Goal: Task Accomplishment & Management: Manage account settings

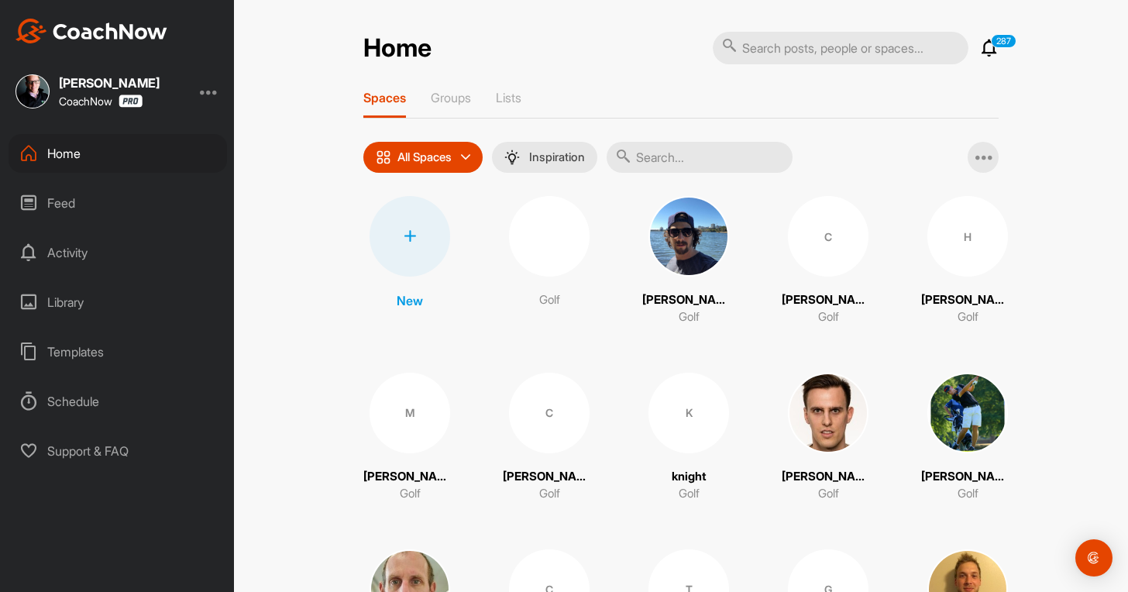
click at [415, 222] on div at bounding box center [410, 236] width 81 height 81
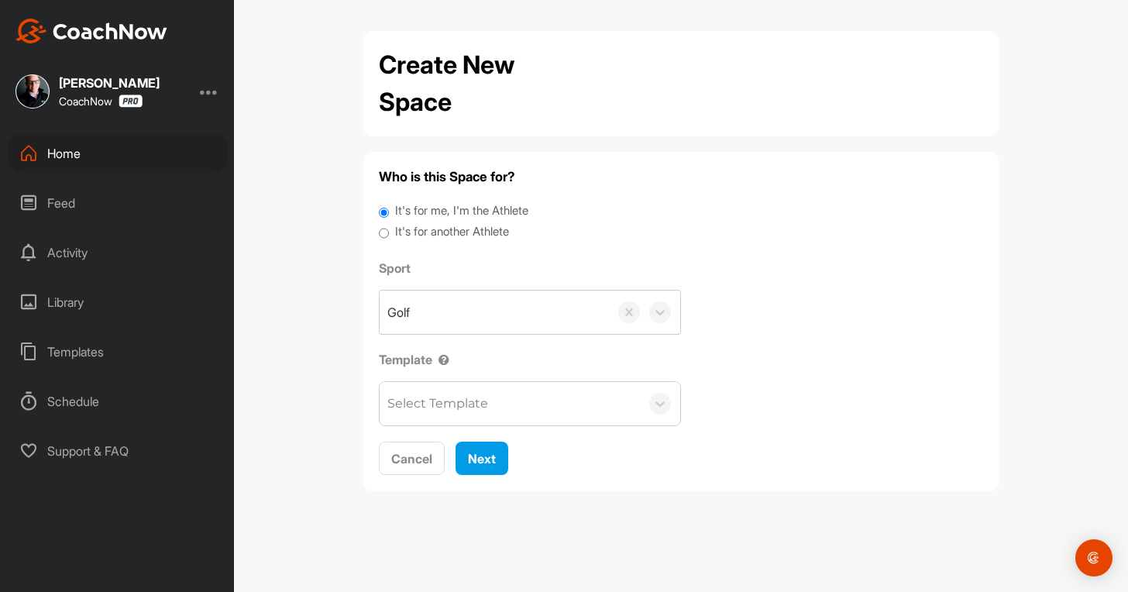
click at [477, 230] on label "It's for another Athlete" at bounding box center [452, 232] width 114 height 18
click at [389, 230] on input "It's for another Athlete" at bounding box center [384, 233] width 10 height 21
radio input "true"
click at [467, 225] on label "It's for another Athlete" at bounding box center [452, 232] width 114 height 18
click at [389, 225] on input "It's for another Athlete" at bounding box center [384, 233] width 10 height 21
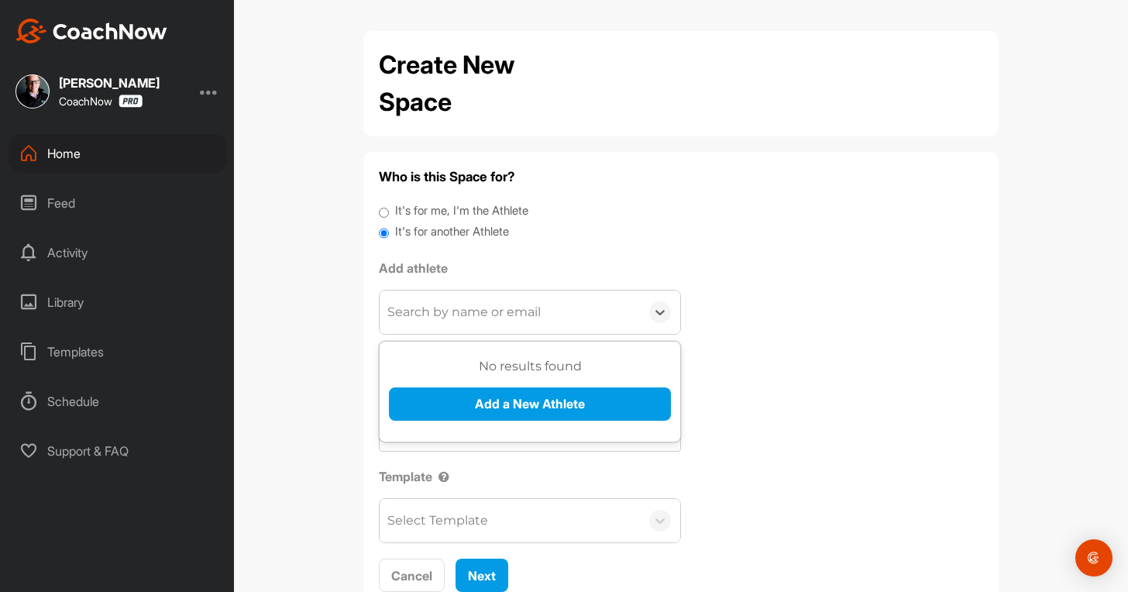
click at [458, 313] on div "Search by name or email" at bounding box center [464, 312] width 153 height 19
paste input "[EMAIL_ADDRESS][DOMAIN_NAME]"
type input "[EMAIL_ADDRESS][DOMAIN_NAME]"
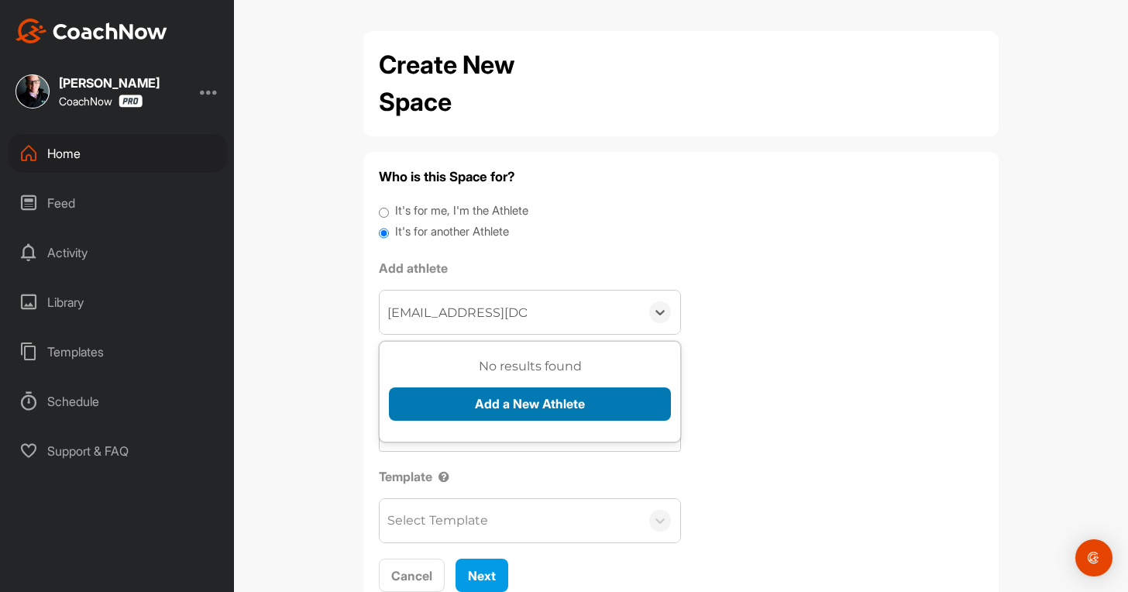
click at [436, 398] on button "Add a New Athlete" at bounding box center [530, 404] width 282 height 33
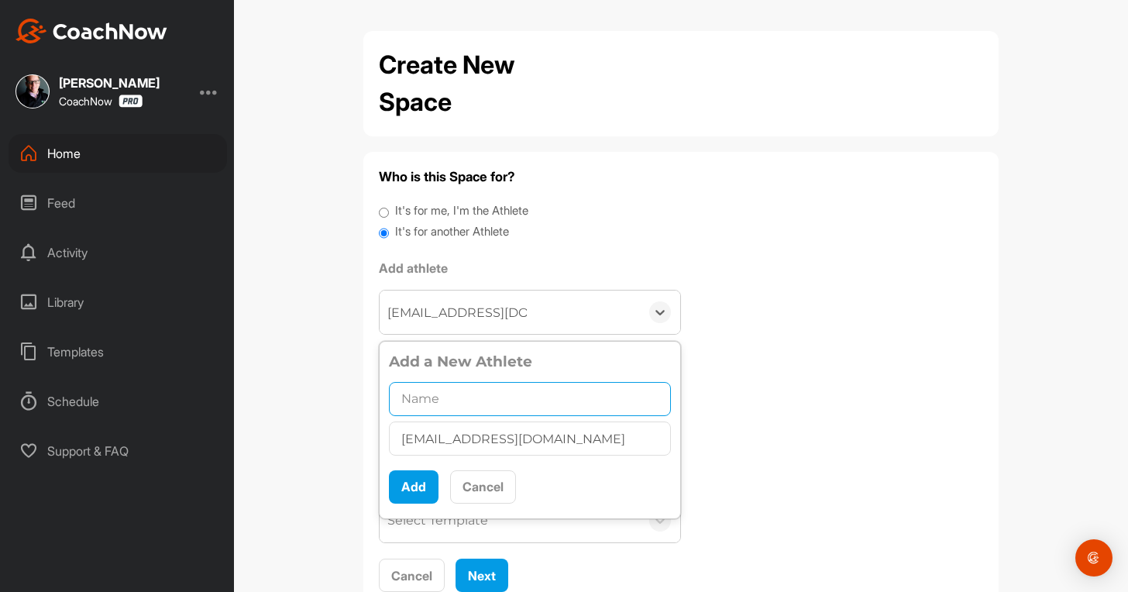
click at [477, 385] on input "text" at bounding box center [530, 399] width 282 height 34
paste input "[PERSON_NAME]"
type input "[PERSON_NAME]"
click at [398, 499] on button "Add" at bounding box center [414, 486] width 50 height 33
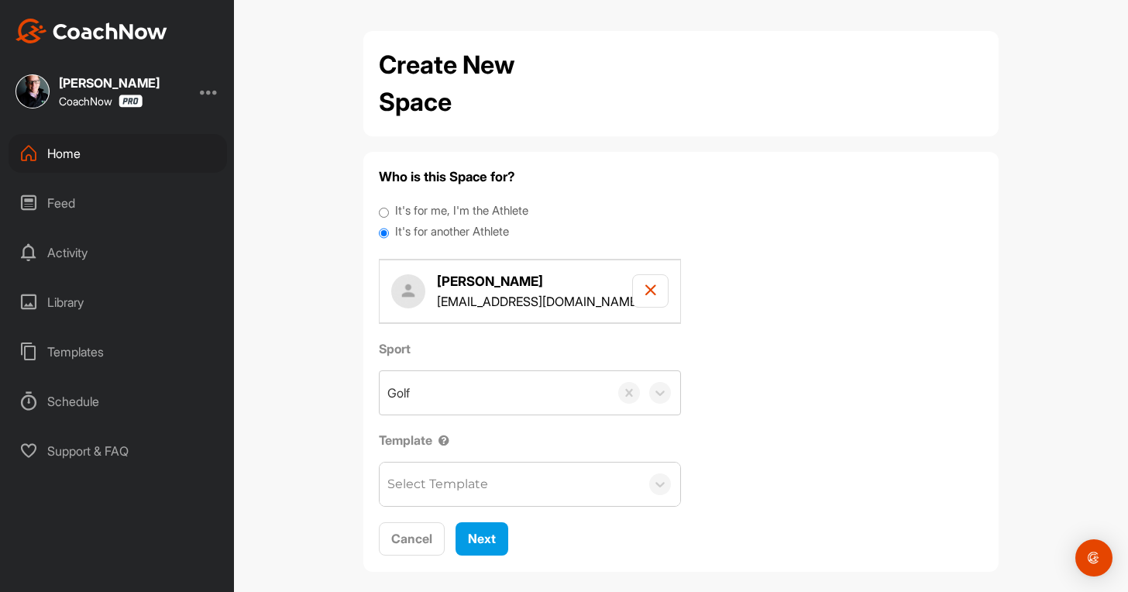
click at [419, 491] on div "Select Template" at bounding box center [438, 484] width 101 height 19
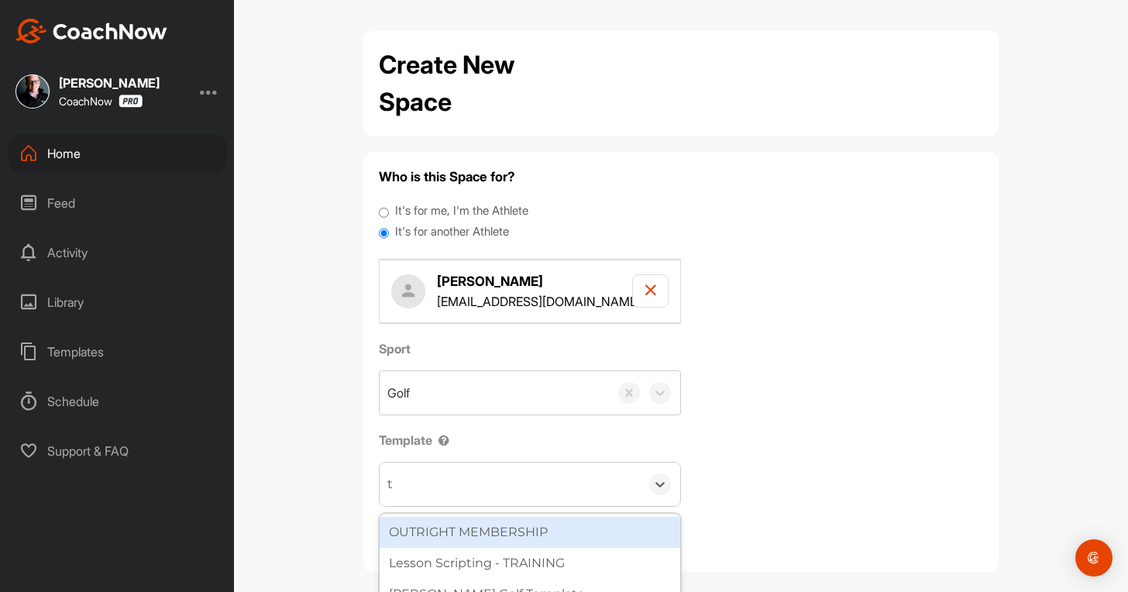
type input "to"
drag, startPoint x: 424, startPoint y: 523, endPoint x: 471, endPoint y: 544, distance: 51.7
click at [424, 525] on div "Tour Aim" at bounding box center [530, 532] width 301 height 31
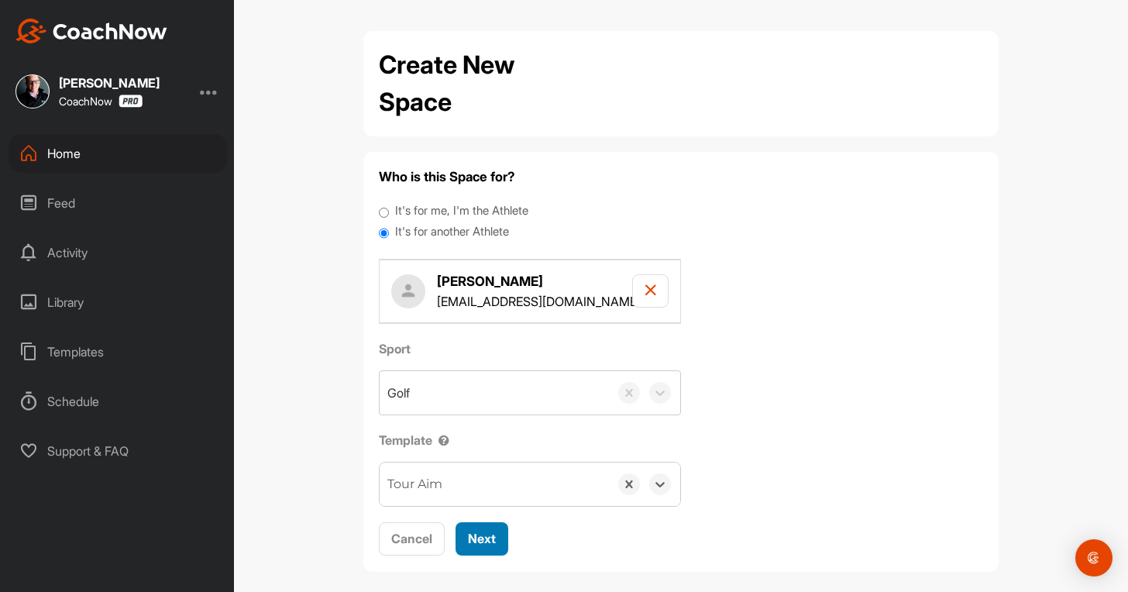
click at [477, 534] on span "Next" at bounding box center [482, 539] width 28 height 16
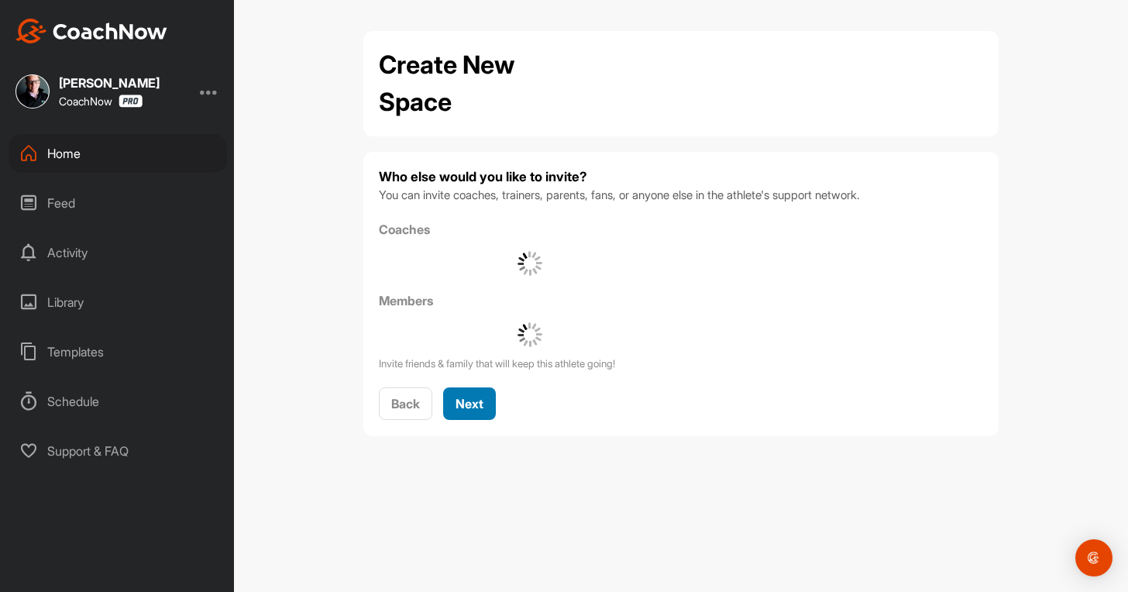
click at [474, 391] on button "Next" at bounding box center [469, 404] width 53 height 33
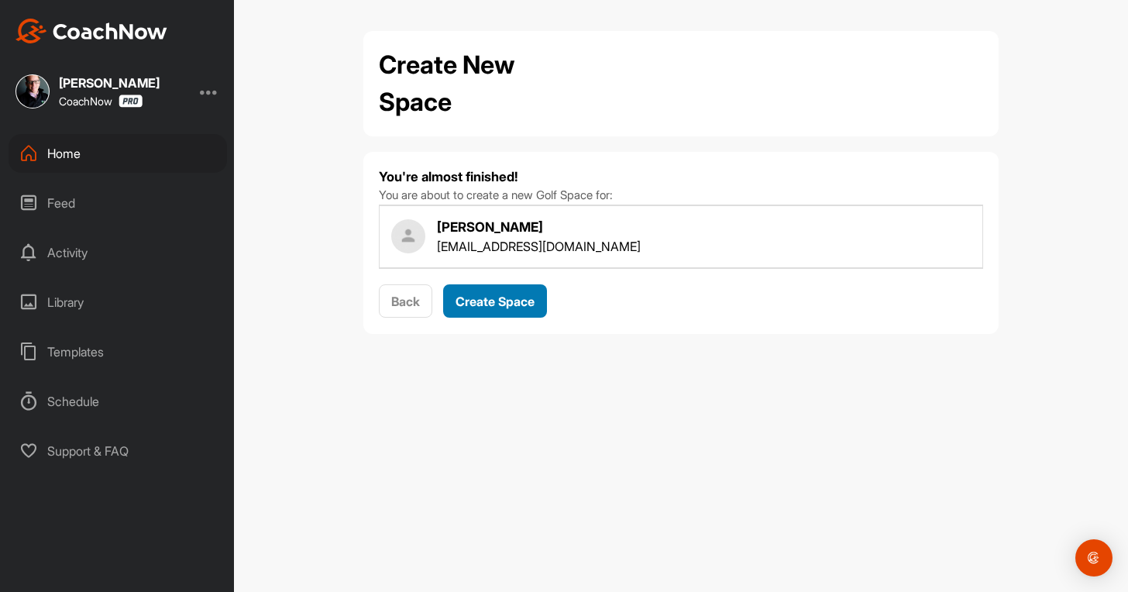
click at [474, 295] on span "Create Space" at bounding box center [495, 302] width 79 height 16
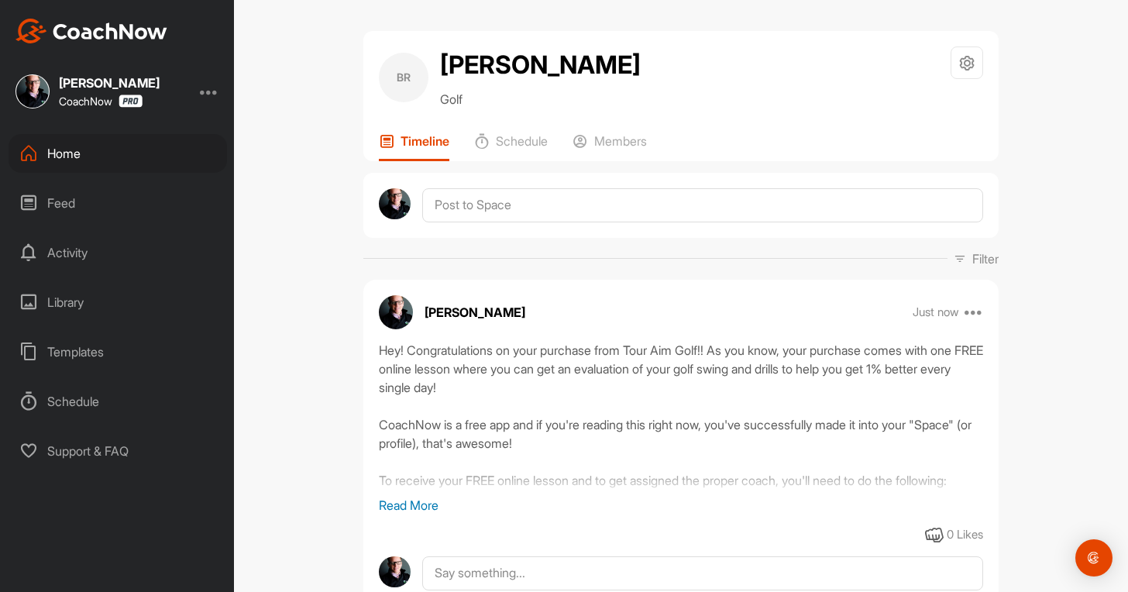
click at [109, 151] on div "Home" at bounding box center [118, 153] width 219 height 39
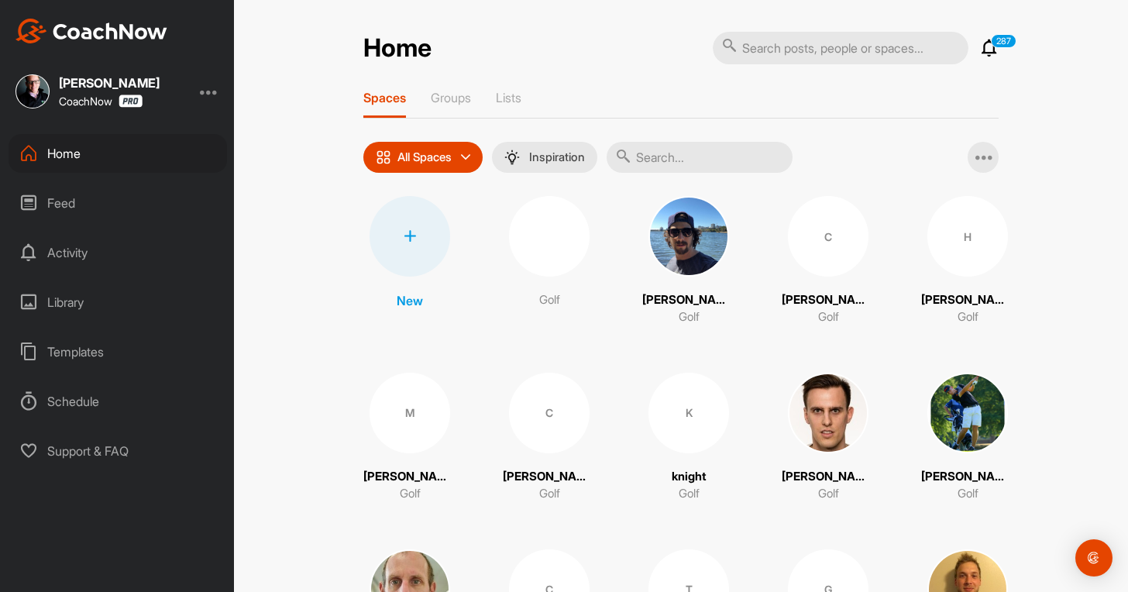
click at [418, 237] on div at bounding box center [410, 236] width 81 height 81
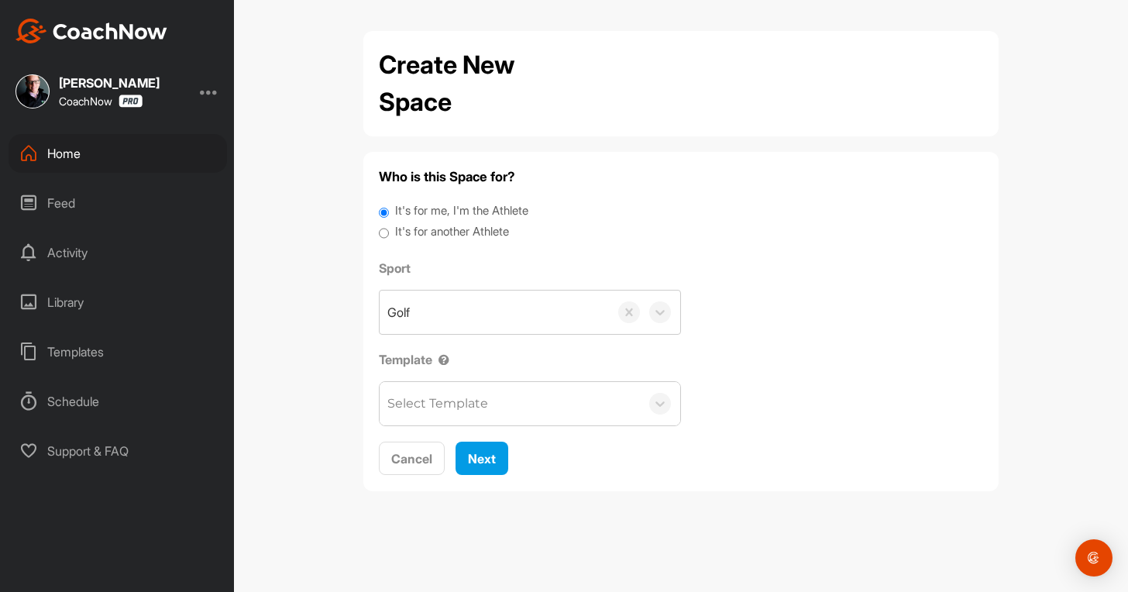
click at [436, 233] on label "It's for another Athlete" at bounding box center [452, 232] width 114 height 18
click at [389, 233] on input "It's for another Athlete" at bounding box center [384, 233] width 10 height 21
radio input "true"
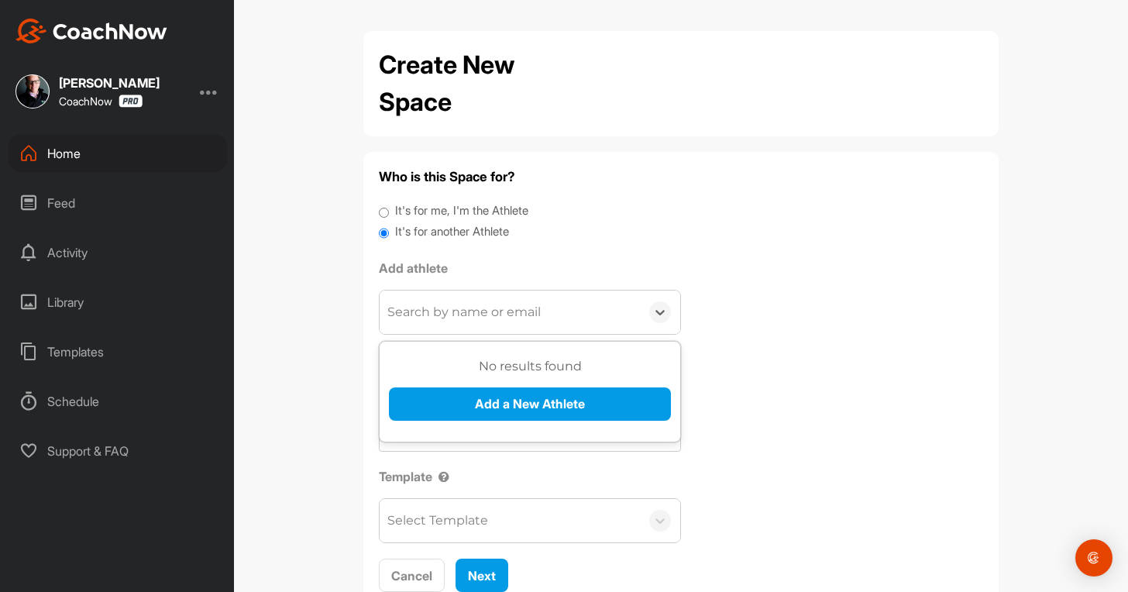
click at [473, 319] on div "Search by name or email" at bounding box center [464, 312] width 153 height 19
paste input "[EMAIL_ADDRESS][DOMAIN_NAME]"
type input "[EMAIL_ADDRESS][DOMAIN_NAME]"
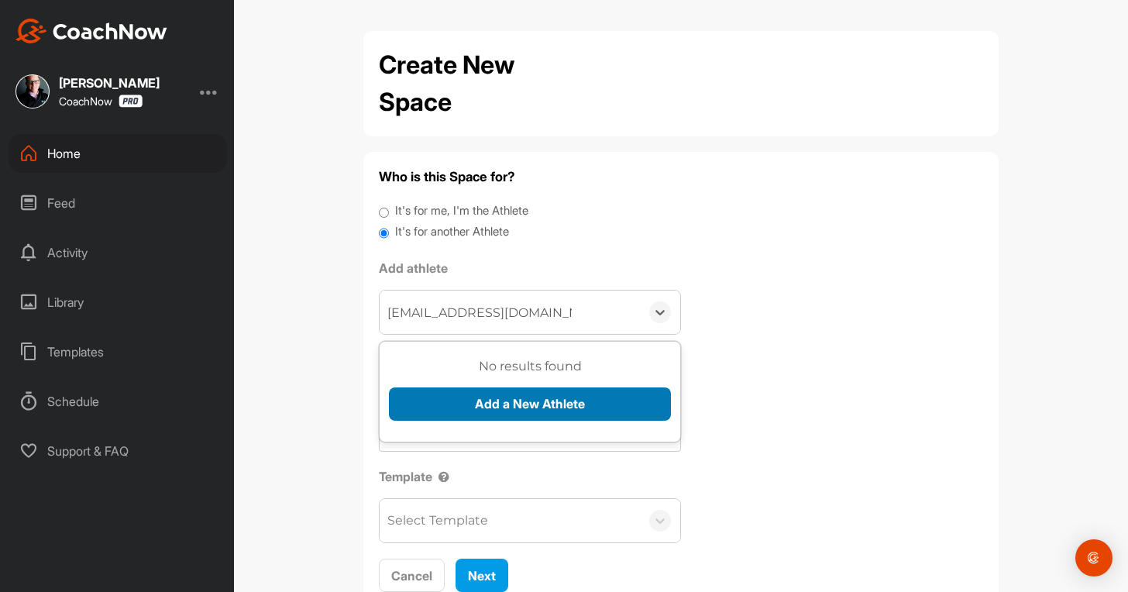
click at [437, 398] on button "Add a New Athlete" at bounding box center [530, 404] width 282 height 33
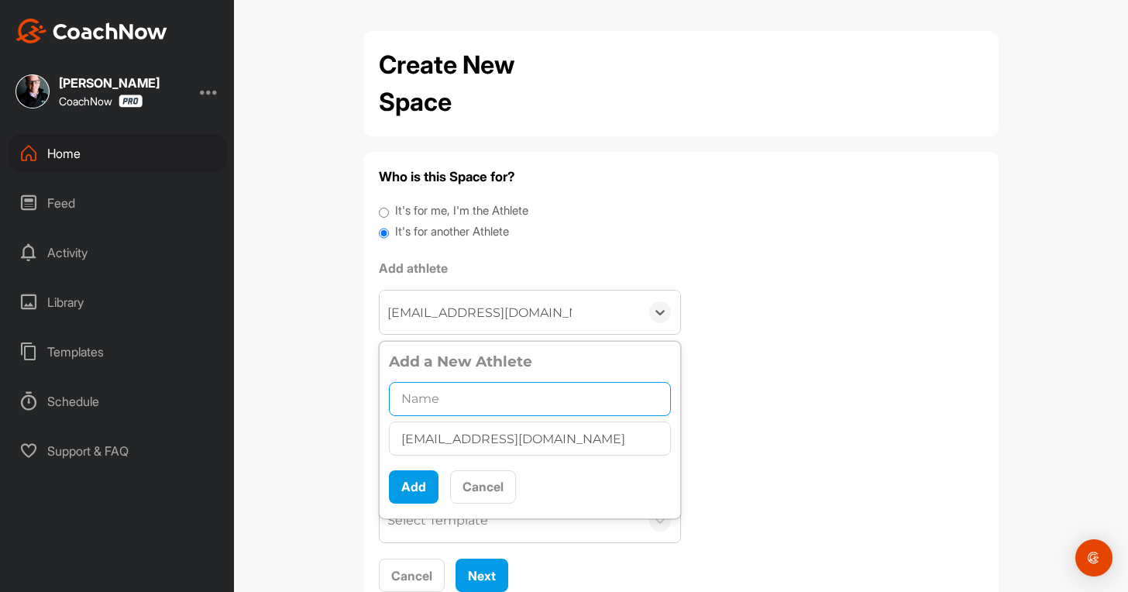
paste input "[PERSON_NAME] [PERSON_NAME]"
drag, startPoint x: 434, startPoint y: 403, endPoint x: 393, endPoint y: 440, distance: 55.4
click at [429, 405] on input "[PERSON_NAME] [PERSON_NAME]" at bounding box center [530, 399] width 282 height 34
type input "[PERSON_NAME] [PERSON_NAME]"
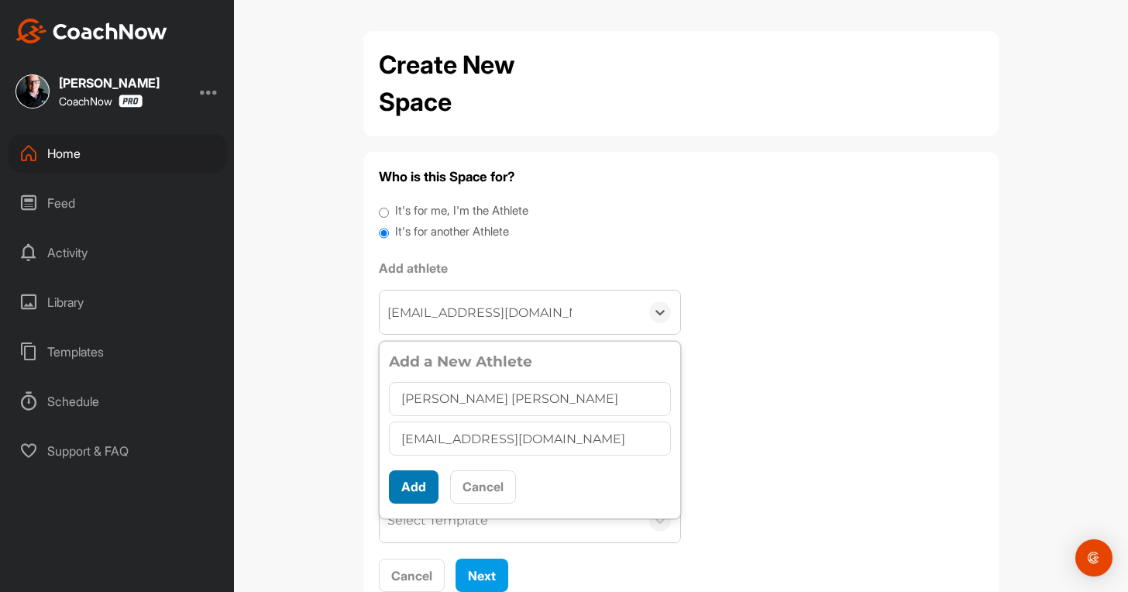
drag, startPoint x: 401, startPoint y: 508, endPoint x: 401, endPoint y: 496, distance: 11.6
click at [401, 503] on div "Add a New Athlete Alec Konstantin [EMAIL_ADDRESS][DOMAIN_NAME] Add Cancel" at bounding box center [530, 430] width 282 height 158
click at [401, 489] on button "Add" at bounding box center [414, 486] width 50 height 33
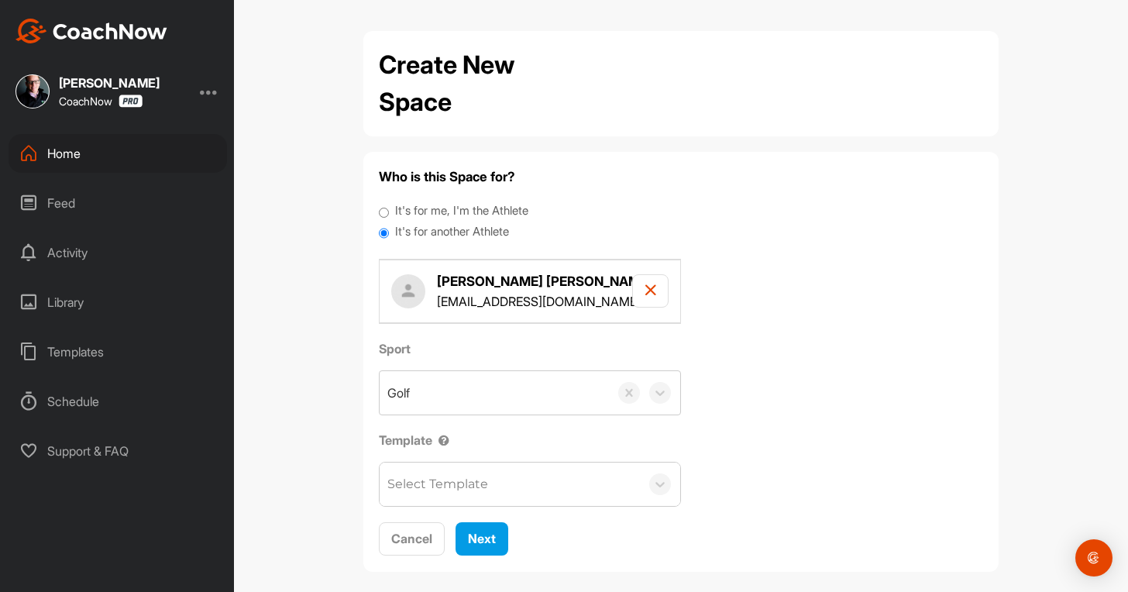
click at [404, 488] on div "Select Template" at bounding box center [438, 484] width 101 height 19
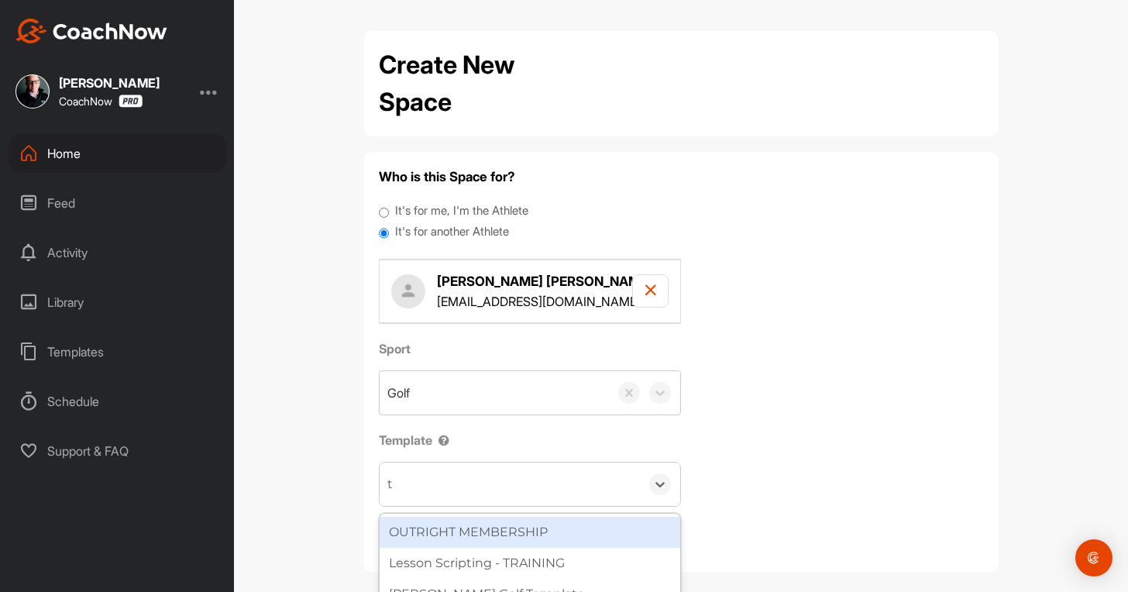
type input "to"
click at [494, 518] on div "Tour Aim" at bounding box center [530, 532] width 301 height 31
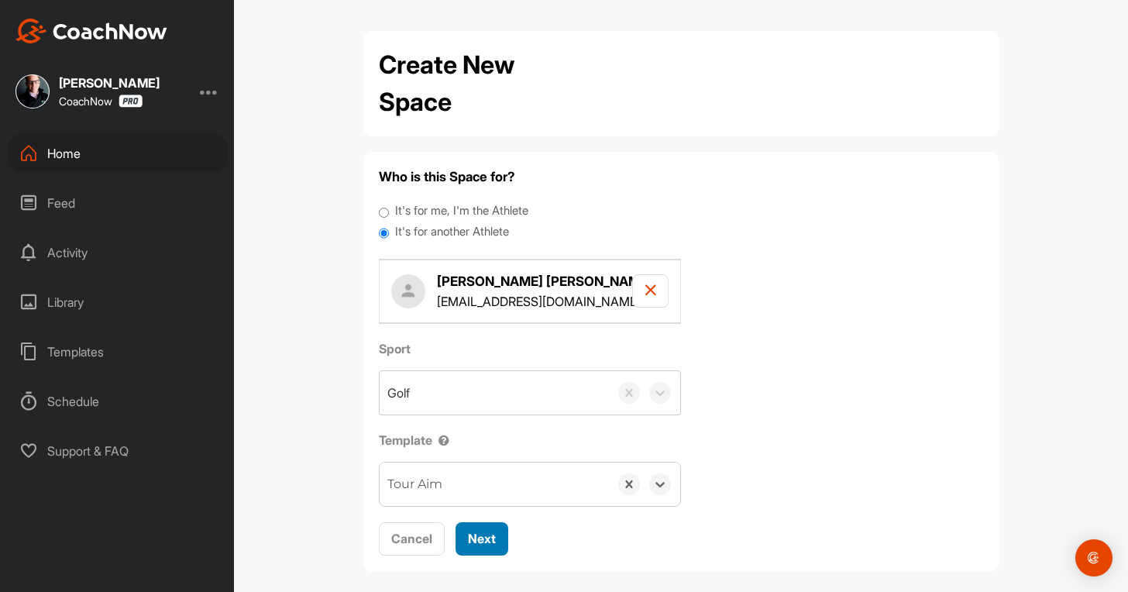
click at [474, 540] on span "Next" at bounding box center [482, 539] width 28 height 16
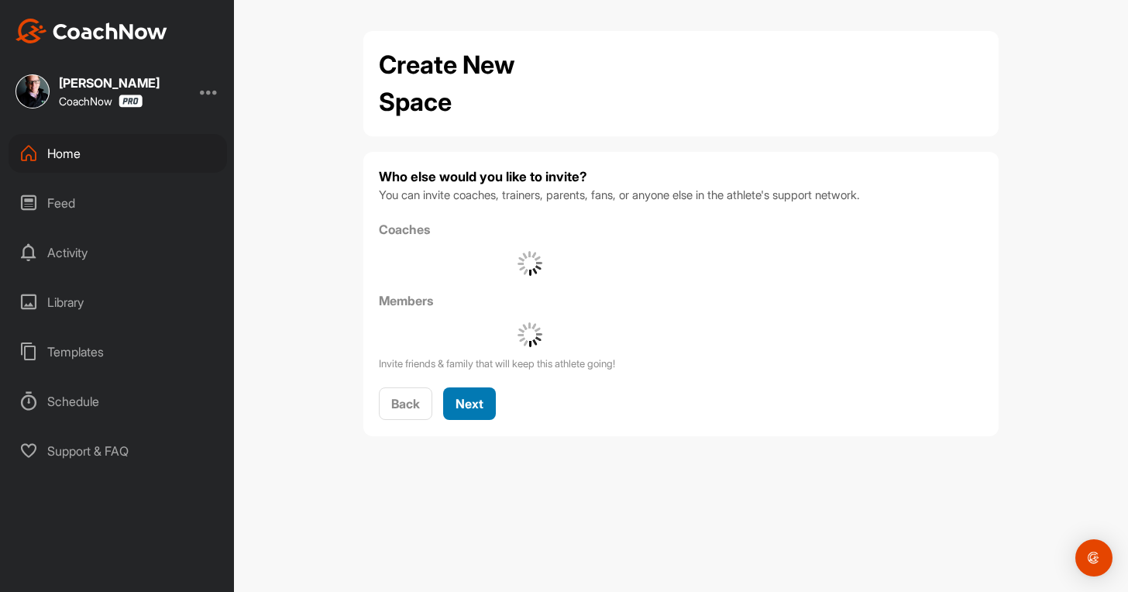
click at [482, 420] on button "Next" at bounding box center [469, 404] width 53 height 33
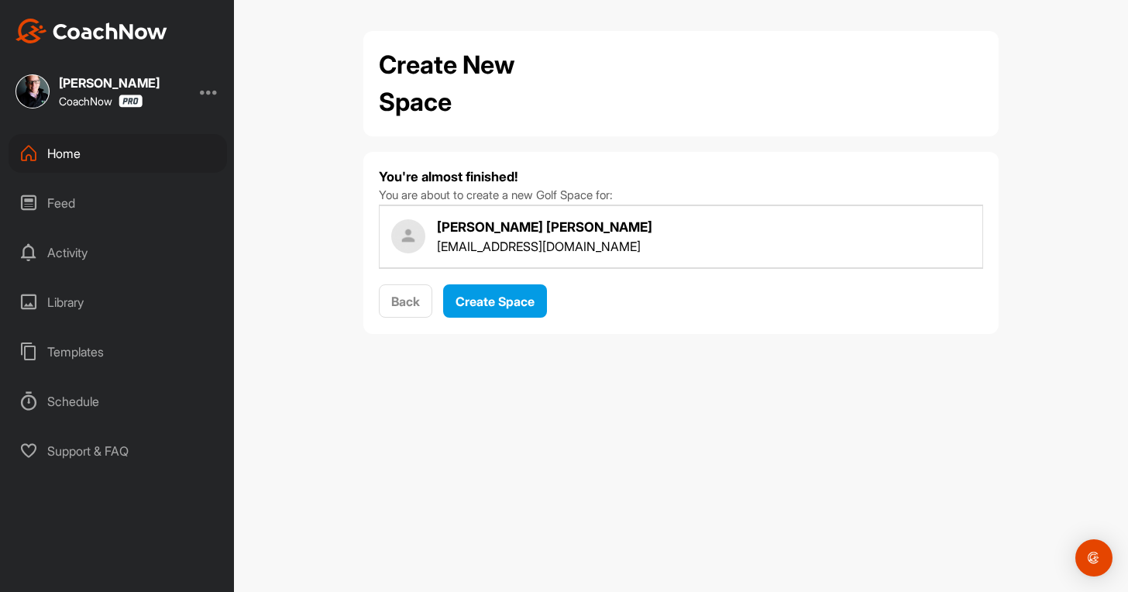
click at [487, 284] on div "You're almost finished! You are about to create a new Golf Space for: Alec Kons…" at bounding box center [681, 242] width 605 height 151
click at [469, 295] on span "Create Space" at bounding box center [495, 302] width 79 height 16
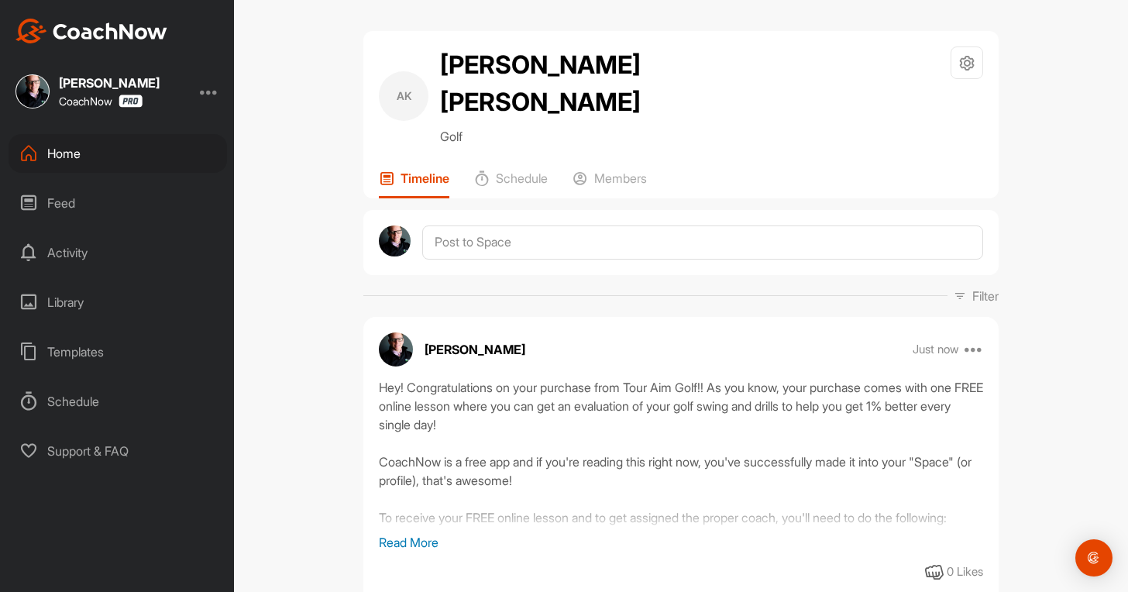
click at [81, 150] on div "Home" at bounding box center [118, 153] width 219 height 39
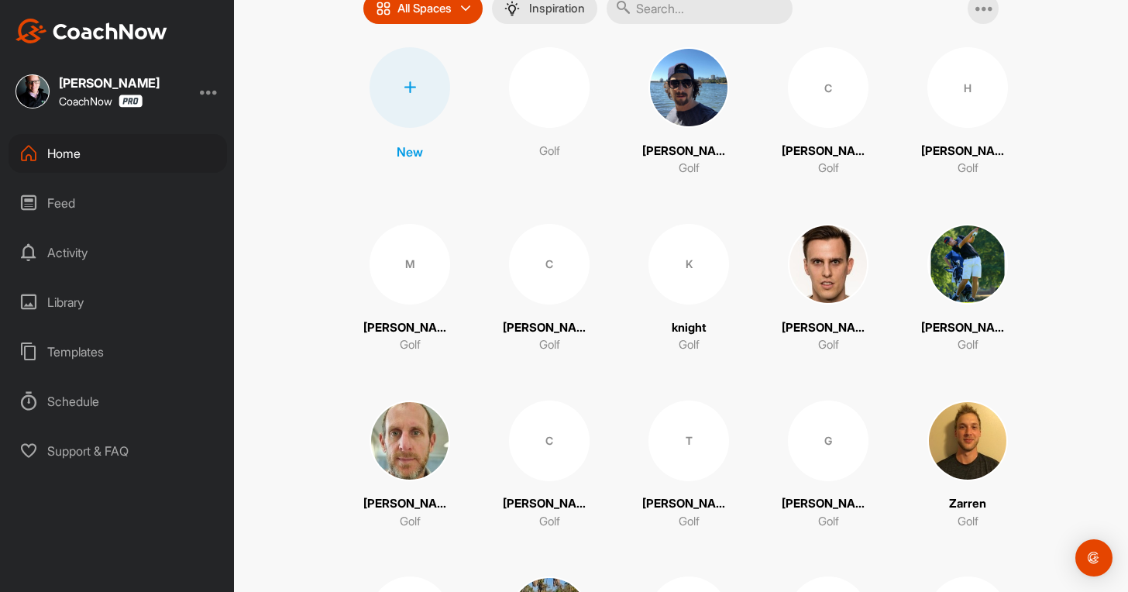
scroll to position [155, 0]
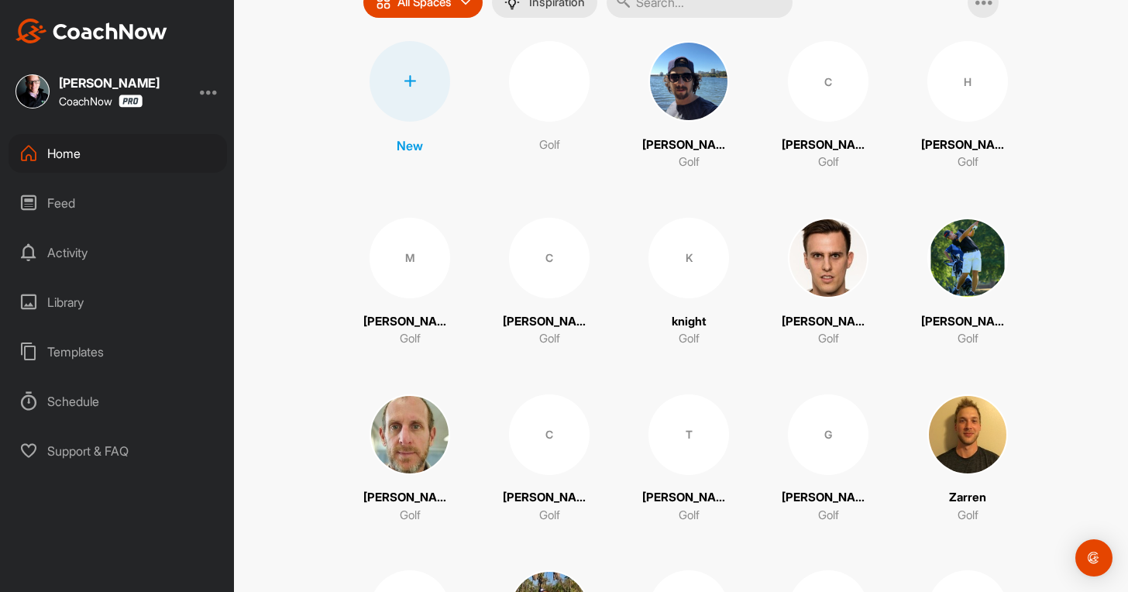
click at [393, 81] on div at bounding box center [410, 81] width 81 height 81
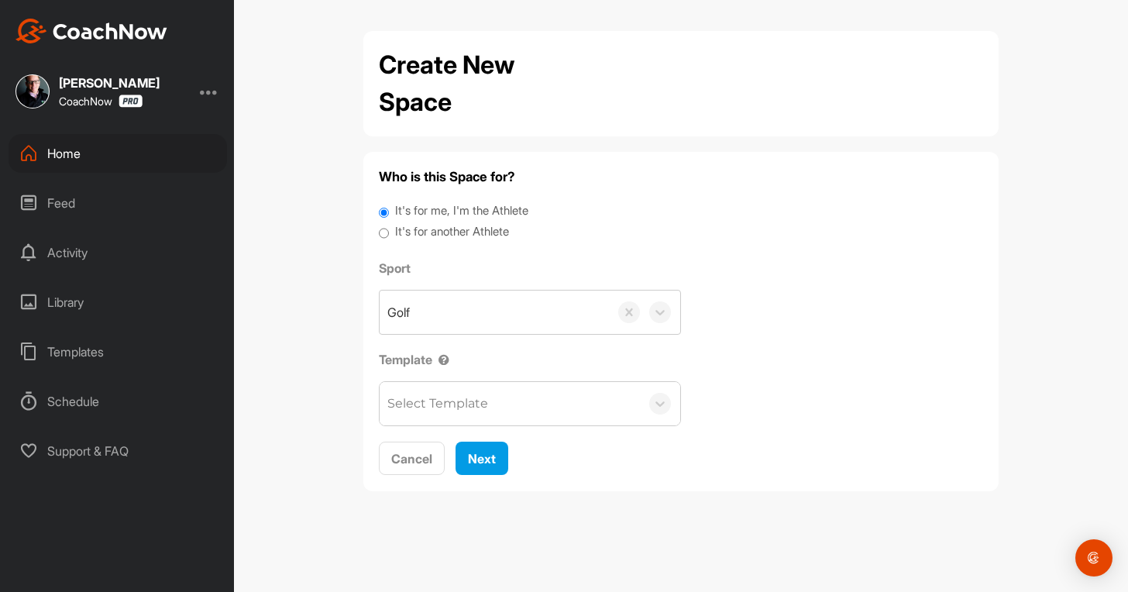
click at [470, 227] on label "It's for another Athlete" at bounding box center [452, 232] width 114 height 18
click at [389, 227] on input "It's for another Athlete" at bounding box center [384, 233] width 10 height 21
radio input "true"
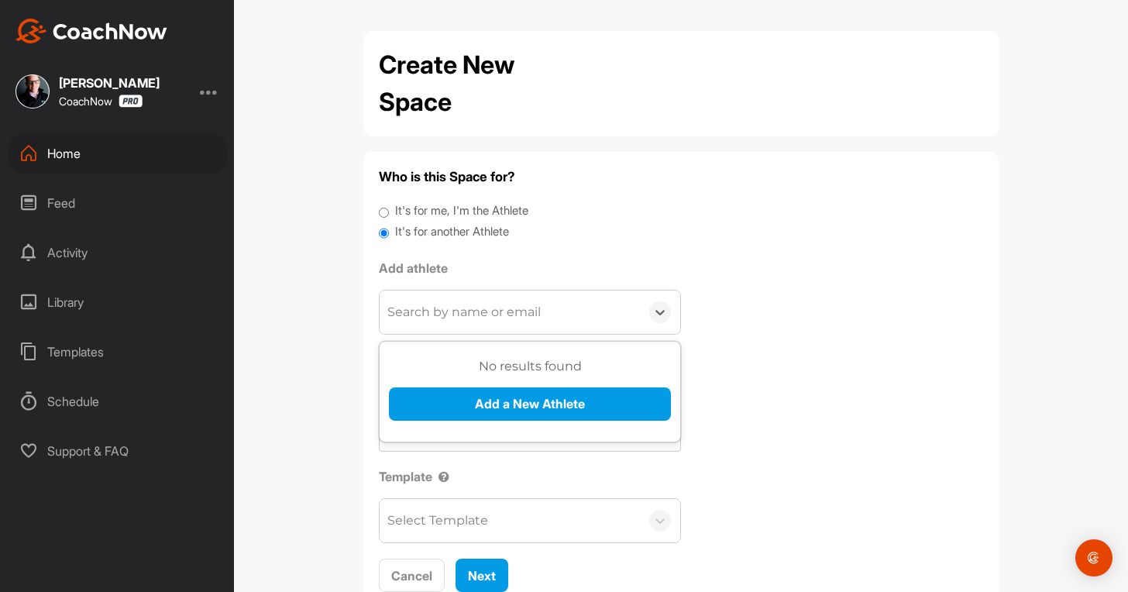
drag, startPoint x: 464, startPoint y: 308, endPoint x: 460, endPoint y: 337, distance: 28.9
click at [463, 308] on div "Search by name or email" at bounding box center [464, 312] width 153 height 19
paste input "[EMAIL_ADDRESS][DOMAIN_NAME]"
type input "[EMAIL_ADDRESS][DOMAIN_NAME]"
click at [457, 381] on div "No results found Add a New Athlete" at bounding box center [530, 394] width 282 height 75
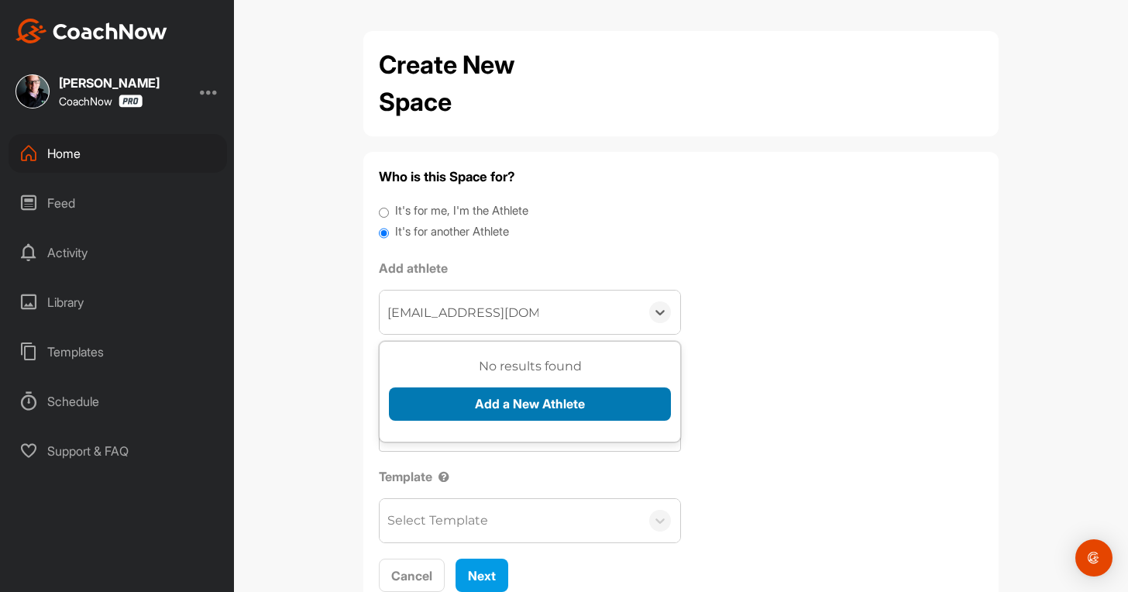
click at [470, 406] on button "Add a New Athlete" at bounding box center [530, 404] width 282 height 33
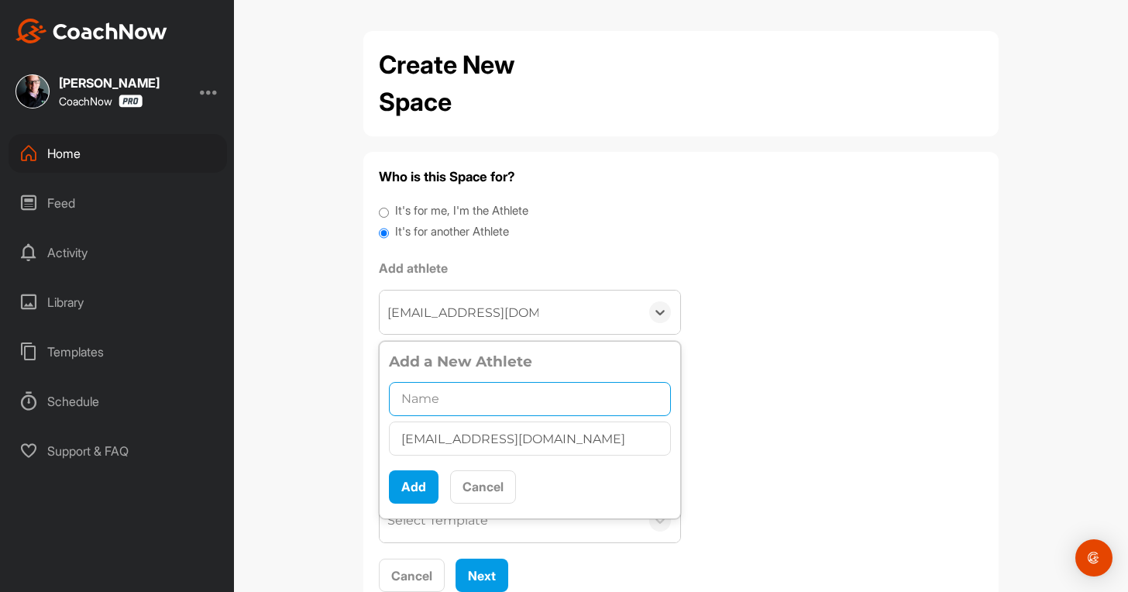
paste input "Trillium Rose"
drag, startPoint x: 410, startPoint y: 406, endPoint x: 403, endPoint y: 448, distance: 42.4
click at [409, 406] on input "text" at bounding box center [530, 399] width 282 height 34
type input "Trillium Rose"
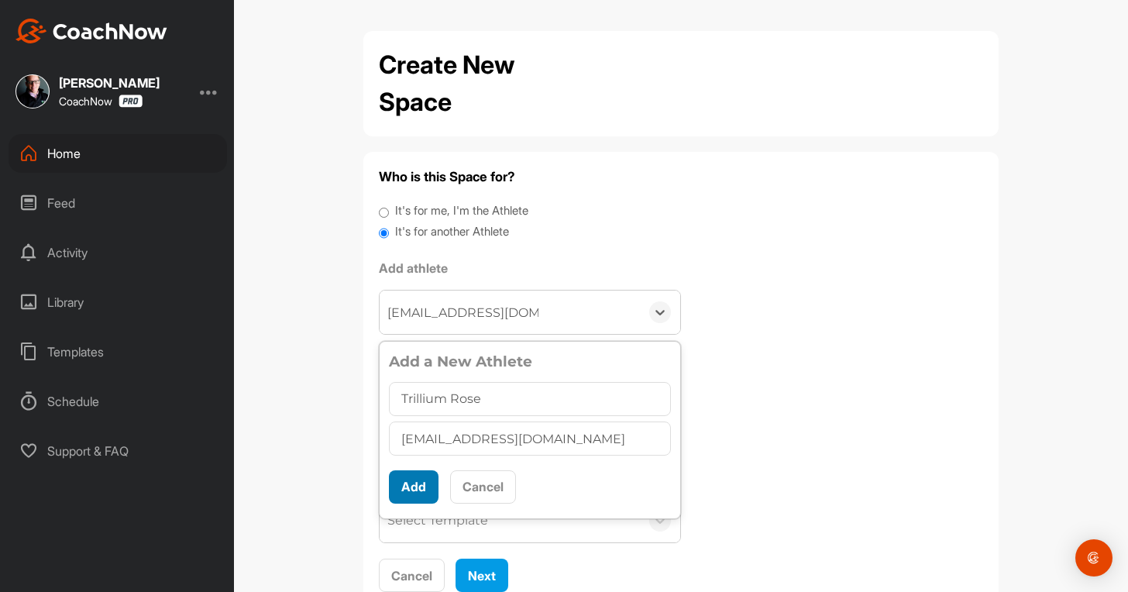
click at [408, 483] on button "Add" at bounding box center [414, 486] width 50 height 33
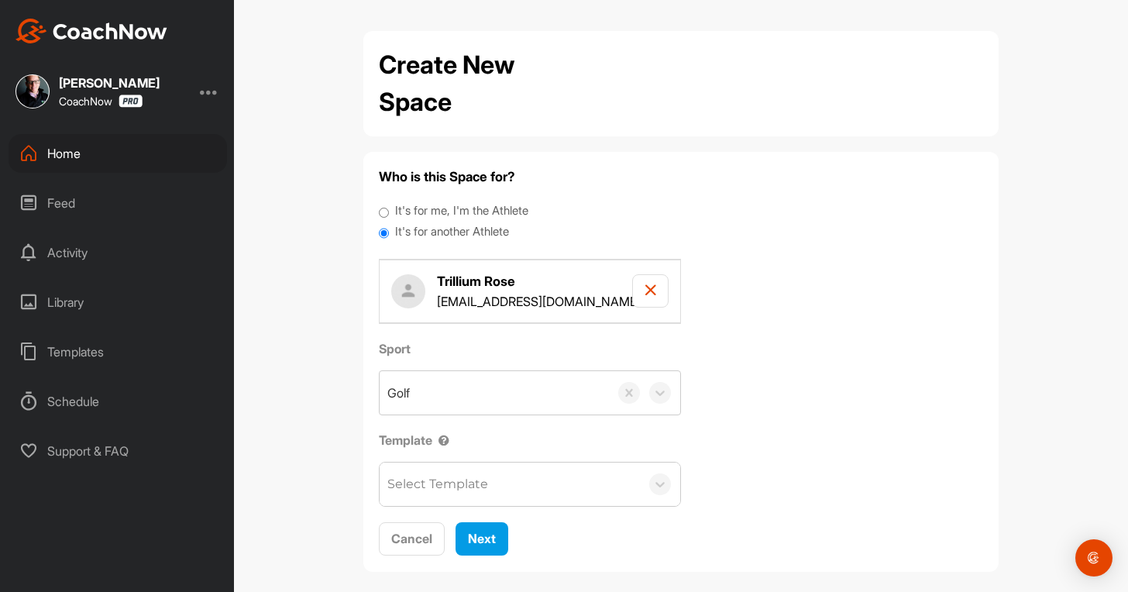
click at [408, 477] on div "Select Template" at bounding box center [438, 484] width 101 height 19
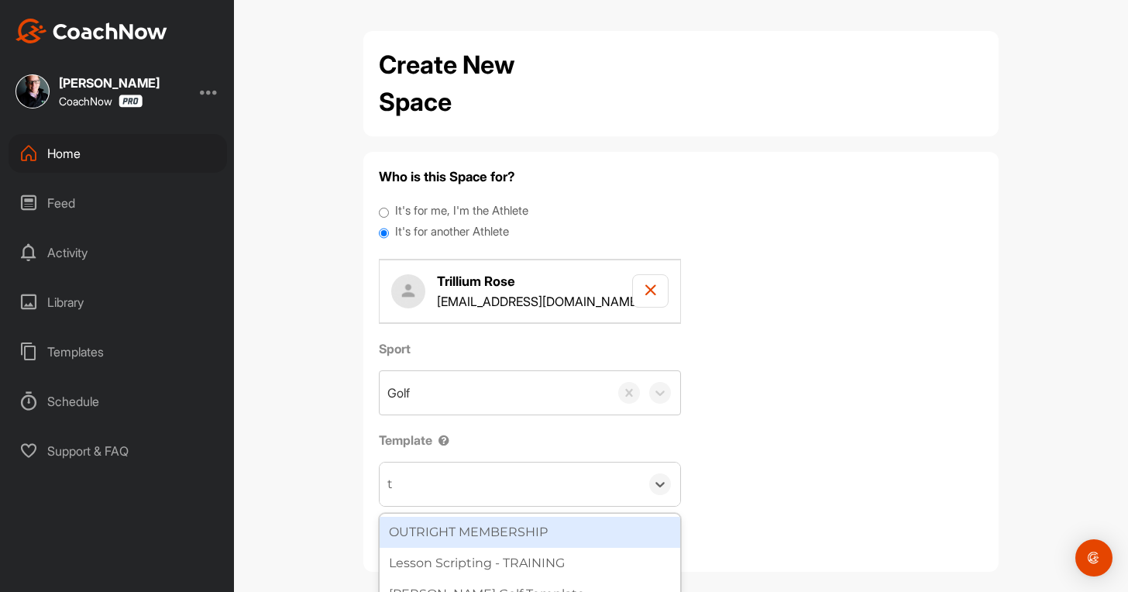
type input "to"
click at [446, 521] on div "Tour Aim" at bounding box center [530, 532] width 301 height 31
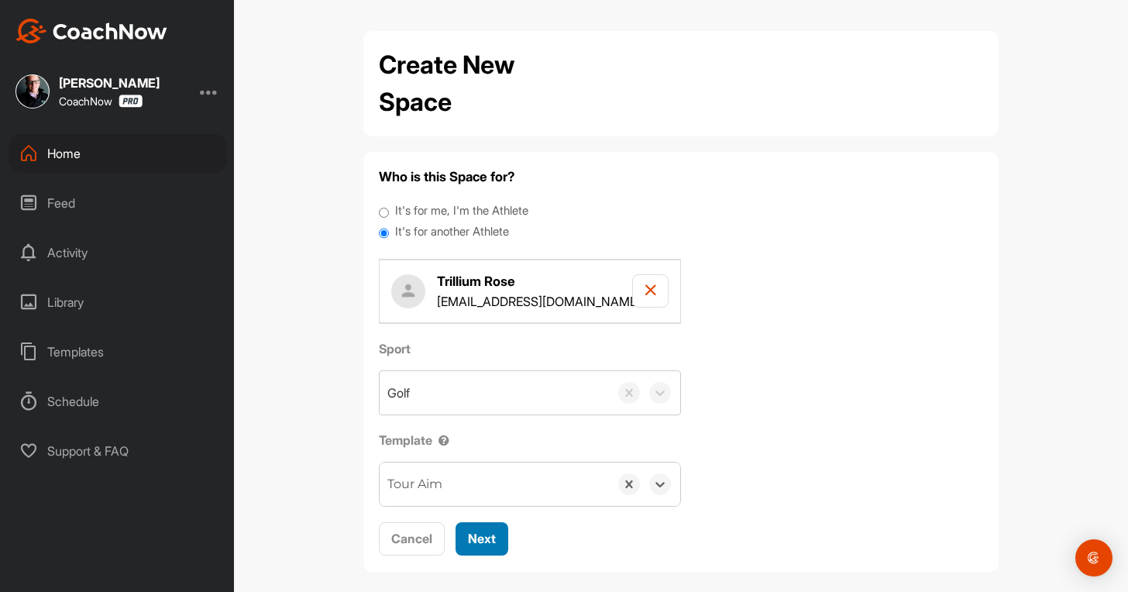
click at [474, 530] on div "Next" at bounding box center [482, 538] width 28 height 19
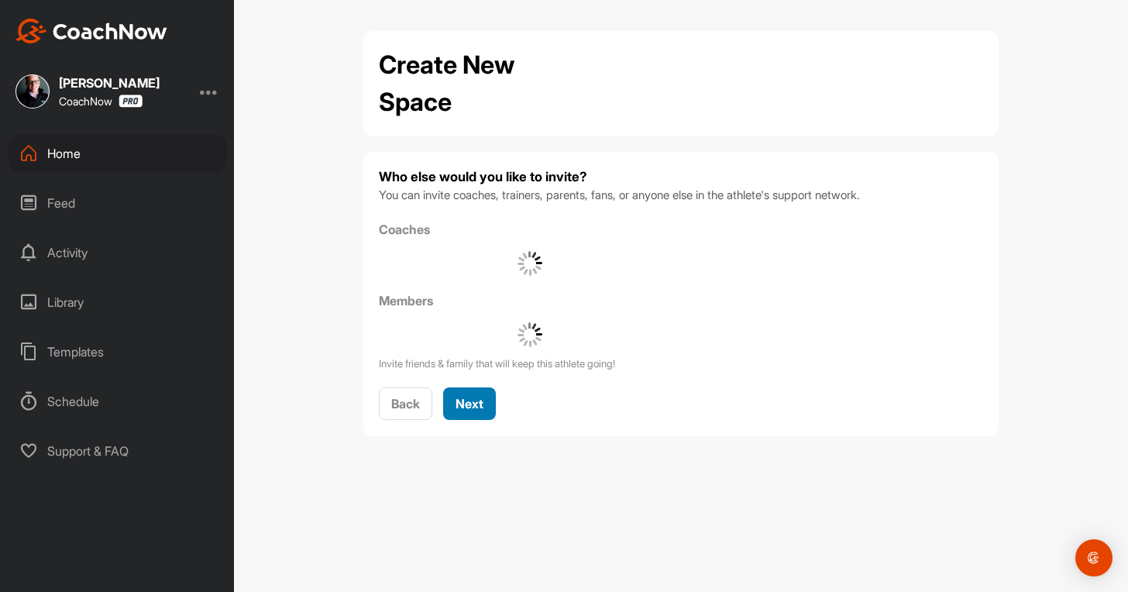
click at [473, 402] on span "Next" at bounding box center [470, 404] width 28 height 16
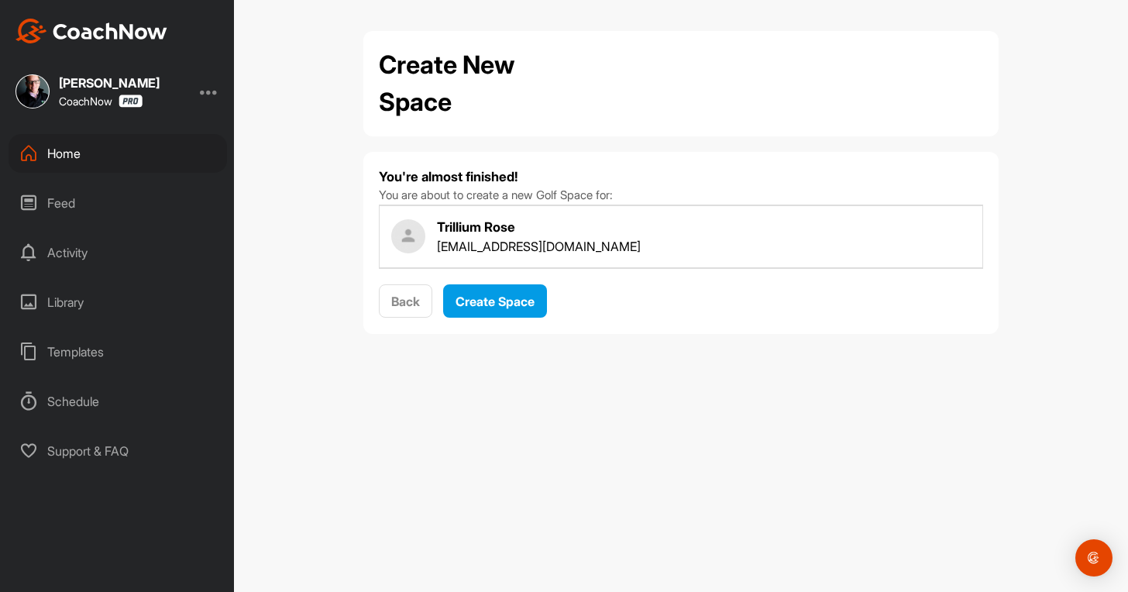
drag, startPoint x: 474, startPoint y: 277, endPoint x: 481, endPoint y: 301, distance: 25.0
click at [474, 280] on div "You're almost finished! You are about to create a new Golf Space for: Trillium …" at bounding box center [681, 242] width 605 height 151
click at [481, 301] on span "Create Space" at bounding box center [495, 302] width 79 height 16
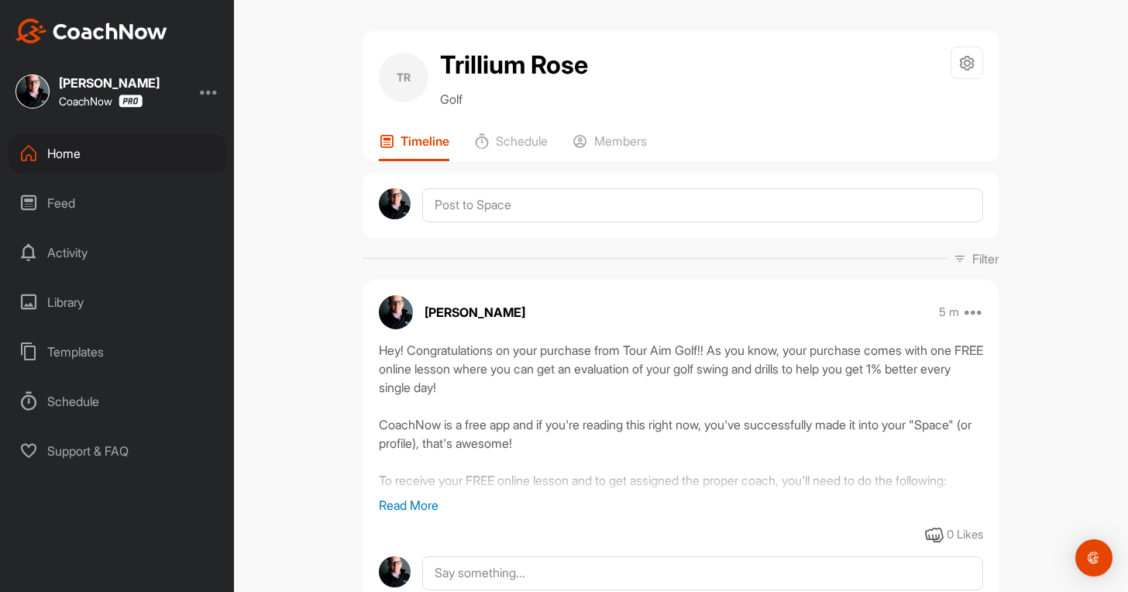
click at [105, 148] on div "Home" at bounding box center [118, 153] width 219 height 39
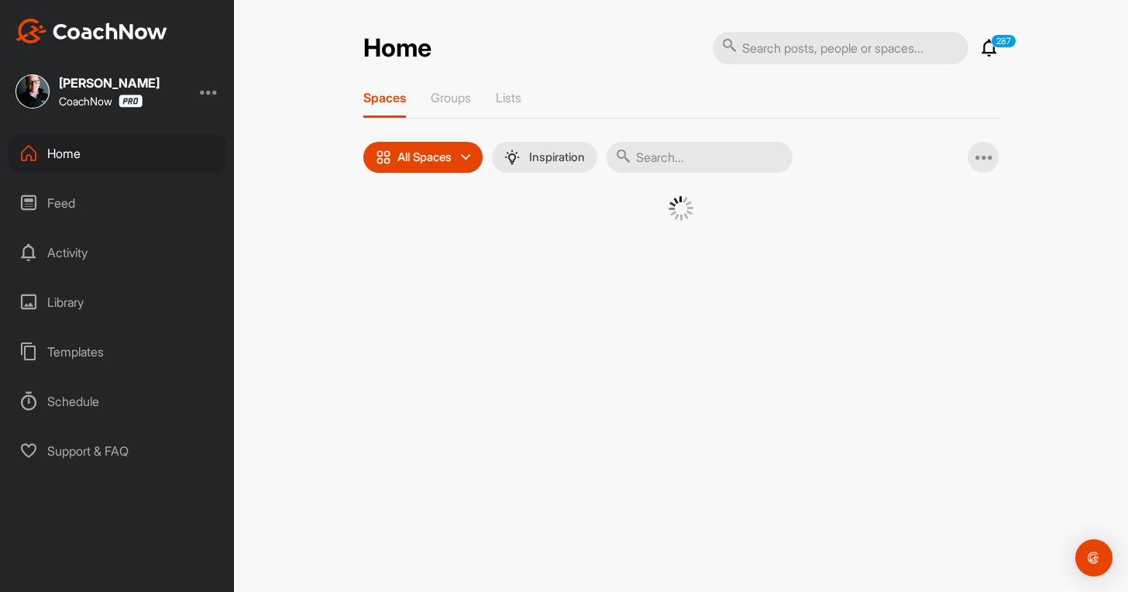
click at [105, 149] on div "Home" at bounding box center [118, 153] width 219 height 39
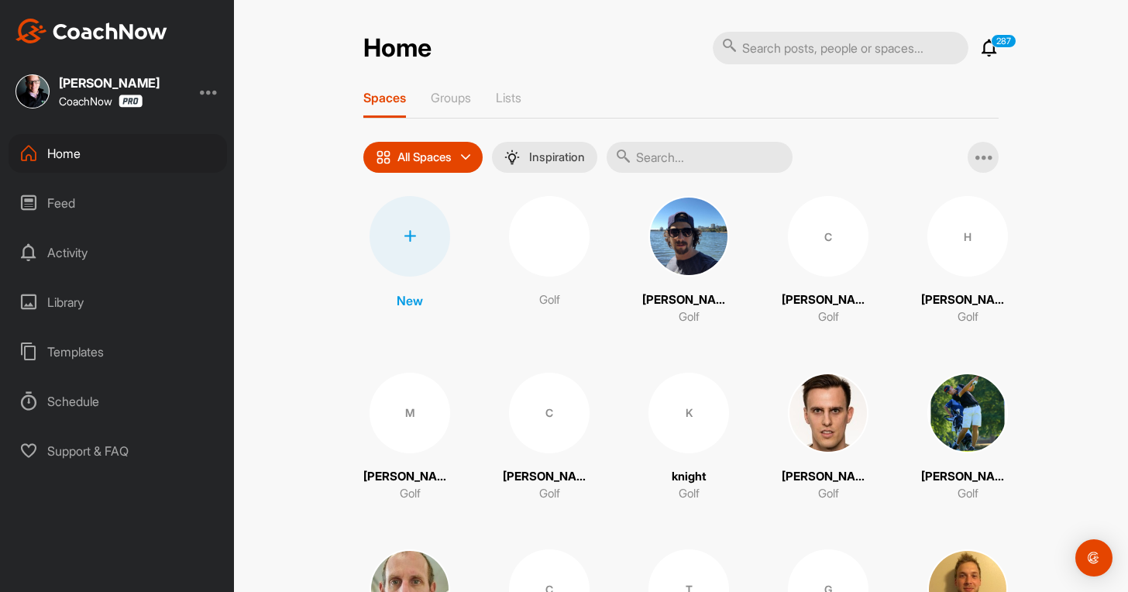
click at [414, 258] on div at bounding box center [410, 236] width 81 height 81
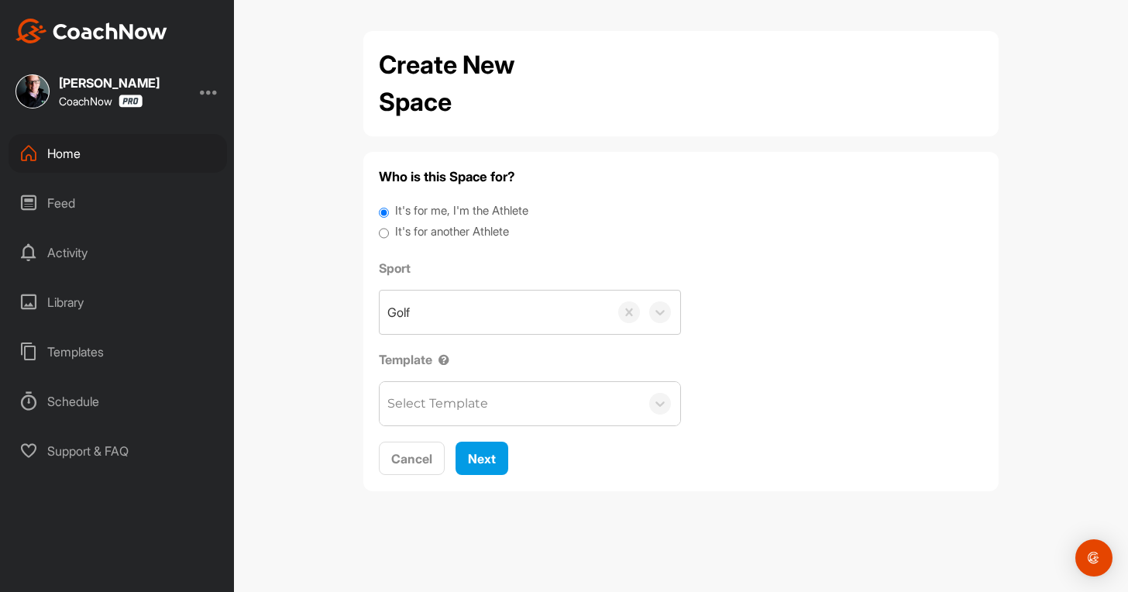
click at [474, 230] on label "It's for another Athlete" at bounding box center [452, 232] width 114 height 18
click at [389, 230] on input "It's for another Athlete" at bounding box center [384, 233] width 10 height 21
radio input "true"
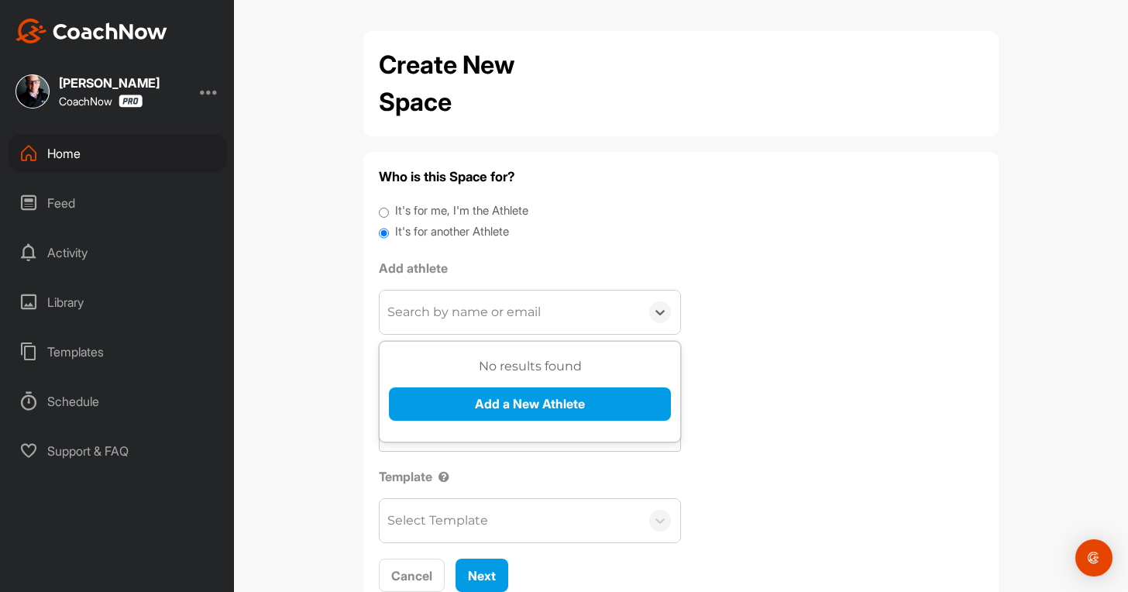
click at [516, 313] on div "Search by name or email" at bounding box center [464, 312] width 153 height 19
paste input "[EMAIL_ADDRESS][DOMAIN_NAME]"
type input "[EMAIL_ADDRESS][DOMAIN_NAME]"
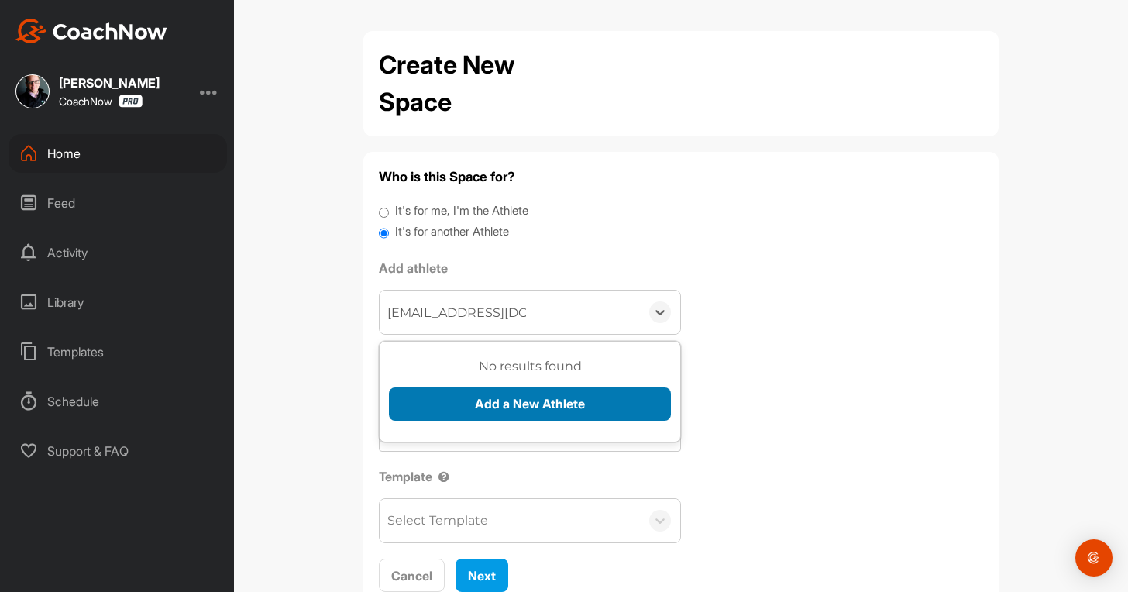
click at [497, 412] on button "Add a New Athlete" at bounding box center [530, 404] width 282 height 33
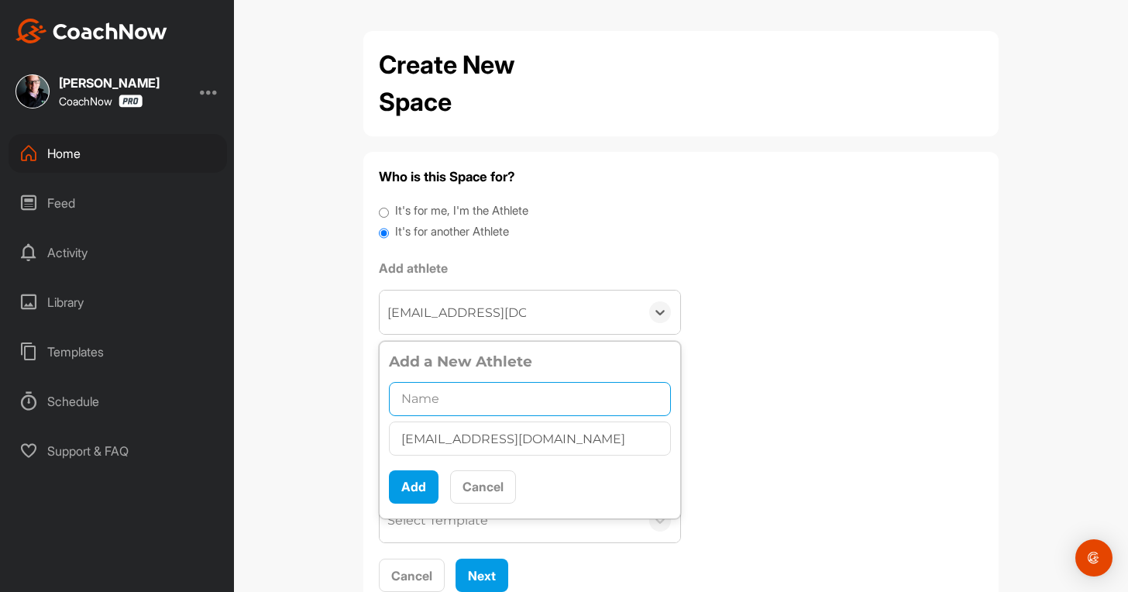
paste input "[PERSON_NAME]"
click at [443, 403] on input "text" at bounding box center [530, 399] width 282 height 34
type input "[PERSON_NAME]"
click at [398, 496] on button "Add" at bounding box center [414, 486] width 50 height 33
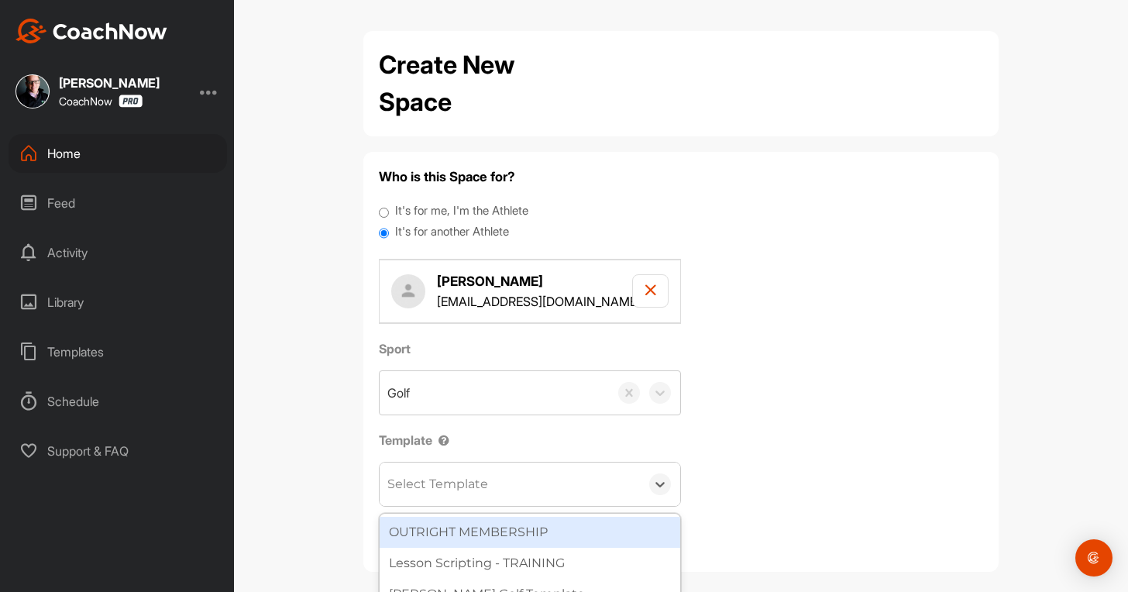
click at [453, 486] on div "Select Template" at bounding box center [438, 484] width 101 height 19
type input "to"
click at [468, 537] on div "Tour Aim" at bounding box center [530, 532] width 301 height 31
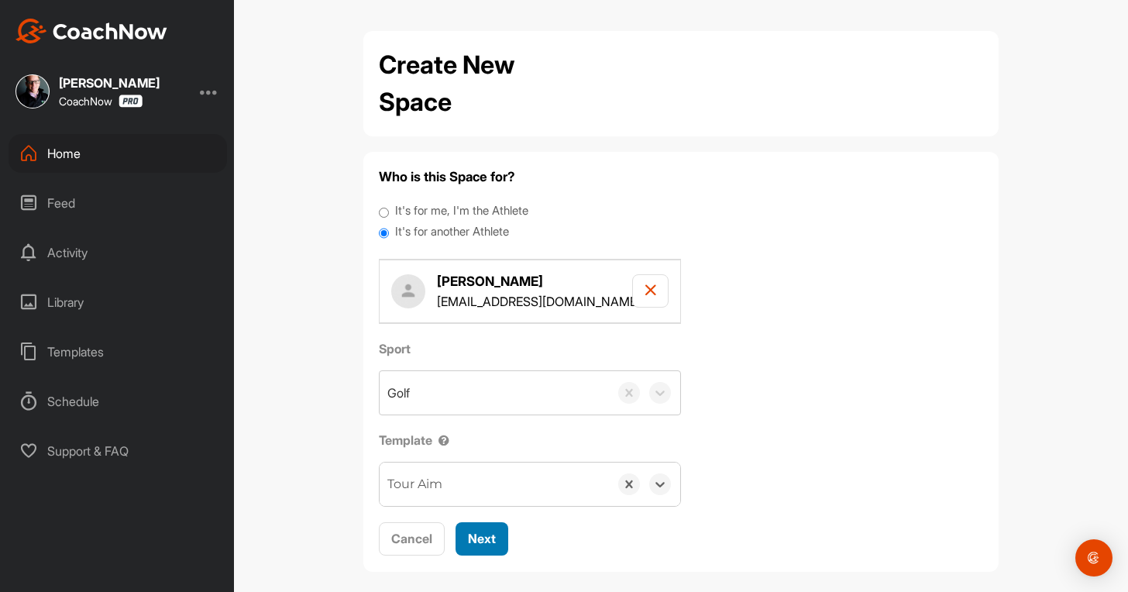
click at [468, 537] on span "Next" at bounding box center [482, 539] width 28 height 16
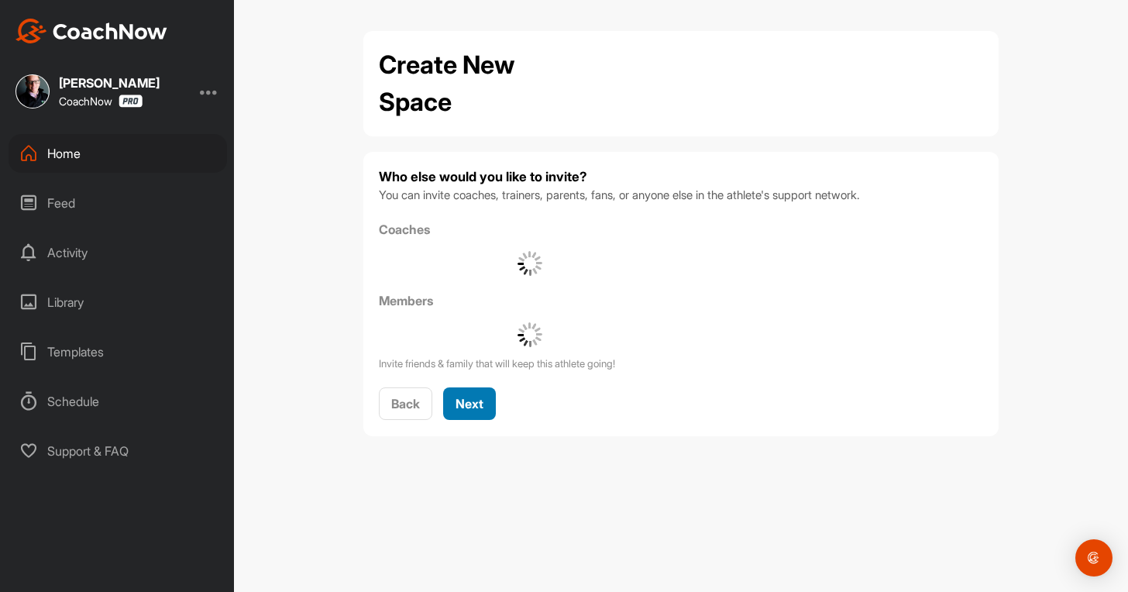
click at [463, 412] on div "Next" at bounding box center [470, 403] width 28 height 19
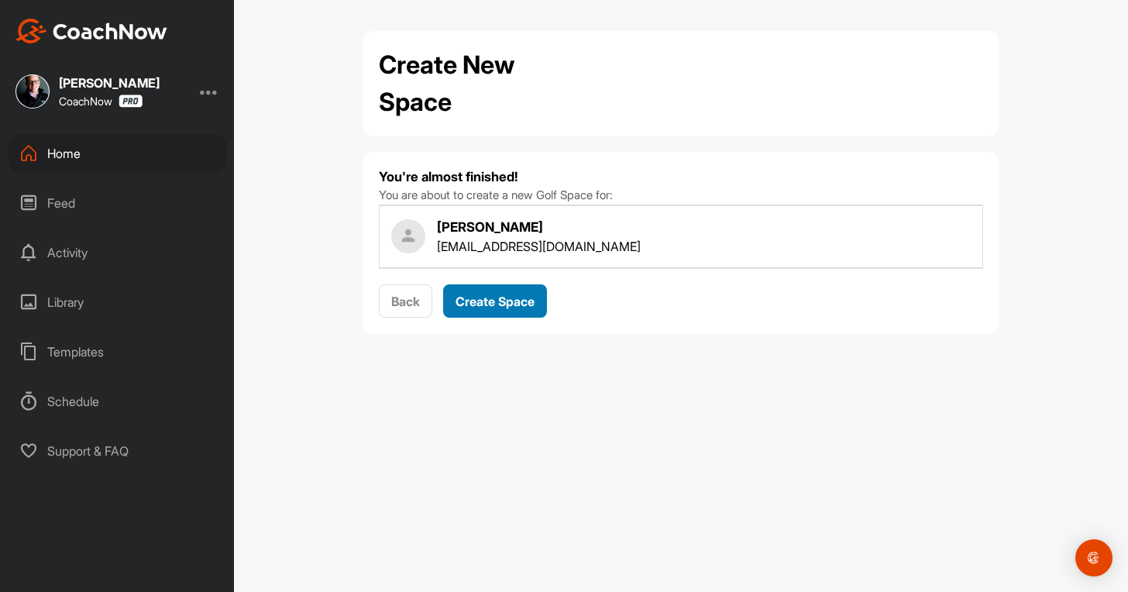
click at [483, 314] on button "Create Space" at bounding box center [495, 300] width 104 height 33
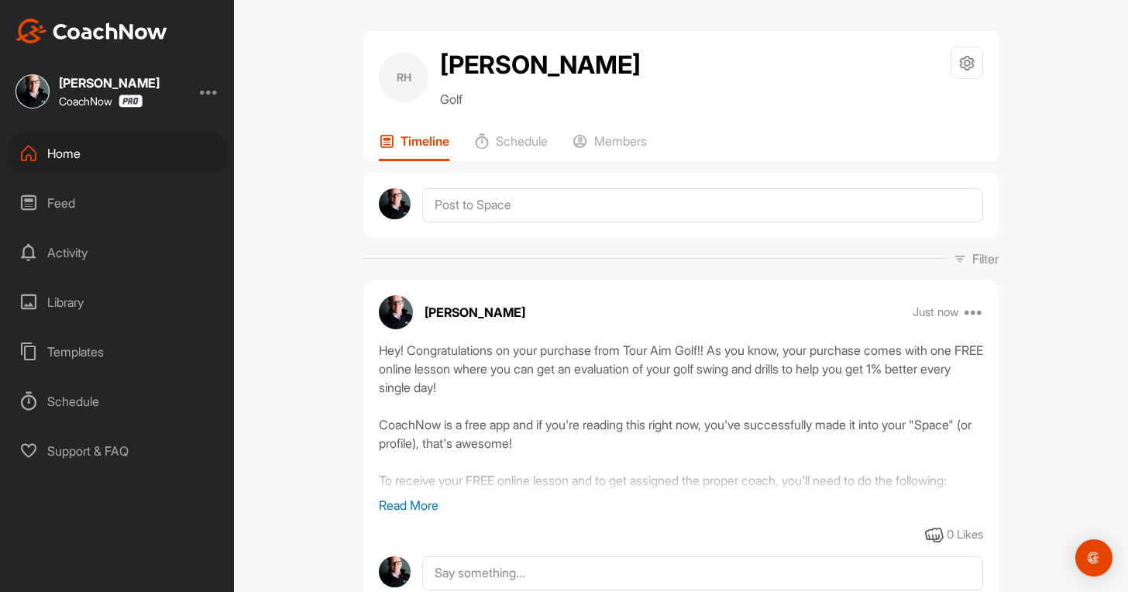
click at [60, 148] on div "Home" at bounding box center [118, 153] width 219 height 39
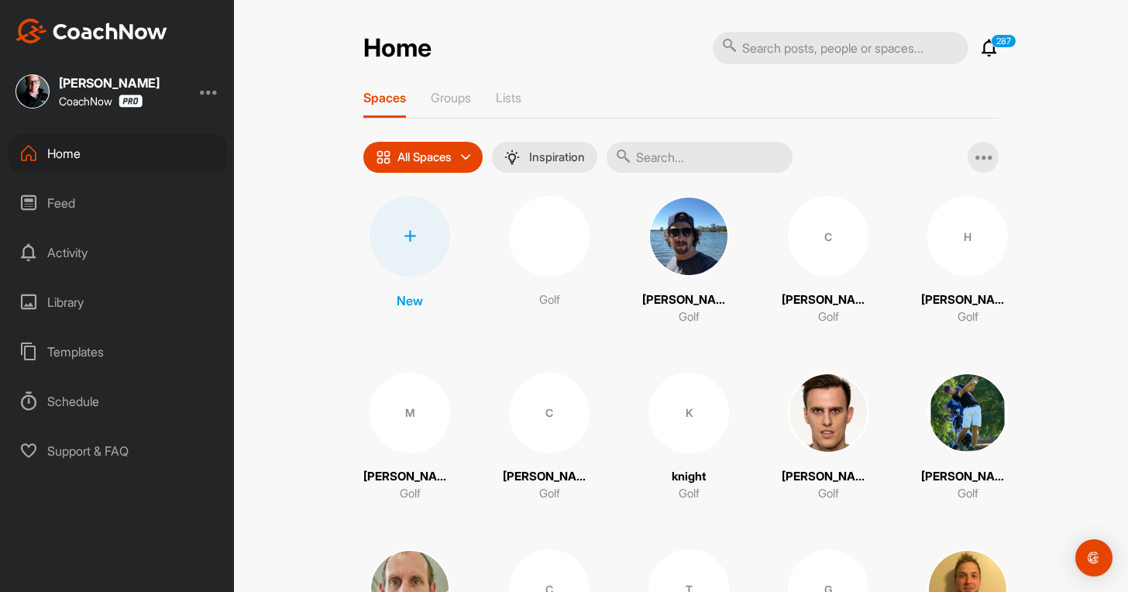
click at [414, 241] on div at bounding box center [410, 236] width 81 height 81
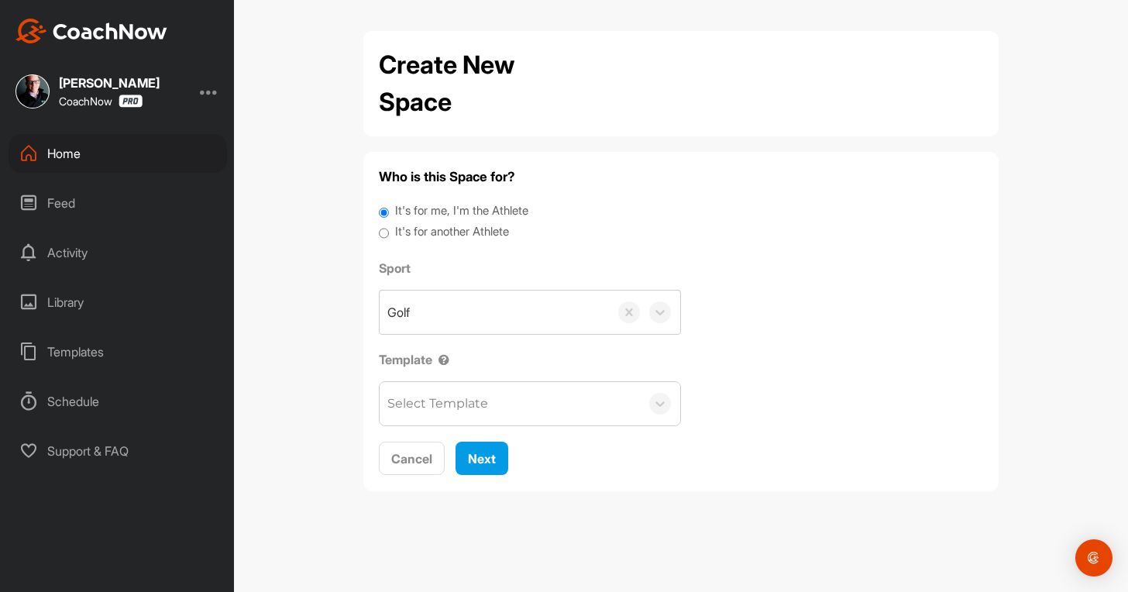
click at [452, 234] on label "It's for another Athlete" at bounding box center [452, 232] width 114 height 18
click at [389, 234] on input "It's for another Athlete" at bounding box center [384, 233] width 10 height 21
radio input "true"
click at [465, 233] on label "It's for another Athlete" at bounding box center [452, 232] width 114 height 18
click at [389, 233] on input "It's for another Athlete" at bounding box center [384, 233] width 10 height 21
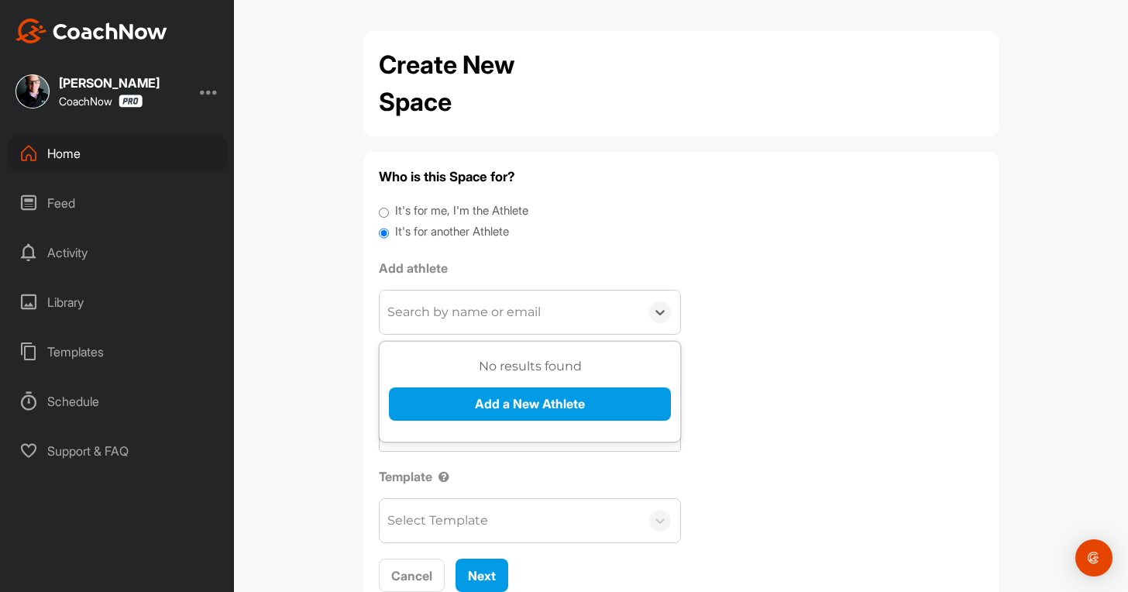
click at [457, 326] on div "Search by name or email" at bounding box center [510, 312] width 260 height 43
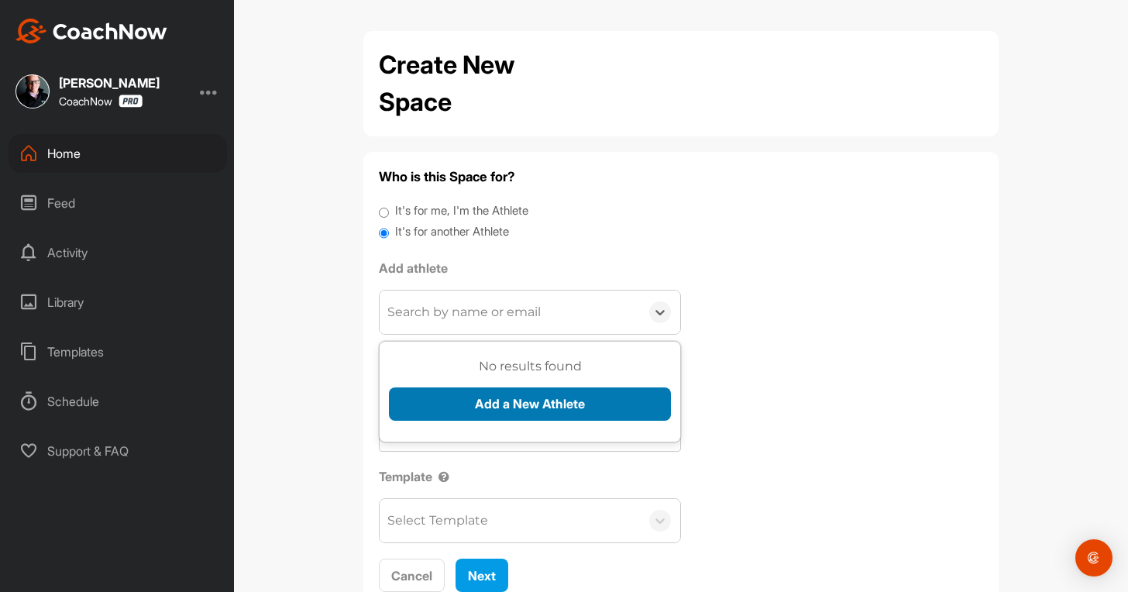
paste input "[EMAIL_ADDRESS][DOMAIN_NAME]"
type input "[EMAIL_ADDRESS][DOMAIN_NAME]"
click at [423, 394] on button "Add a New Athlete" at bounding box center [530, 404] width 282 height 33
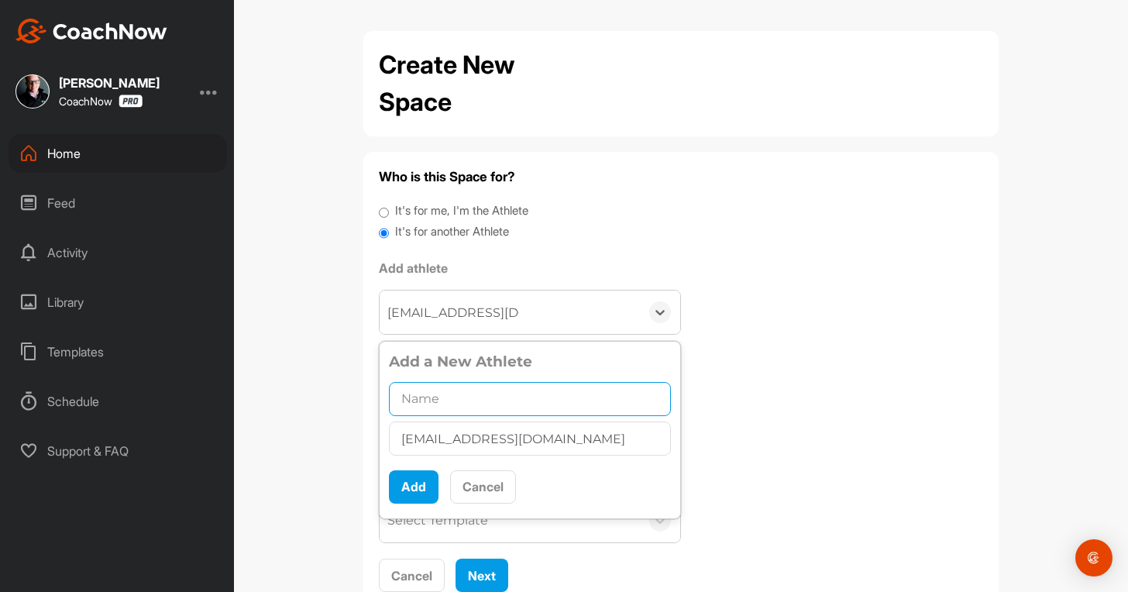
click at [447, 398] on input "text" at bounding box center [530, 399] width 282 height 34
paste input "[PERSON_NAME]"
type input "[PERSON_NAME]"
click at [412, 482] on button "Add" at bounding box center [414, 486] width 50 height 33
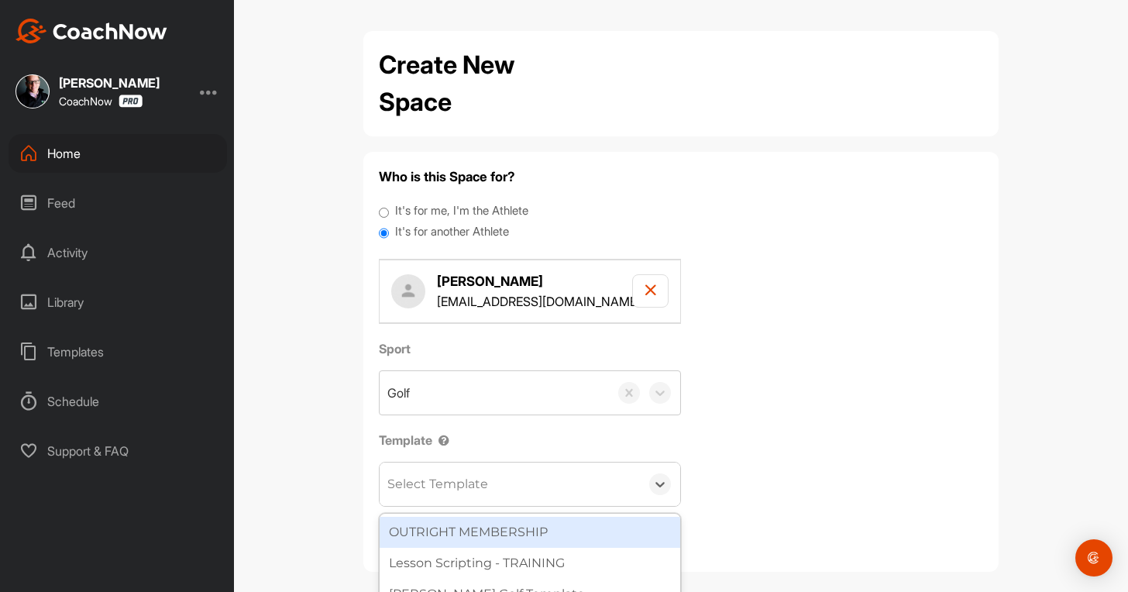
click at [426, 483] on div "Select Template" at bounding box center [438, 484] width 101 height 19
type input "to"
click at [467, 541] on div "Tour Aim" at bounding box center [530, 532] width 301 height 31
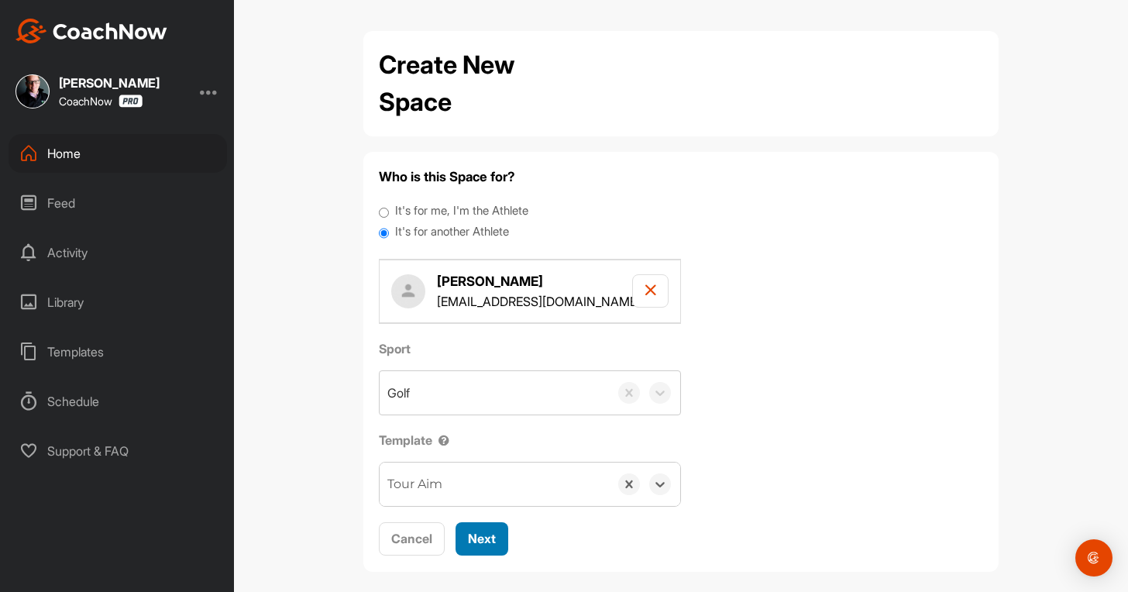
click at [478, 540] on span "Next" at bounding box center [482, 539] width 28 height 16
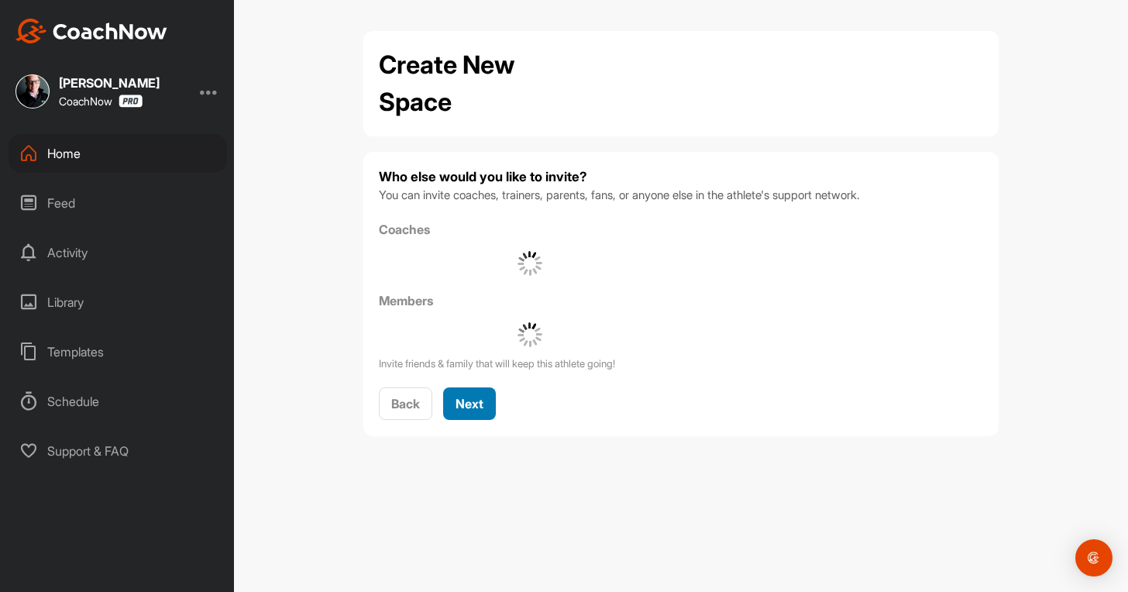
click at [481, 404] on span "Next" at bounding box center [470, 404] width 28 height 16
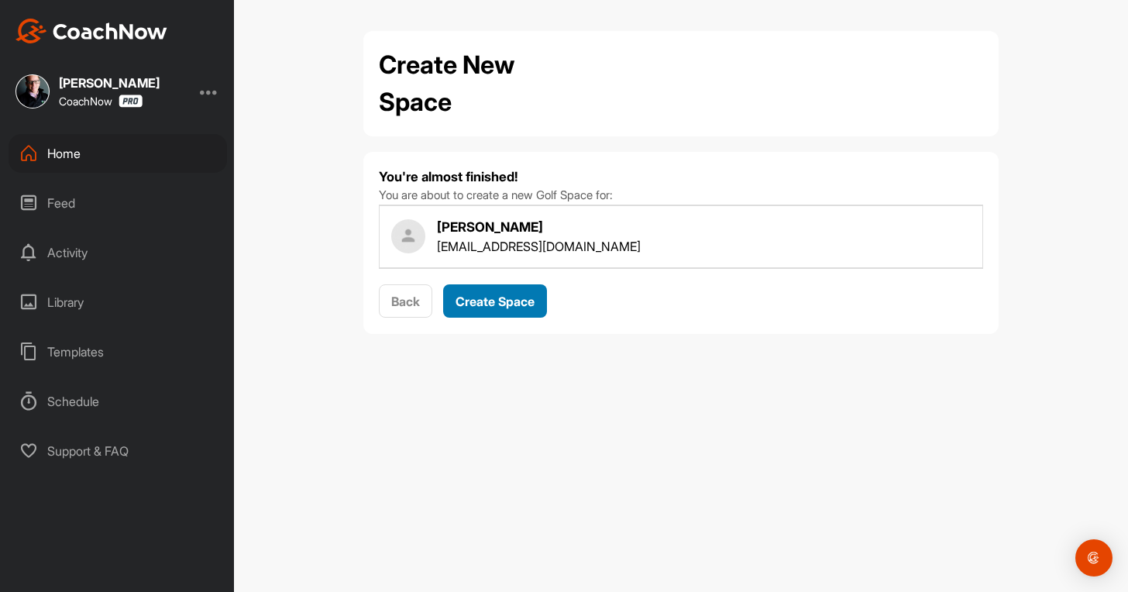
drag, startPoint x: 486, startPoint y: 315, endPoint x: 467, endPoint y: 294, distance: 28.6
click at [486, 315] on button "Create Space" at bounding box center [495, 300] width 104 height 33
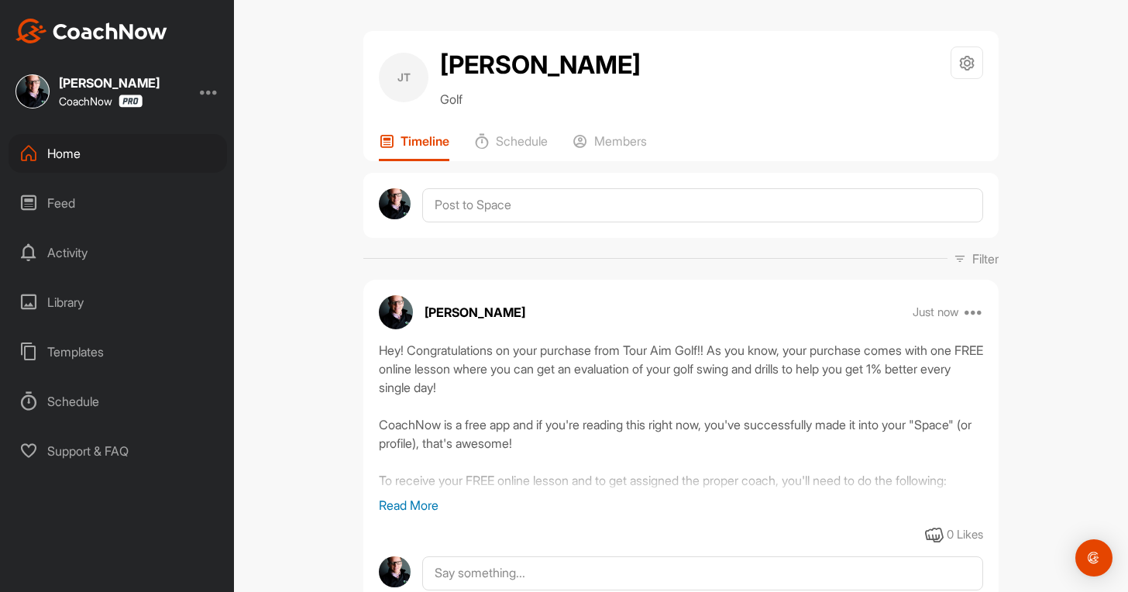
click at [60, 157] on div "Home" at bounding box center [118, 153] width 219 height 39
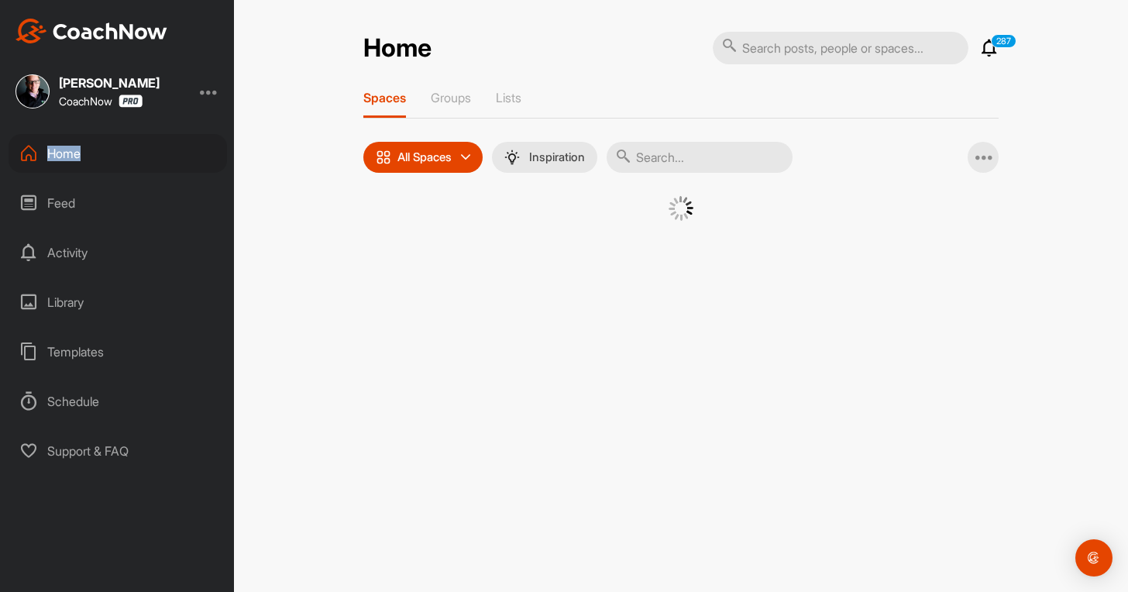
click at [60, 157] on div "Home" at bounding box center [118, 153] width 219 height 39
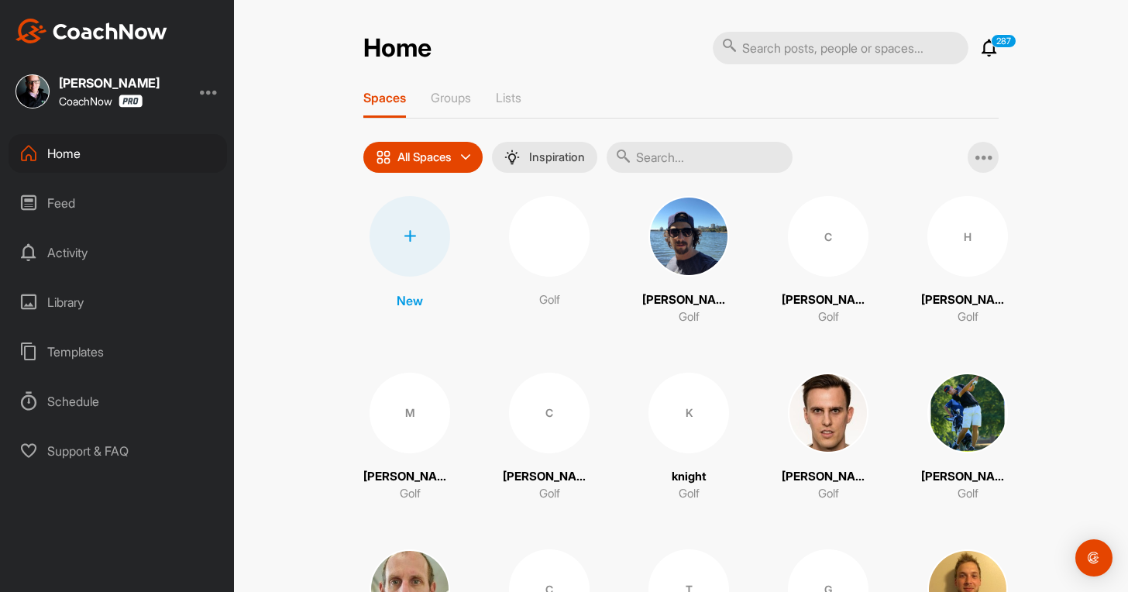
click at [391, 221] on div at bounding box center [410, 236] width 81 height 81
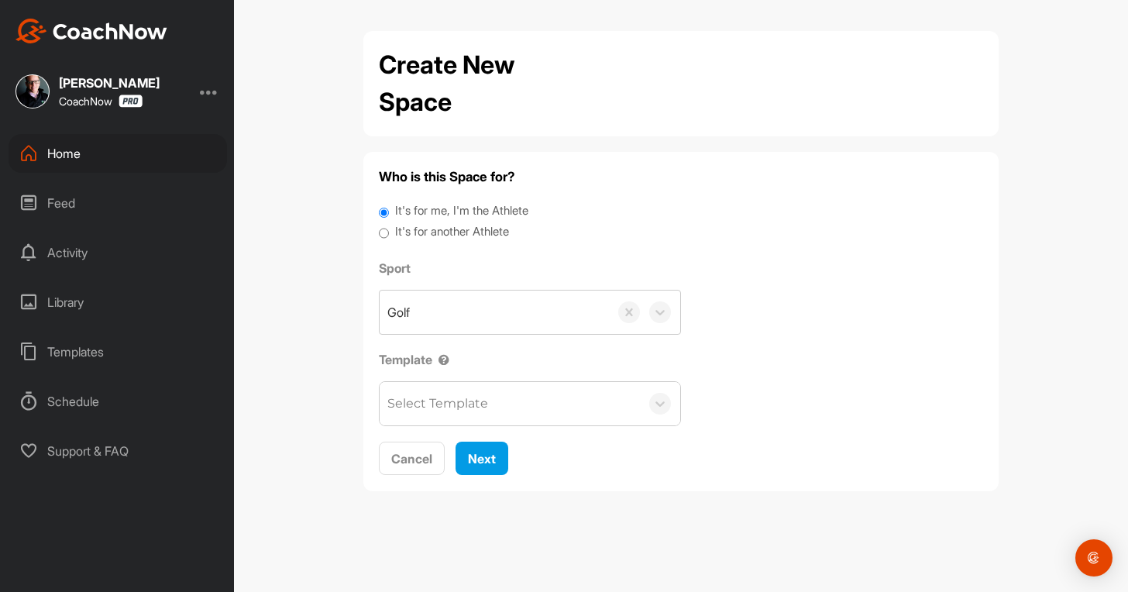
click at [470, 230] on label "It's for another Athlete" at bounding box center [452, 232] width 114 height 18
click at [389, 230] on input "It's for another Athlete" at bounding box center [384, 233] width 10 height 21
radio input "true"
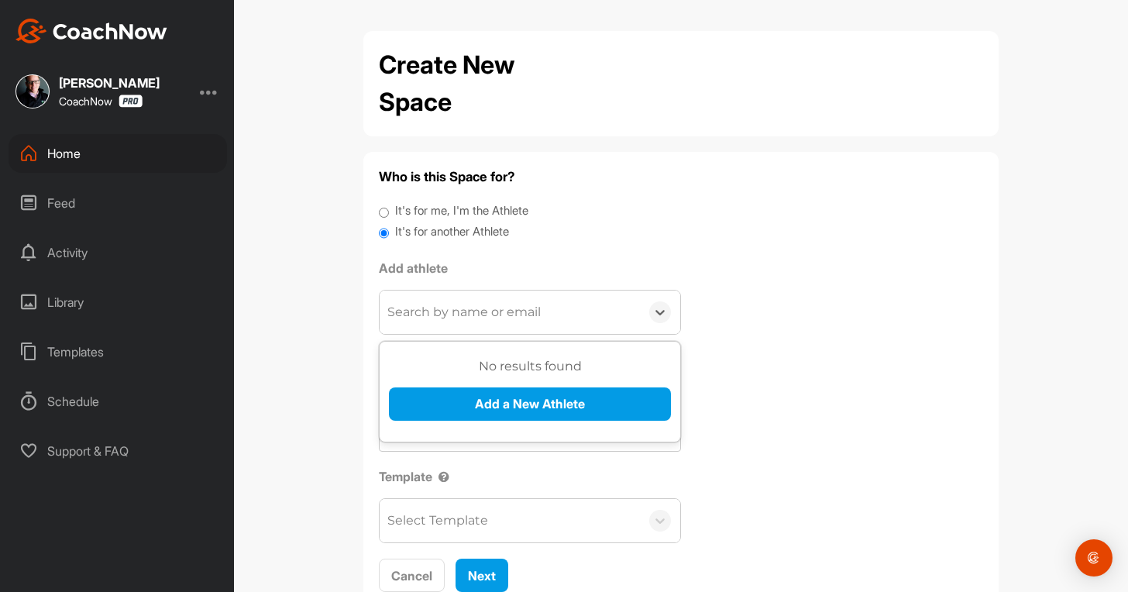
drag, startPoint x: 464, startPoint y: 315, endPoint x: 476, endPoint y: 365, distance: 51.7
click at [466, 320] on div "Search by name or email" at bounding box center [464, 312] width 153 height 19
paste input "[EMAIL_ADDRESS][DOMAIN_NAME]"
type input "[EMAIL_ADDRESS][DOMAIN_NAME]"
click at [465, 384] on div "No results found Add a New Athlete" at bounding box center [530, 394] width 282 height 75
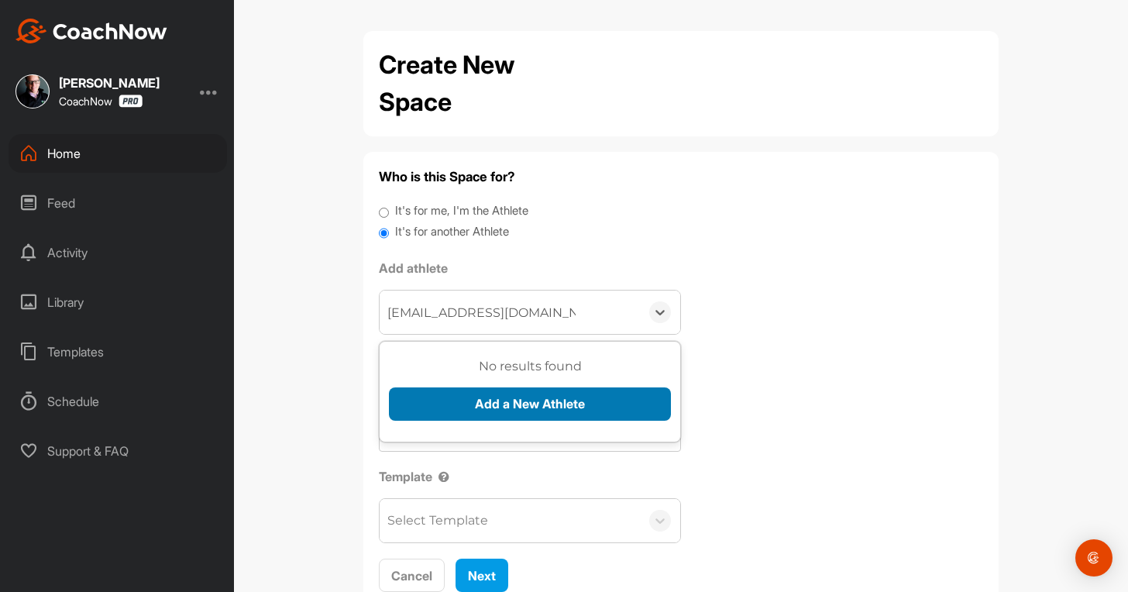
click at [471, 408] on button "Add a New Athlete" at bounding box center [530, 404] width 282 height 33
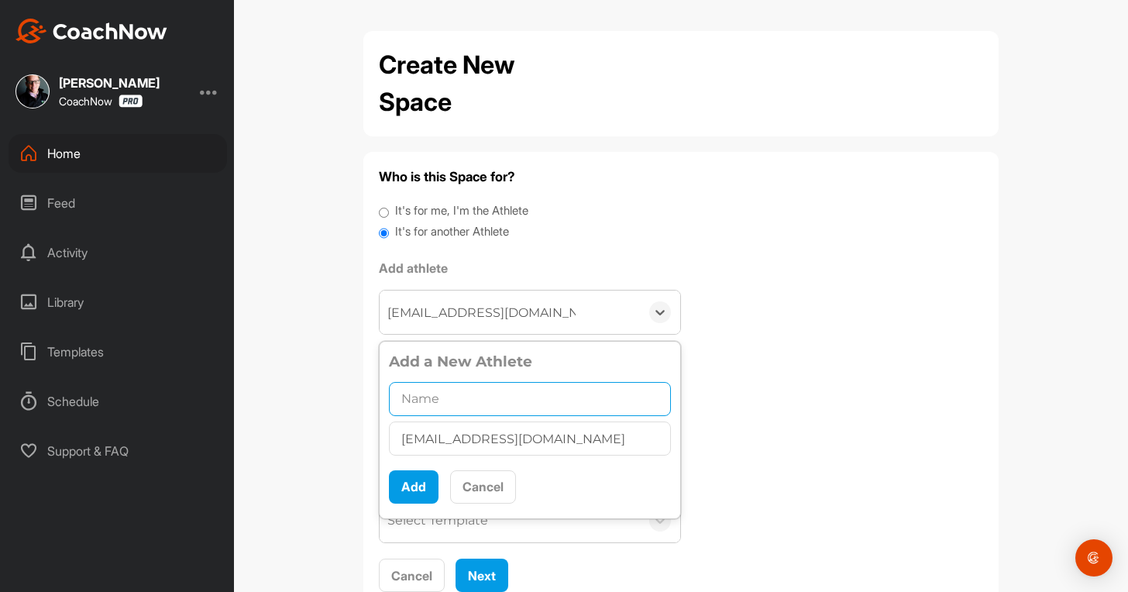
paste input "[PERSON_NAME]"
click at [500, 401] on input "text" at bounding box center [530, 399] width 282 height 34
type input "[PERSON_NAME]"
click at [405, 494] on button "Add" at bounding box center [414, 486] width 50 height 33
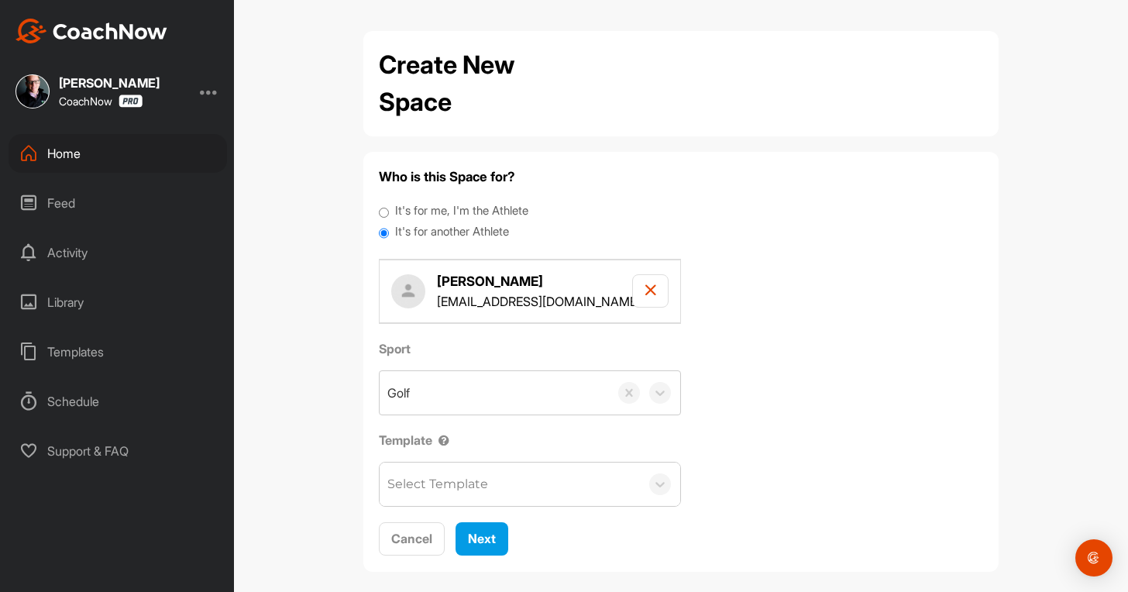
click at [468, 492] on div "Select Template" at bounding box center [438, 484] width 101 height 19
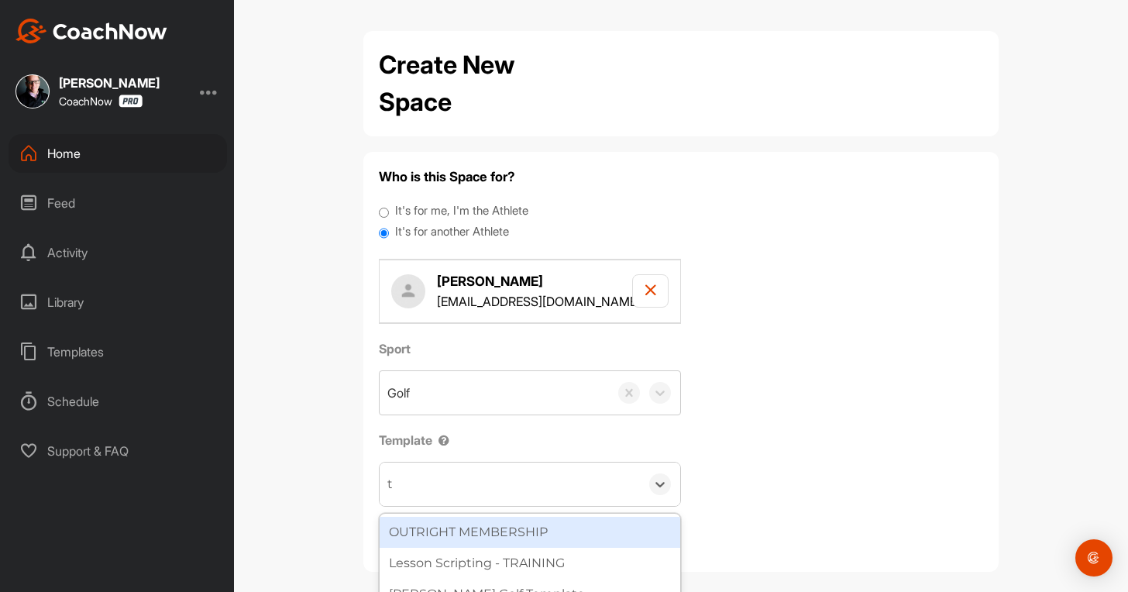
type input "to"
click at [490, 525] on div "Tour Aim" at bounding box center [530, 532] width 301 height 31
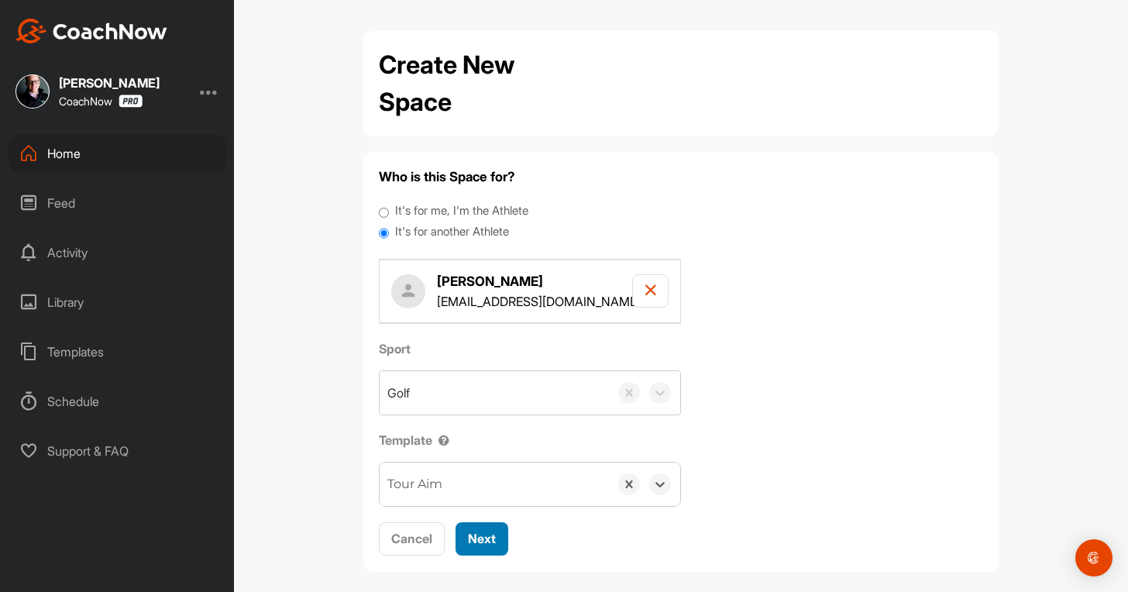
click at [491, 539] on span "Next" at bounding box center [482, 539] width 28 height 16
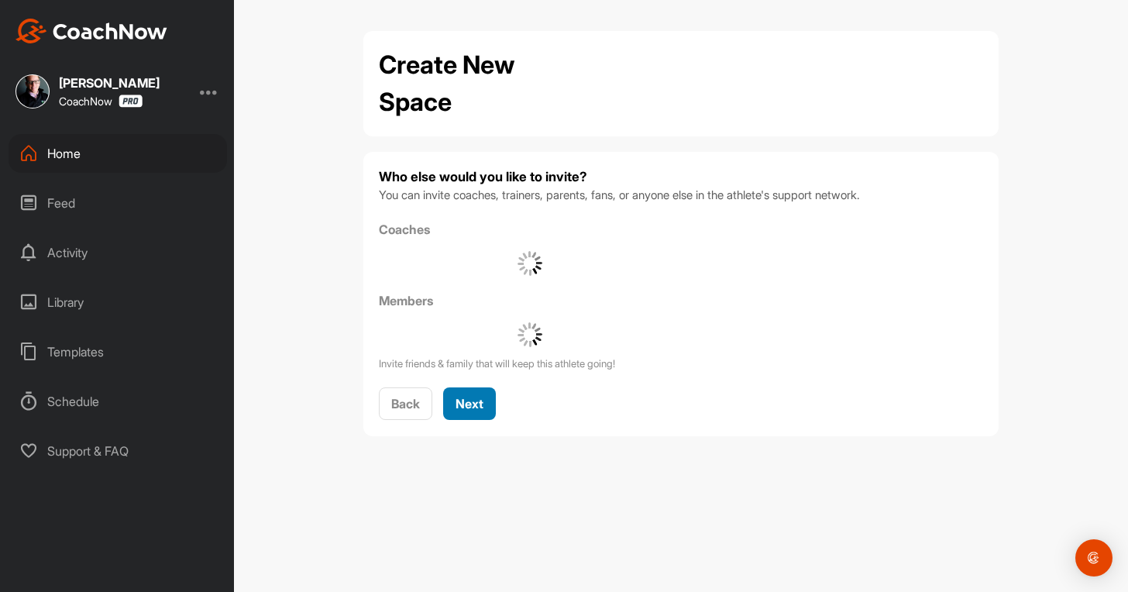
click at [456, 406] on button "Next" at bounding box center [469, 404] width 53 height 33
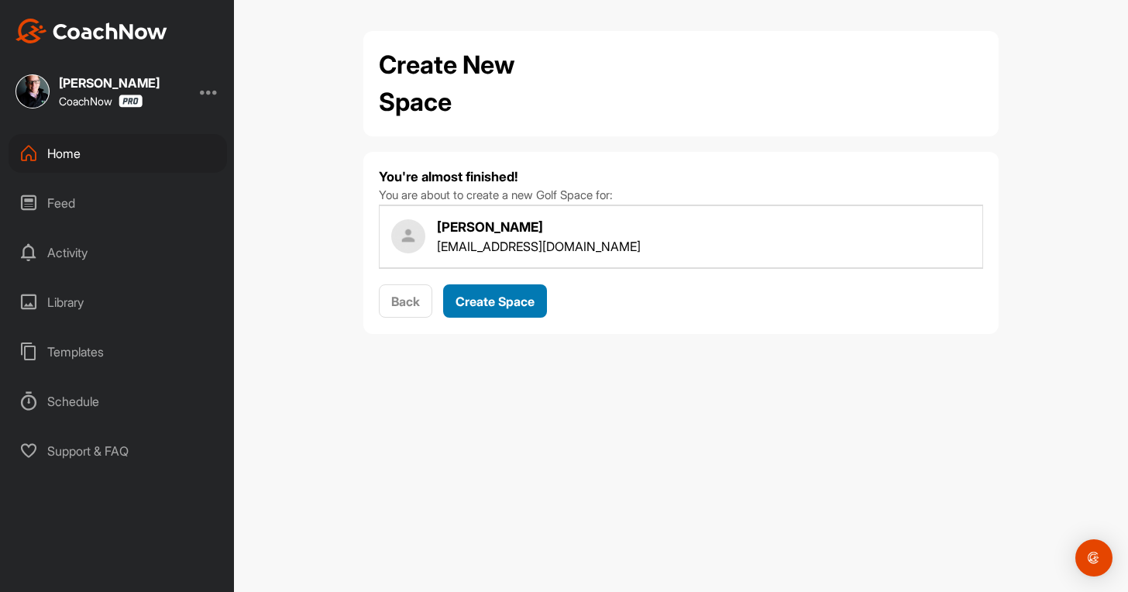
click at [464, 309] on div "Create Space" at bounding box center [495, 301] width 79 height 19
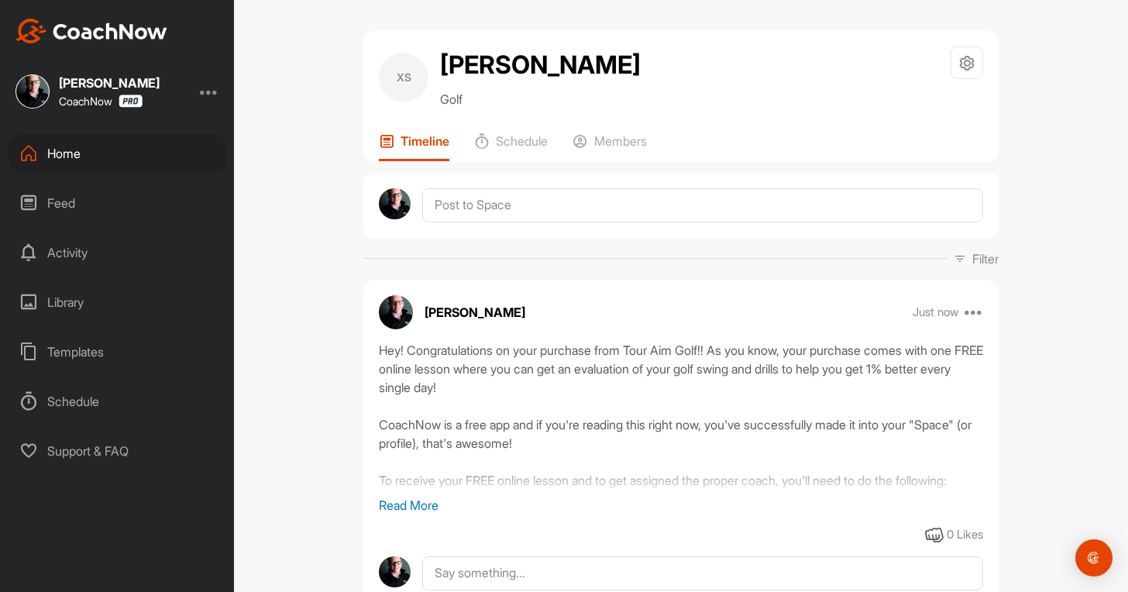
click at [60, 161] on div "Home" at bounding box center [118, 153] width 219 height 39
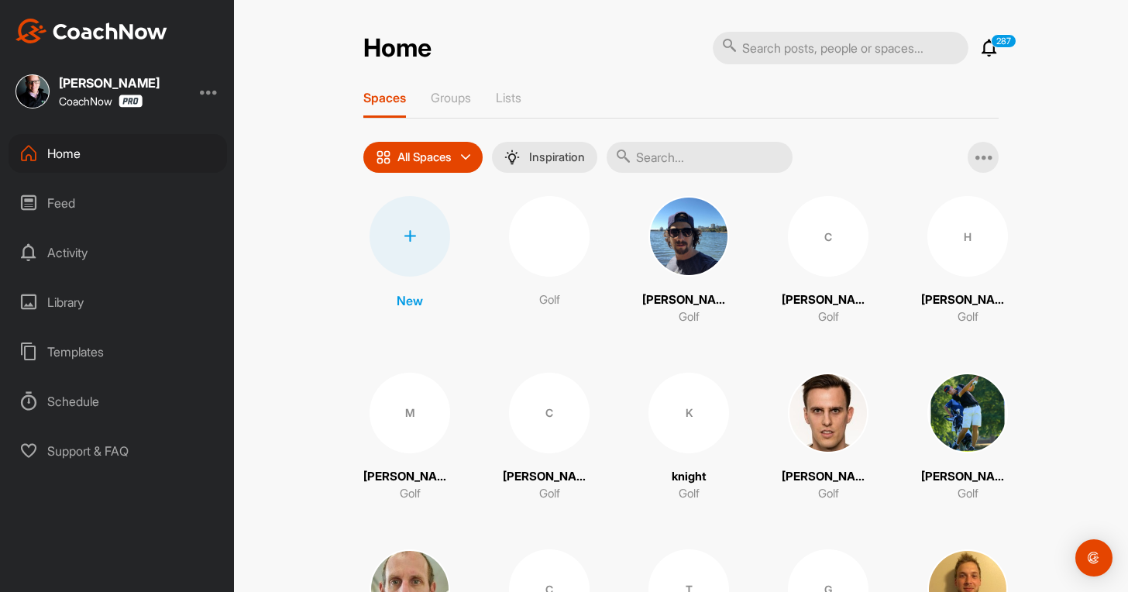
click at [405, 219] on div at bounding box center [410, 236] width 81 height 81
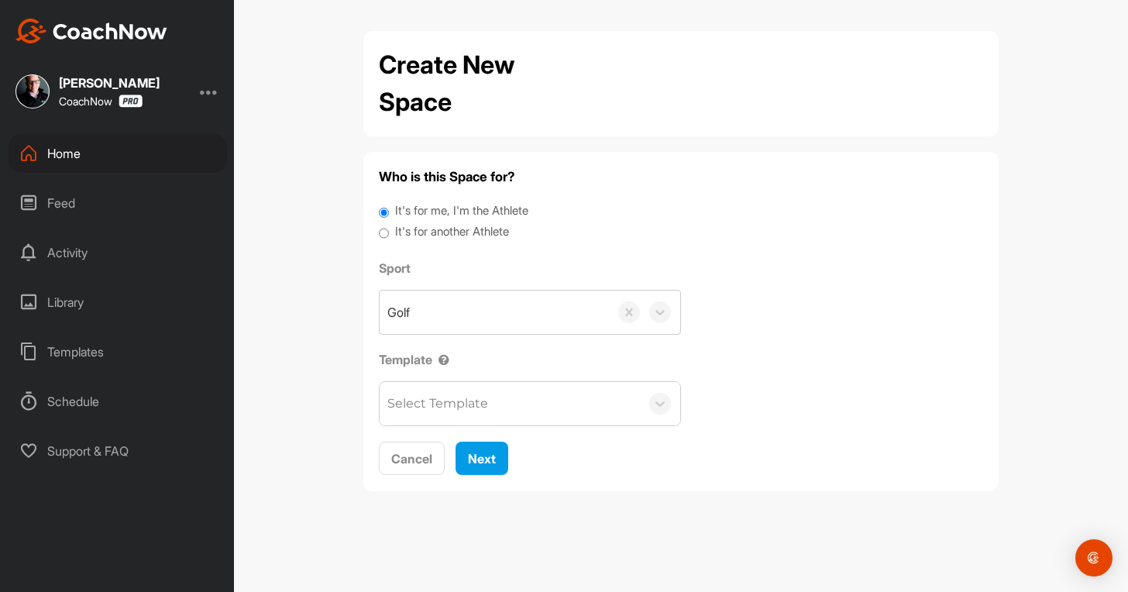
click at [483, 223] on label "It's for another Athlete" at bounding box center [452, 232] width 114 height 18
click at [389, 223] on input "It's for another Athlete" at bounding box center [384, 233] width 10 height 21
radio input "true"
click at [455, 224] on label "It's for another Athlete" at bounding box center [452, 232] width 114 height 18
click at [389, 224] on input "It's for another Athlete" at bounding box center [384, 233] width 10 height 21
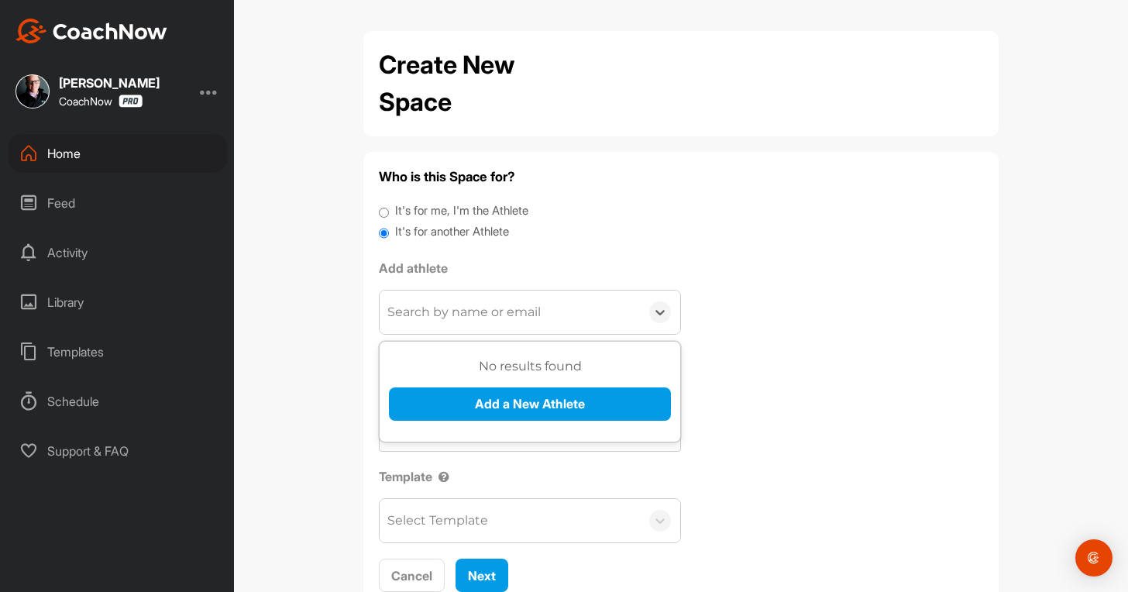
click at [468, 308] on div "Search by name or email" at bounding box center [464, 312] width 153 height 19
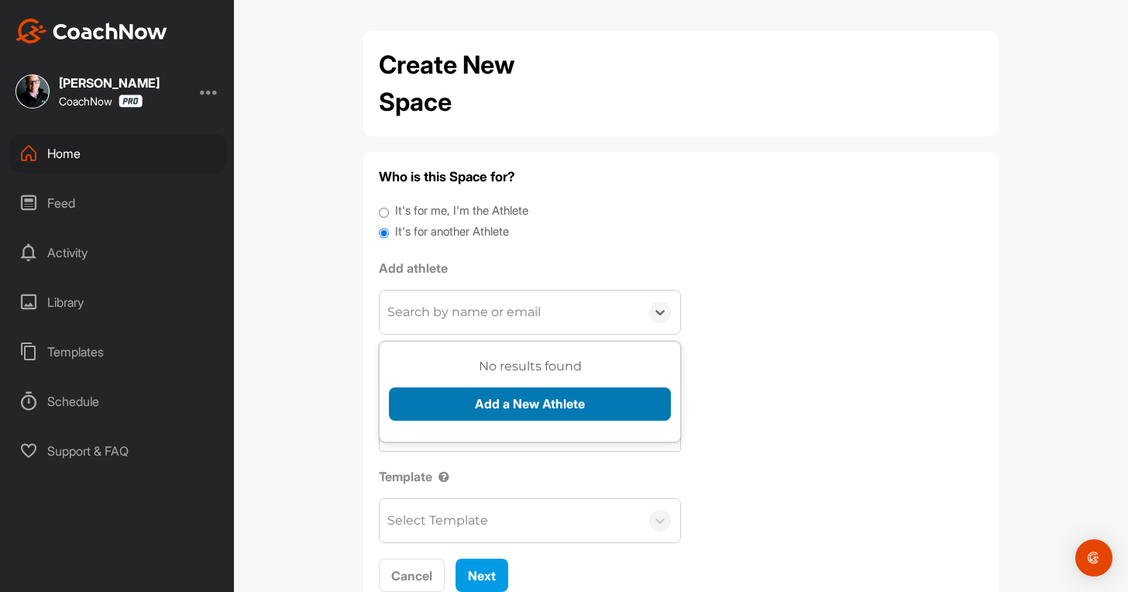
paste input "[EMAIL_ADDRESS][DOMAIN_NAME]"
type input "[EMAIL_ADDRESS][DOMAIN_NAME]"
click at [483, 402] on button "Add a New Athlete" at bounding box center [530, 404] width 282 height 33
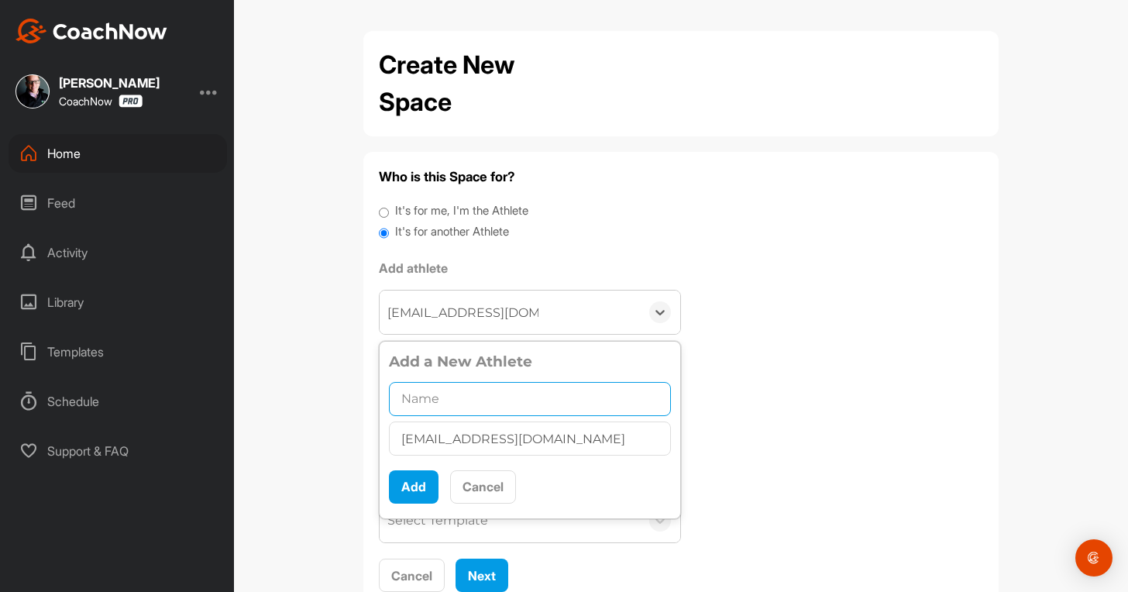
paste input "[PERSON_NAME]"
drag, startPoint x: 456, startPoint y: 395, endPoint x: 451, endPoint y: 419, distance: 23.7
click at [456, 394] on input "[PERSON_NAME]" at bounding box center [530, 399] width 282 height 34
type input "[PERSON_NAME]"
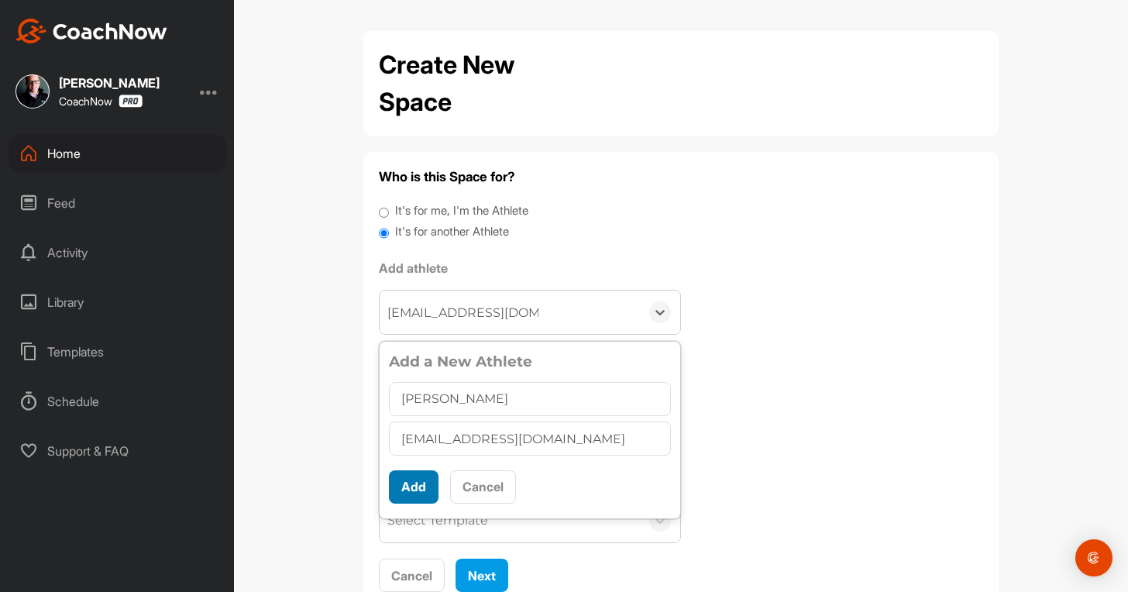
click at [408, 492] on button "Add" at bounding box center [414, 486] width 50 height 33
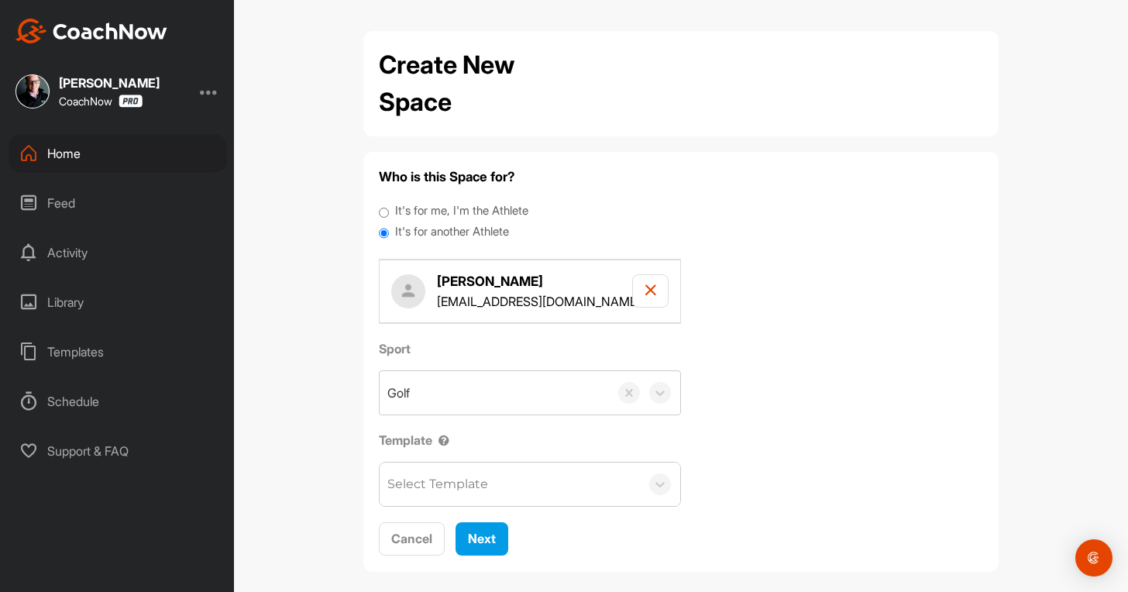
click at [456, 484] on div "Select Template" at bounding box center [438, 484] width 101 height 19
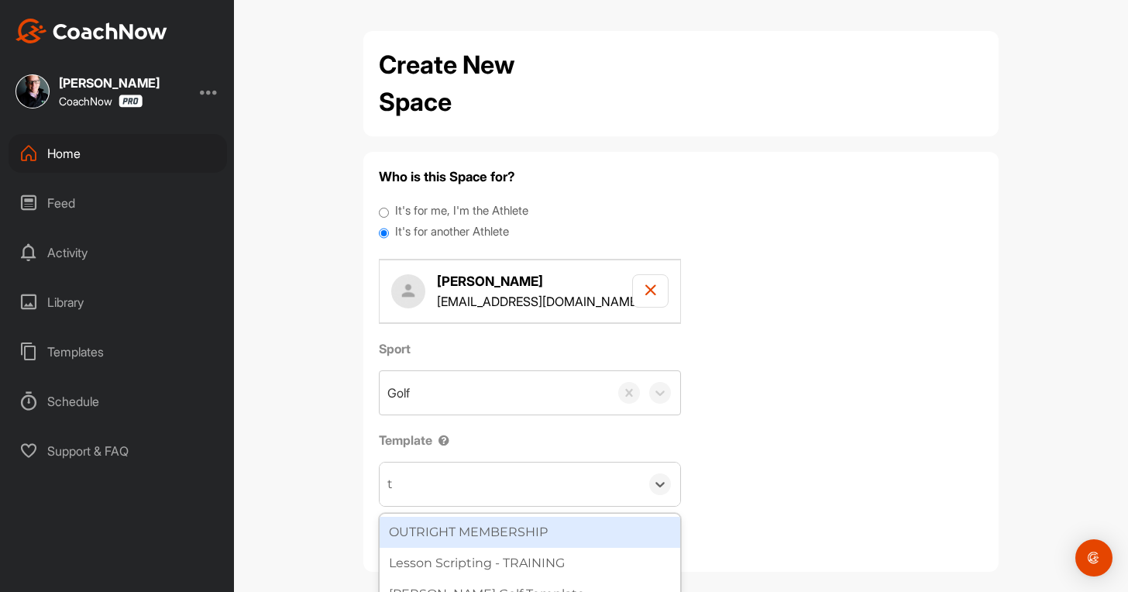
type input "to"
click at [460, 531] on div "Tour Aim" at bounding box center [530, 532] width 301 height 31
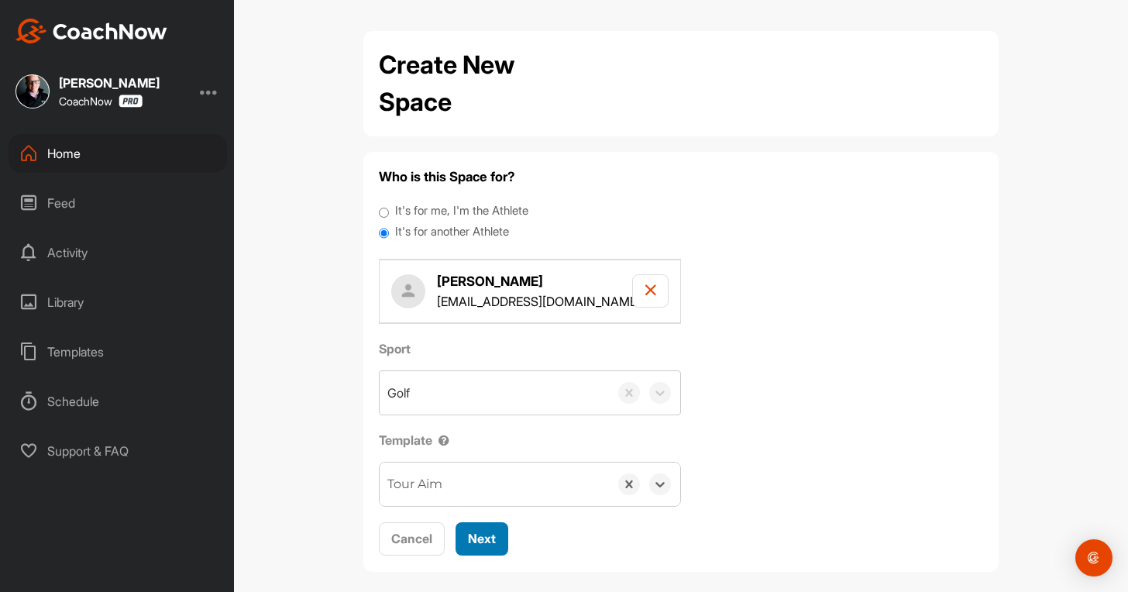
click at [470, 540] on span "Next" at bounding box center [482, 539] width 28 height 16
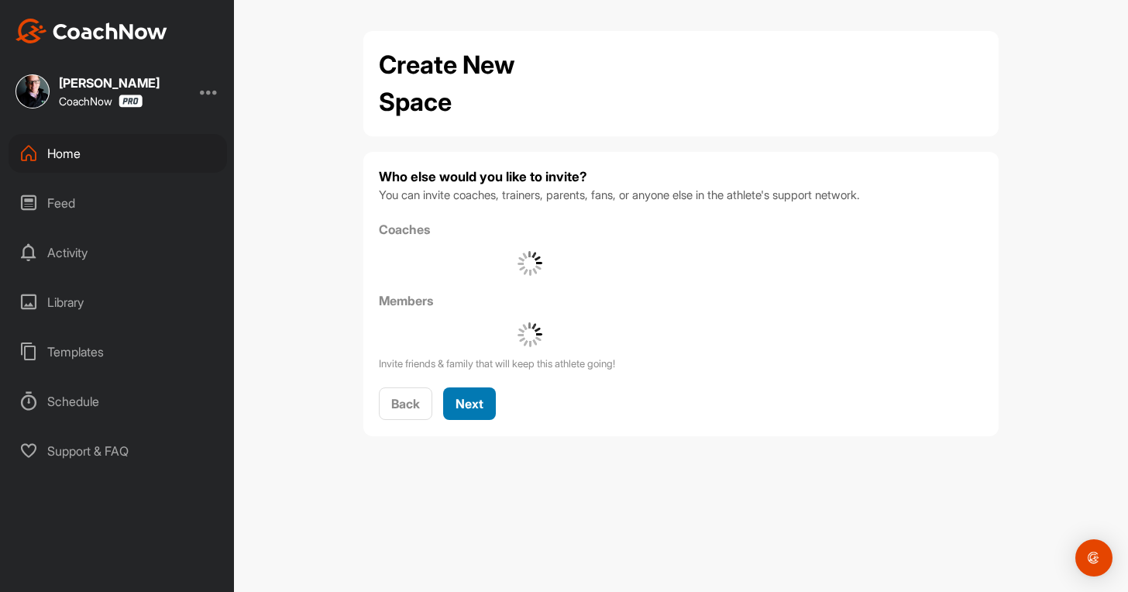
click at [461, 399] on span "Next" at bounding box center [470, 404] width 28 height 16
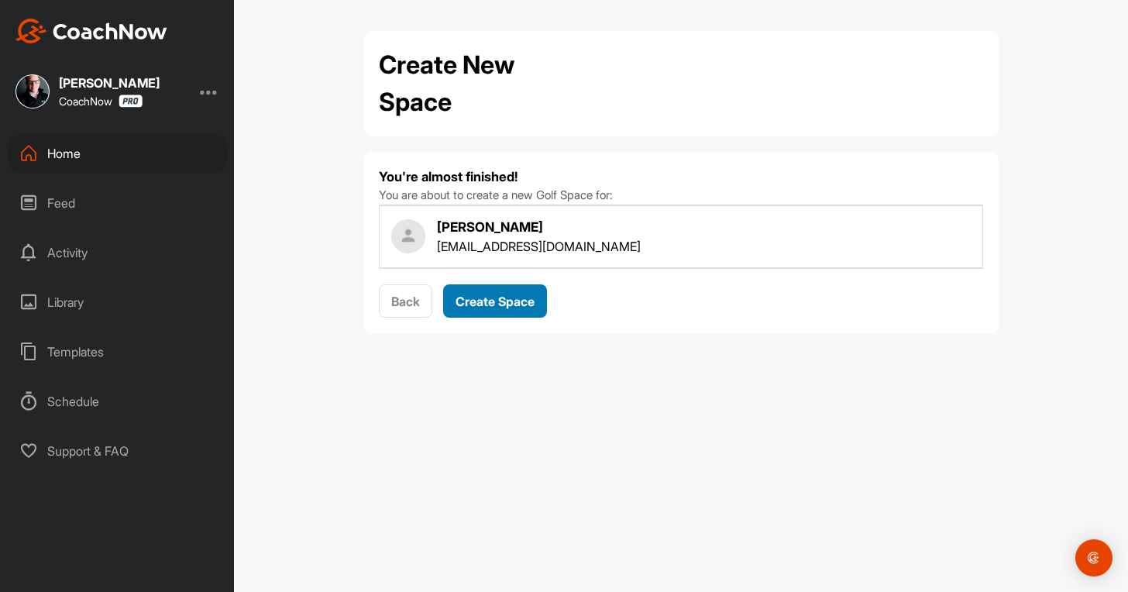
click at [453, 298] on button "Create Space" at bounding box center [495, 300] width 104 height 33
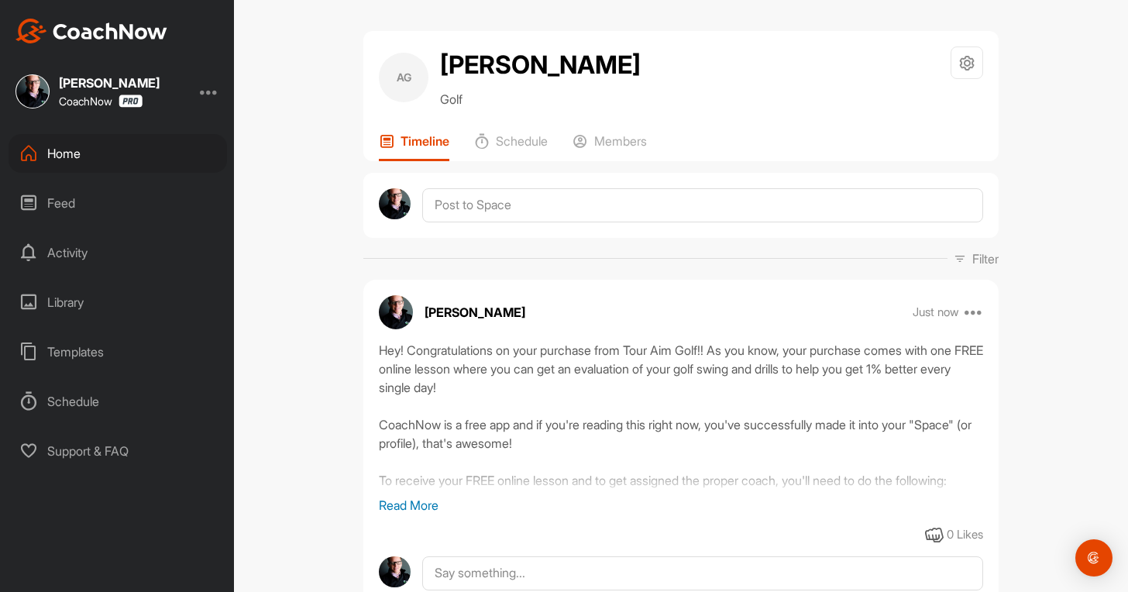
click at [515, 295] on div "[PERSON_NAME] Just now Move to ... Copy to ... Edit Edit Tags Pin to top Delete" at bounding box center [681, 312] width 636 height 34
click at [88, 169] on div "Home" at bounding box center [118, 153] width 219 height 39
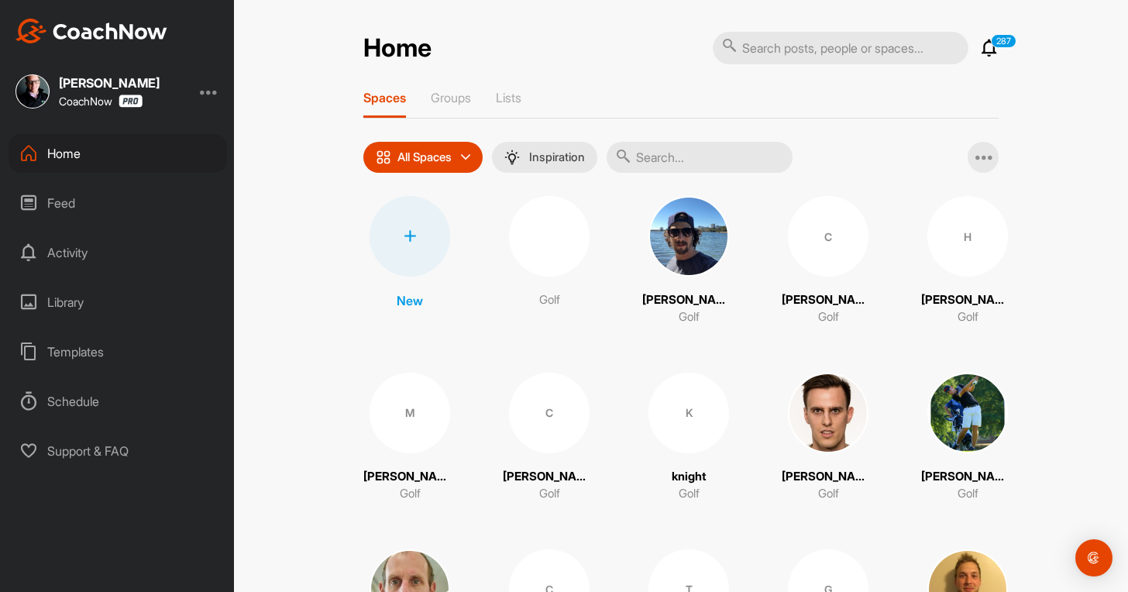
click at [404, 239] on icon at bounding box center [410, 236] width 12 height 12
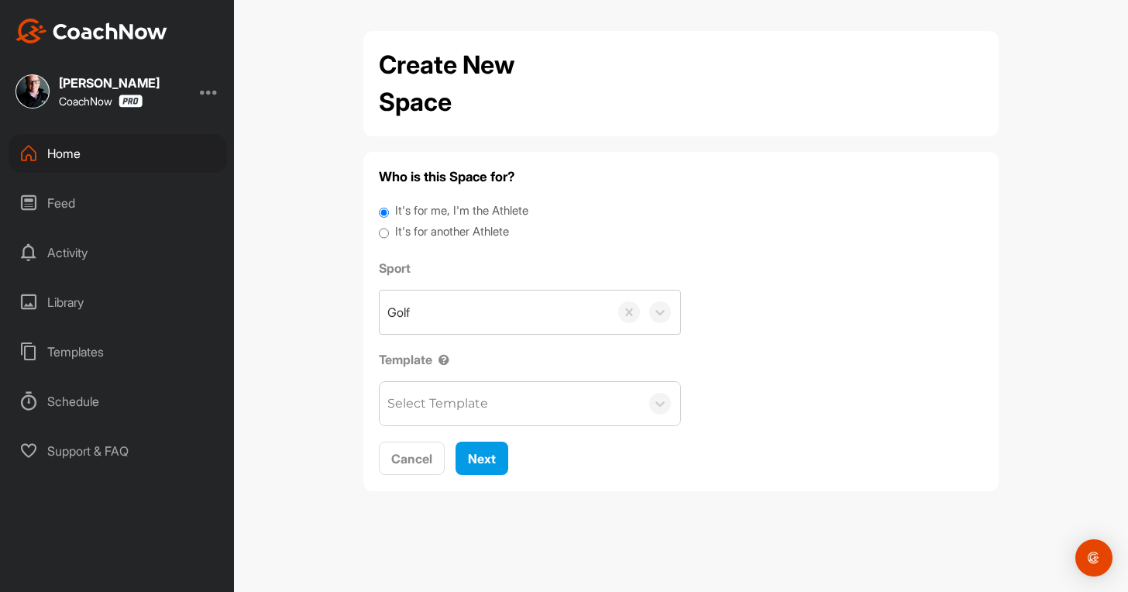
click at [448, 236] on label "It's for another Athlete" at bounding box center [452, 232] width 114 height 18
click at [389, 236] on input "It's for another Athlete" at bounding box center [384, 233] width 10 height 21
radio input "true"
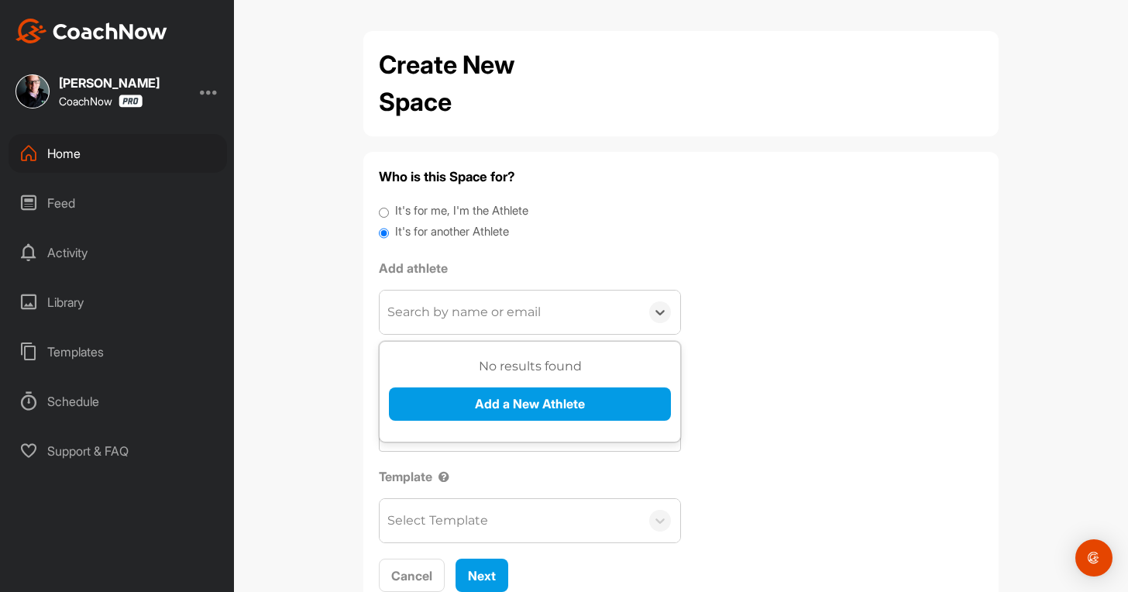
drag, startPoint x: 457, startPoint y: 308, endPoint x: 452, endPoint y: 385, distance: 76.9
click at [456, 309] on div "Search by name or email" at bounding box center [464, 312] width 153 height 19
paste input "[EMAIL_ADDRESS][DOMAIN_NAME]"
type input "[EMAIL_ADDRESS][DOMAIN_NAME]"
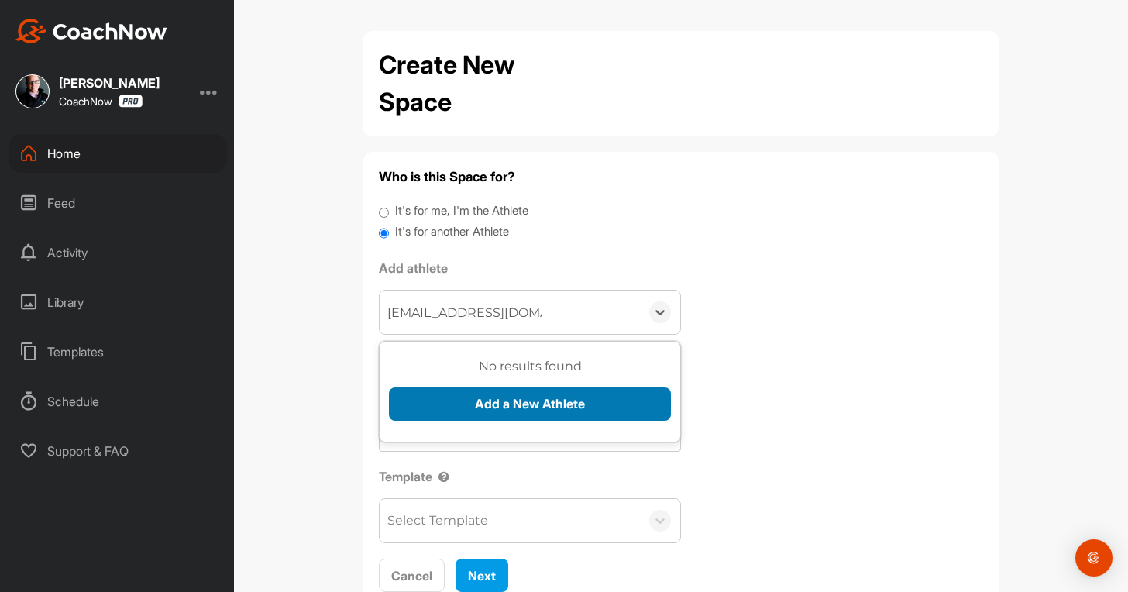
click at [435, 406] on button "Add a New Athlete" at bounding box center [530, 404] width 282 height 33
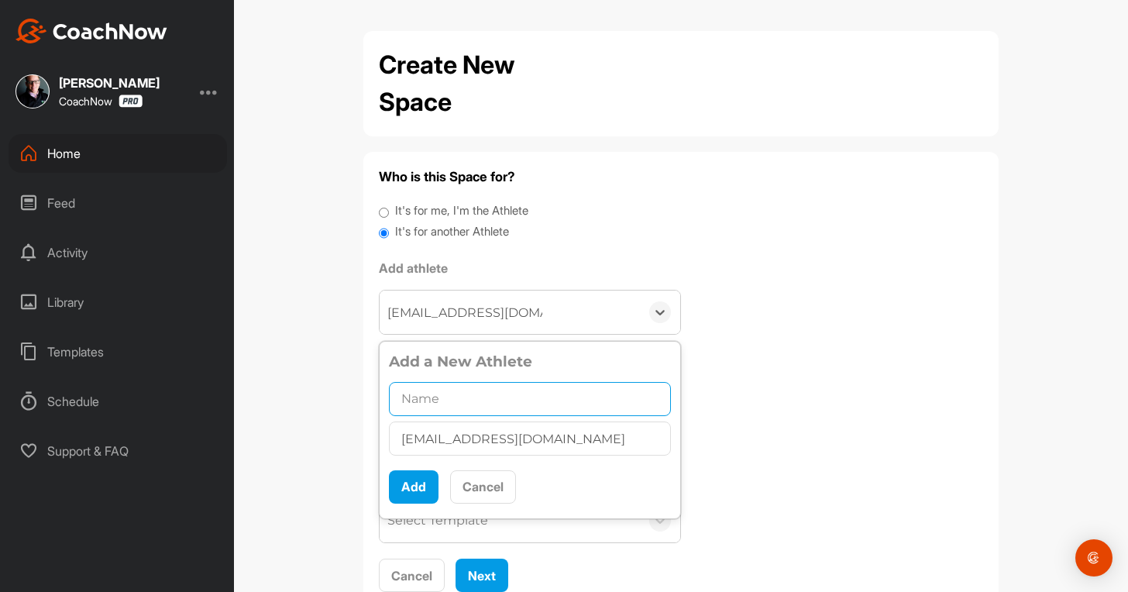
drag, startPoint x: 442, startPoint y: 382, endPoint x: 436, endPoint y: 391, distance: 10.1
click at [442, 382] on input "text" at bounding box center [530, 399] width 282 height 34
paste input "[PERSON_NAME]"
type input "[PERSON_NAME]"
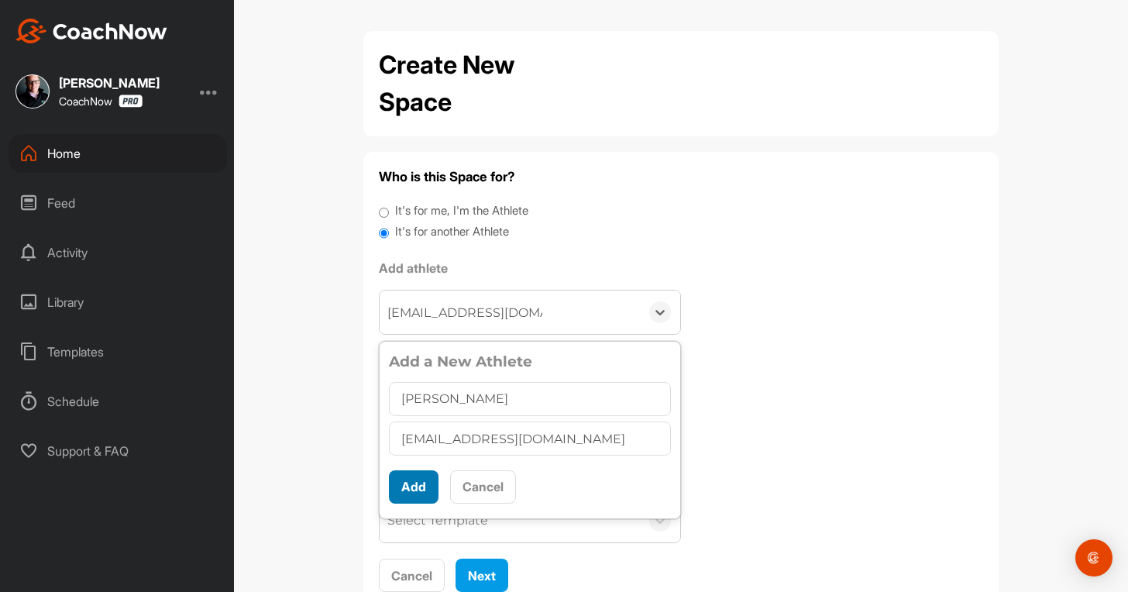
click at [396, 485] on button "Add" at bounding box center [414, 486] width 50 height 33
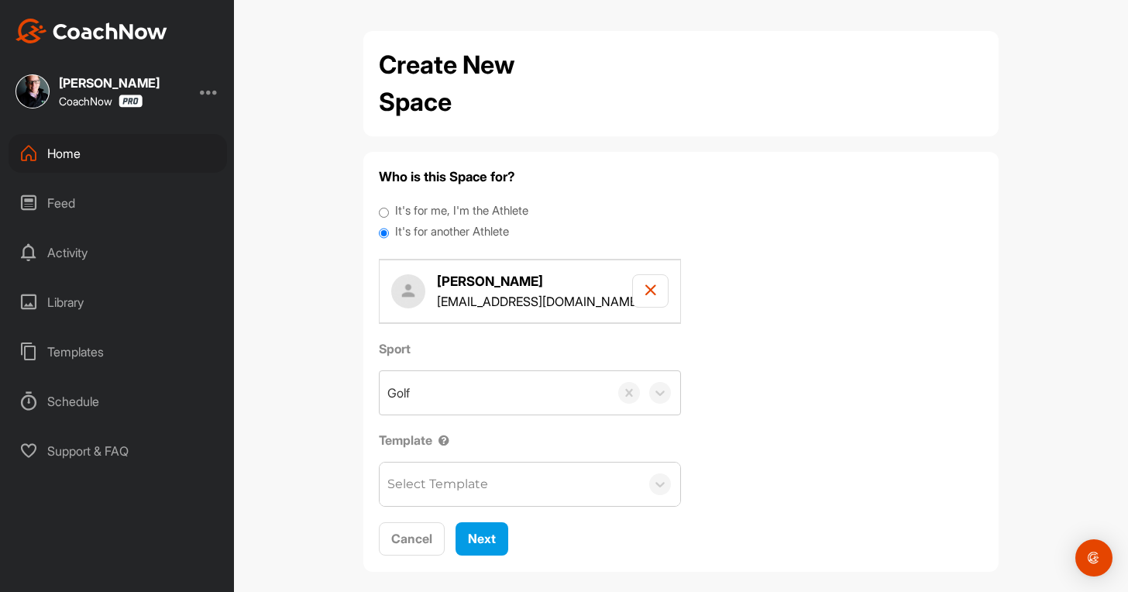
click at [423, 488] on div "Select Template" at bounding box center [438, 484] width 101 height 19
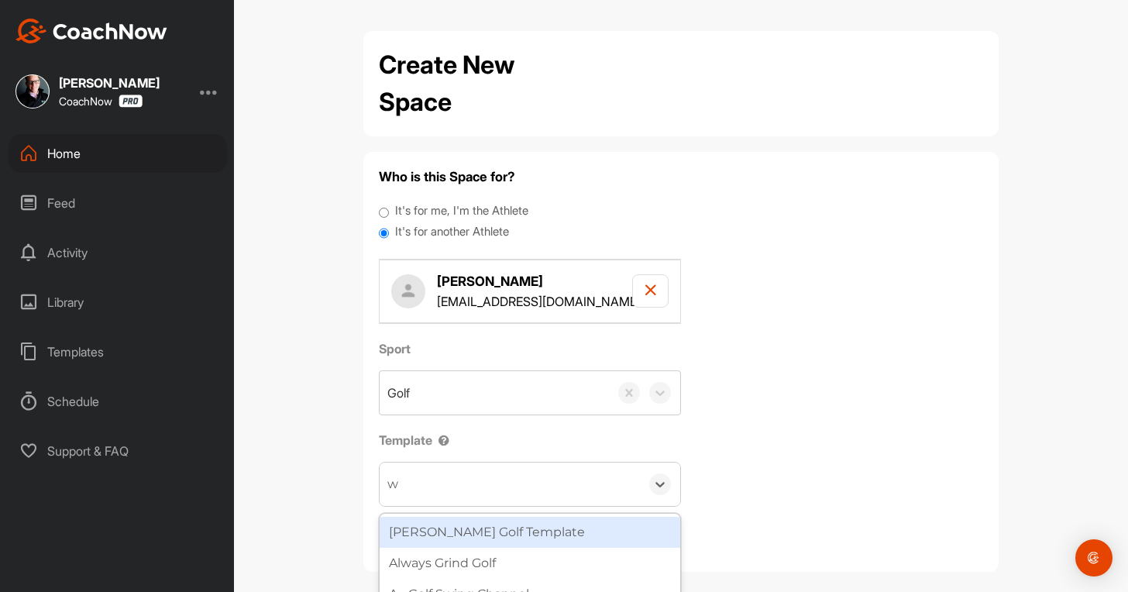
type input "wa"
click at [474, 532] on div "[PERSON_NAME] Golf Template" at bounding box center [530, 532] width 301 height 31
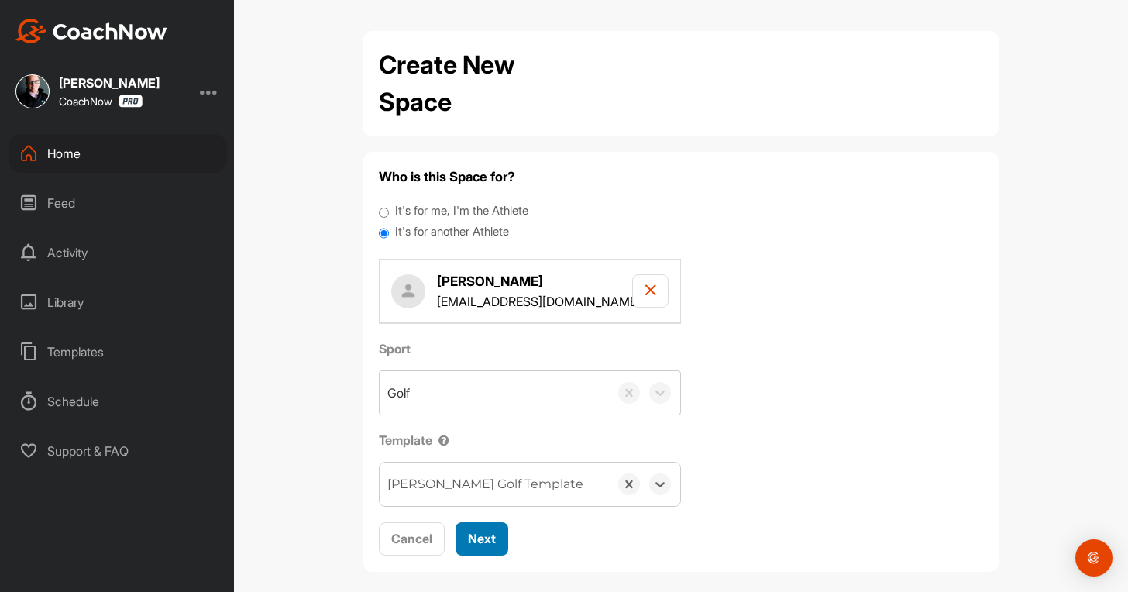
click at [487, 549] on button "Next" at bounding box center [482, 538] width 53 height 33
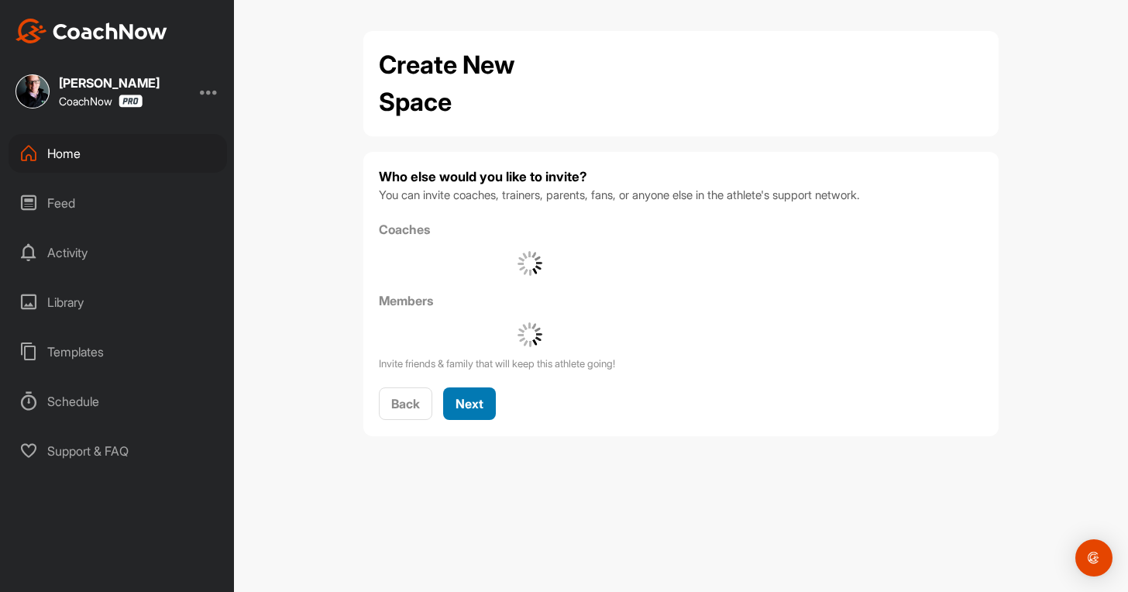
drag, startPoint x: 463, startPoint y: 424, endPoint x: 482, endPoint y: 396, distance: 33.5
click at [467, 424] on div "Who else would you like to invite? You can invite coaches, trainers, parents, f…" at bounding box center [681, 294] width 636 height 284
click at [473, 404] on span "Next" at bounding box center [470, 404] width 28 height 16
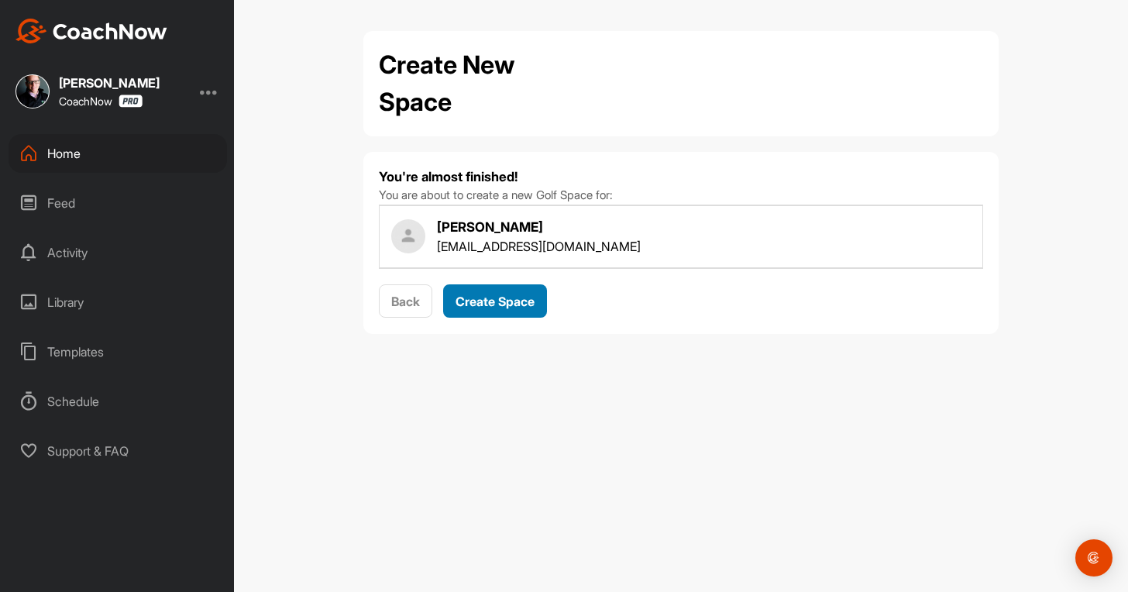
click at [491, 308] on span "Create Space" at bounding box center [495, 302] width 79 height 16
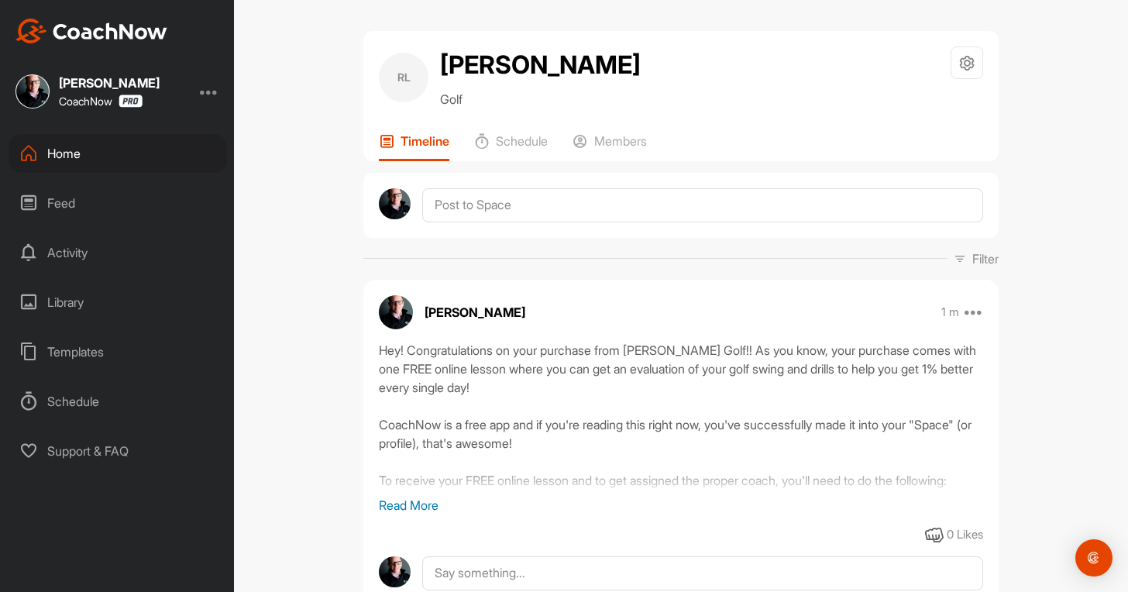
click at [84, 149] on div "Home" at bounding box center [118, 153] width 219 height 39
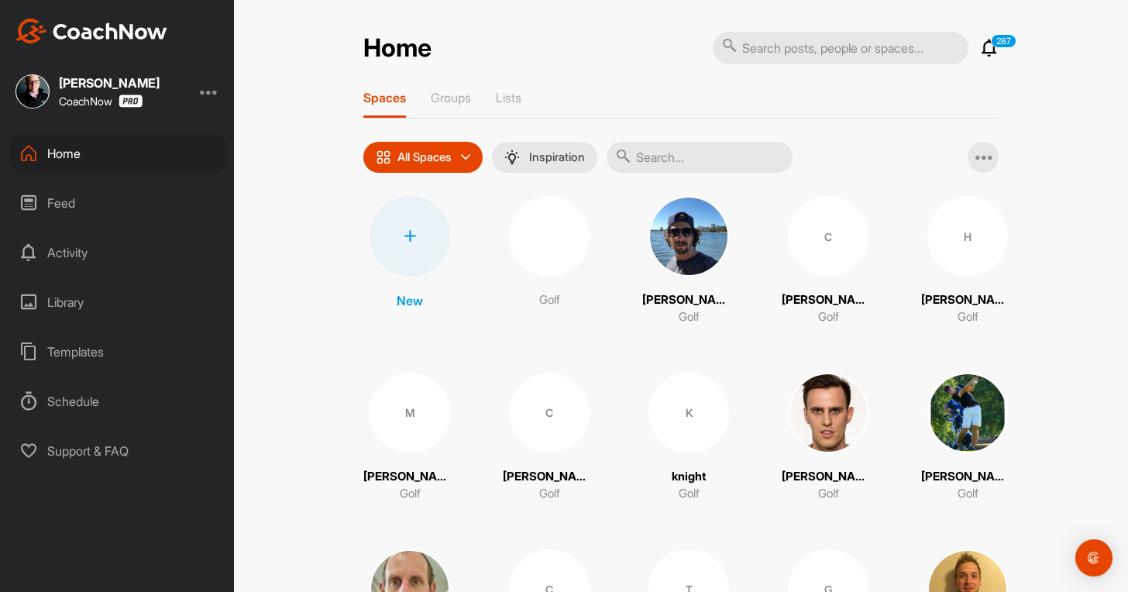
click at [406, 249] on div at bounding box center [410, 236] width 81 height 81
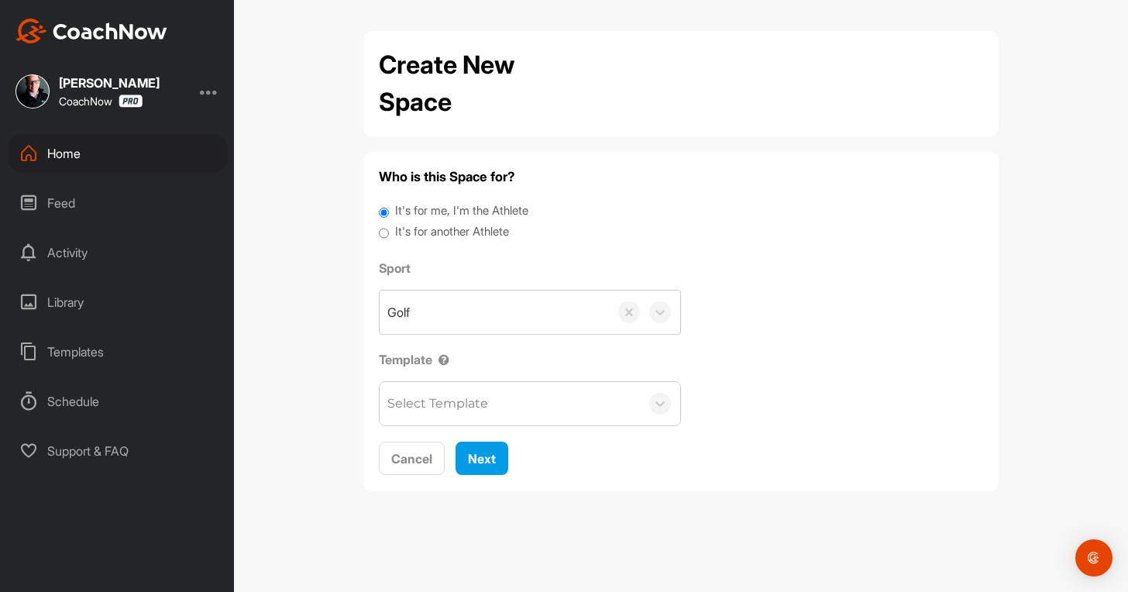
click at [458, 228] on label "It's for another Athlete" at bounding box center [452, 232] width 114 height 18
click at [389, 228] on input "It's for another Athlete" at bounding box center [384, 233] width 10 height 21
radio input "true"
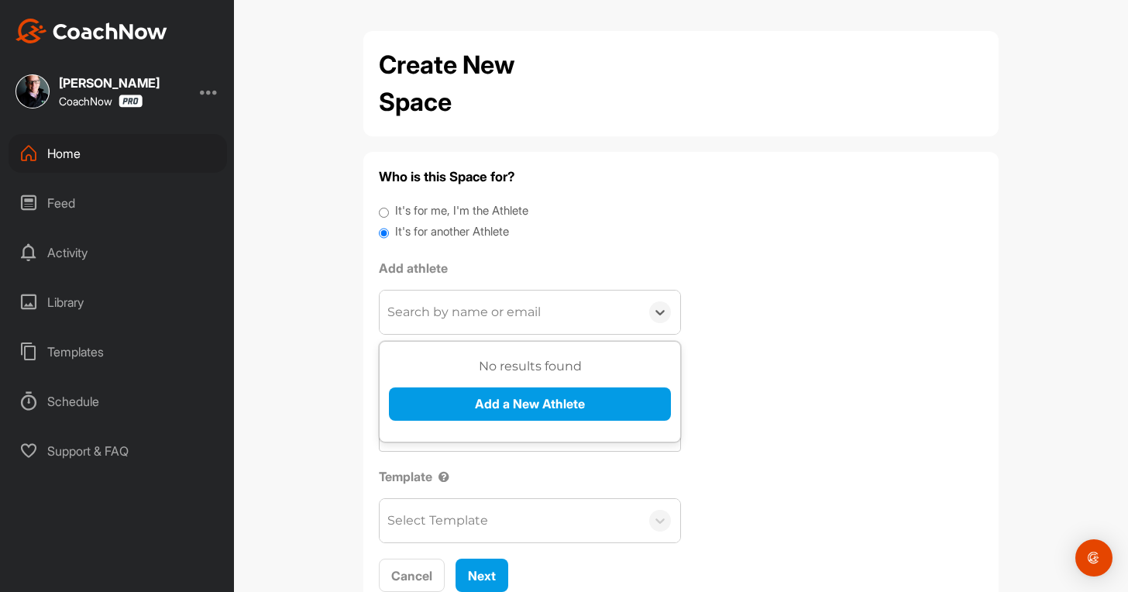
click at [446, 319] on div "Search by name or email" at bounding box center [464, 312] width 153 height 19
paste input "[EMAIL_ADDRESS][DOMAIN_NAME]"
type input "[EMAIL_ADDRESS][DOMAIN_NAME]"
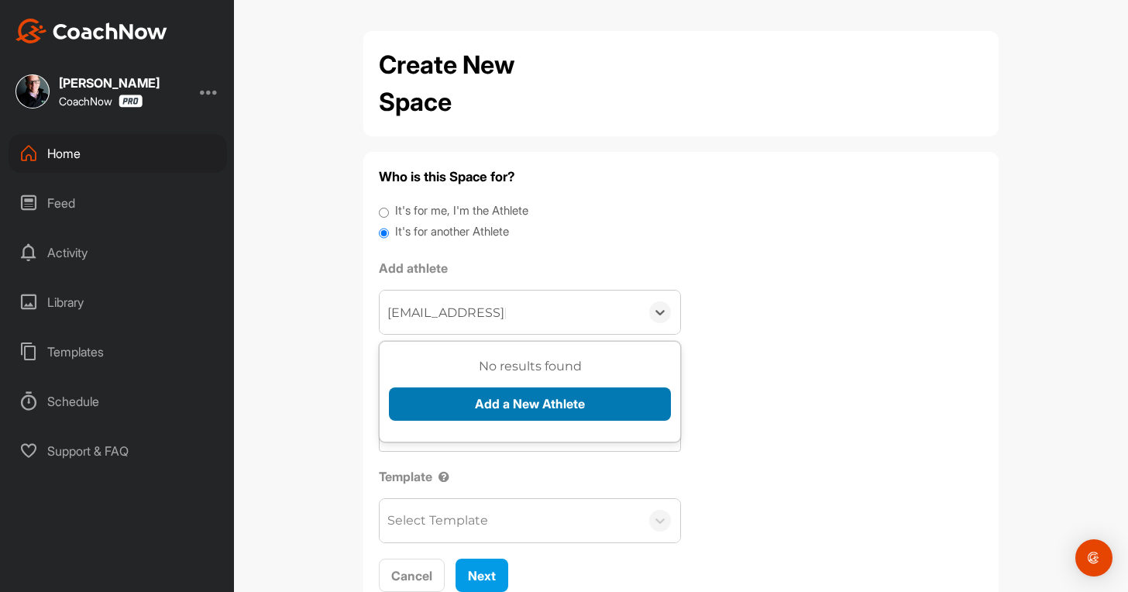
click at [443, 395] on div "No results found Add a New Athlete" at bounding box center [530, 394] width 282 height 75
click at [443, 395] on button "Add a New Athlete" at bounding box center [530, 404] width 282 height 33
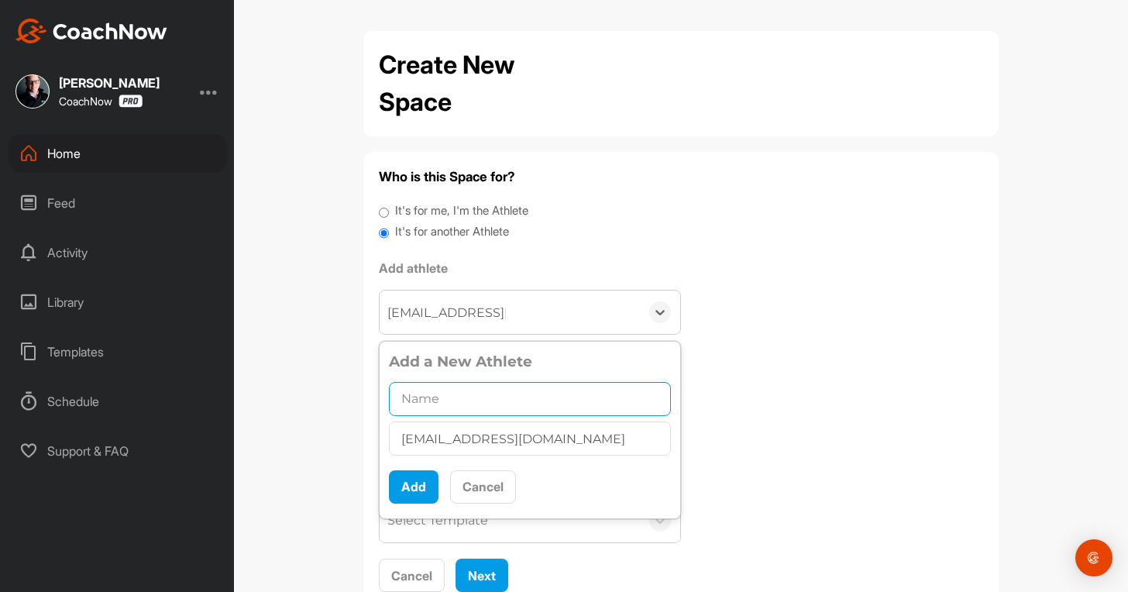
paste input "[PERSON_NAME]"
click at [415, 408] on input "text" at bounding box center [530, 399] width 282 height 34
paste input "[PERSON_NAME]"
type input "[PERSON_NAME] ScoularJeffrey [PERSON_NAME]"
click at [403, 488] on button "Add" at bounding box center [414, 486] width 50 height 33
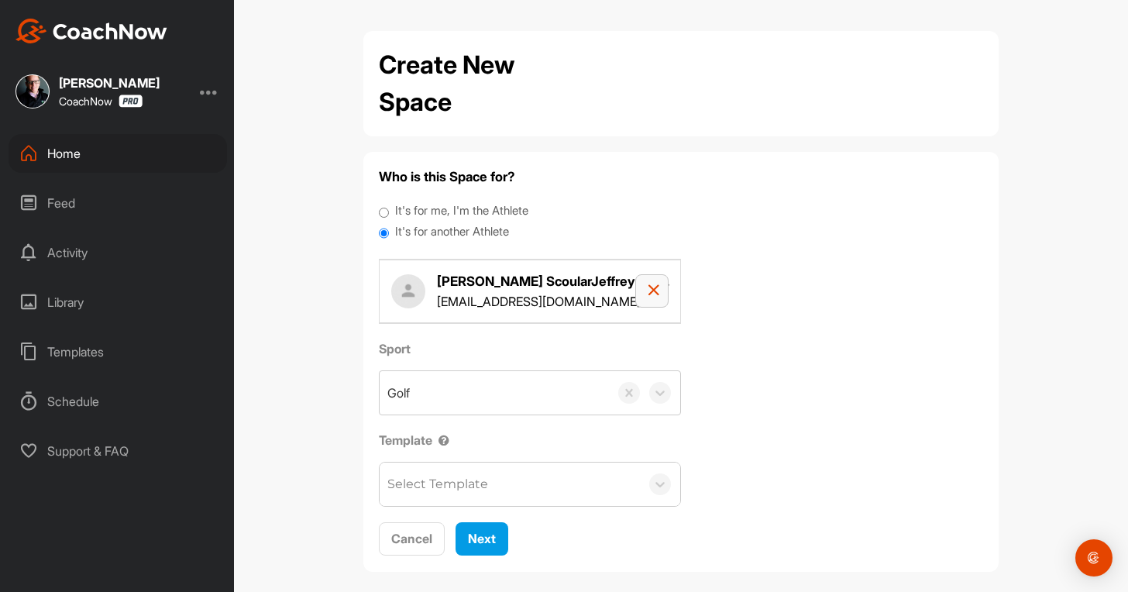
click at [637, 288] on button "button" at bounding box center [652, 290] width 33 height 33
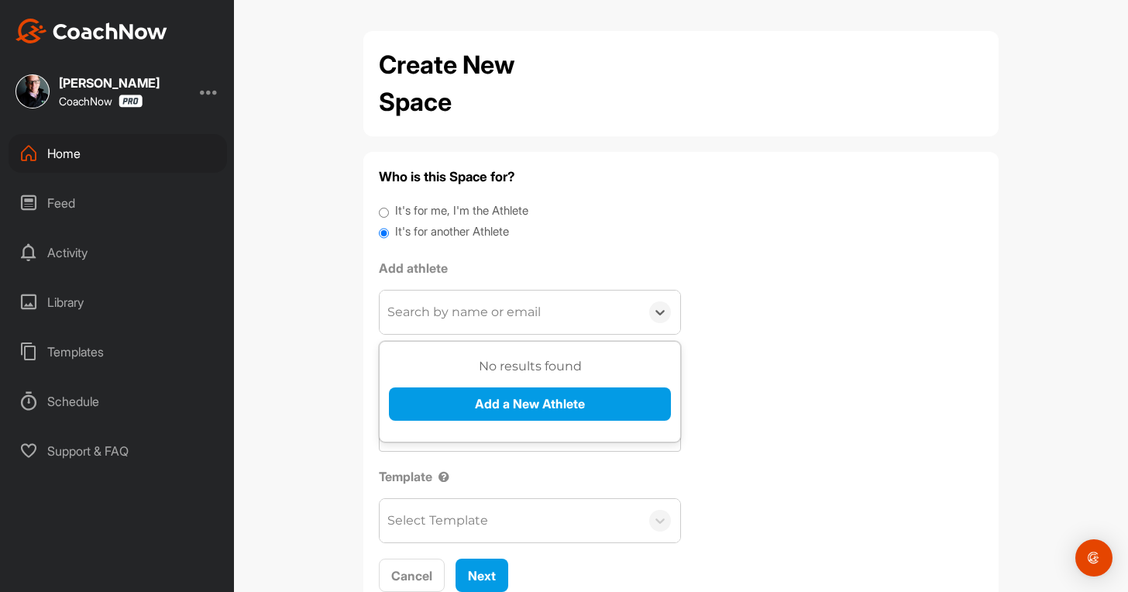
click at [446, 313] on div "Search by name or email" at bounding box center [464, 312] width 153 height 19
paste input "[EMAIL_ADDRESS][DOMAIN_NAME]"
type input "[EMAIL_ADDRESS][DOMAIN_NAME]"
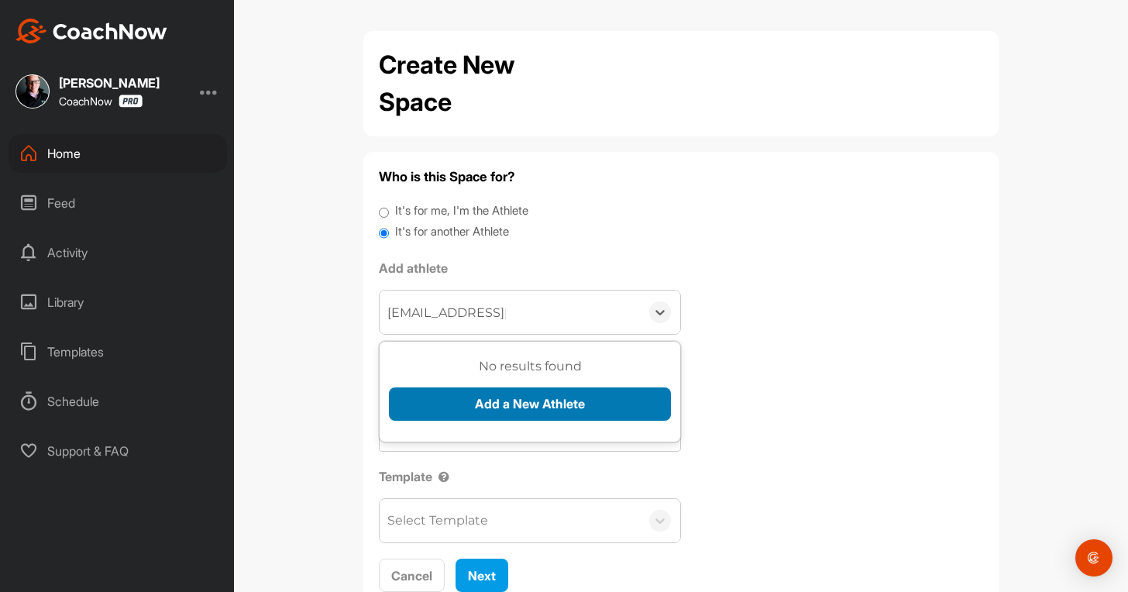
click at [436, 403] on button "Add a New Athlete" at bounding box center [530, 404] width 282 height 33
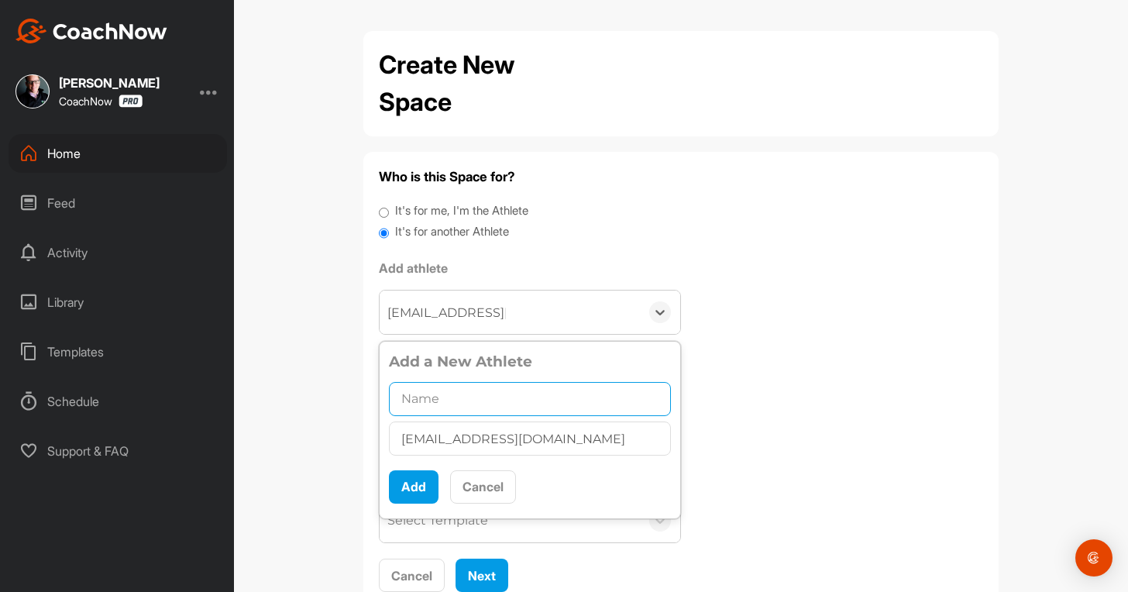
click at [430, 410] on input "text" at bounding box center [530, 399] width 282 height 34
paste input "[PERSON_NAME]"
type input "[PERSON_NAME]"
click at [391, 481] on button "Add" at bounding box center [414, 486] width 50 height 33
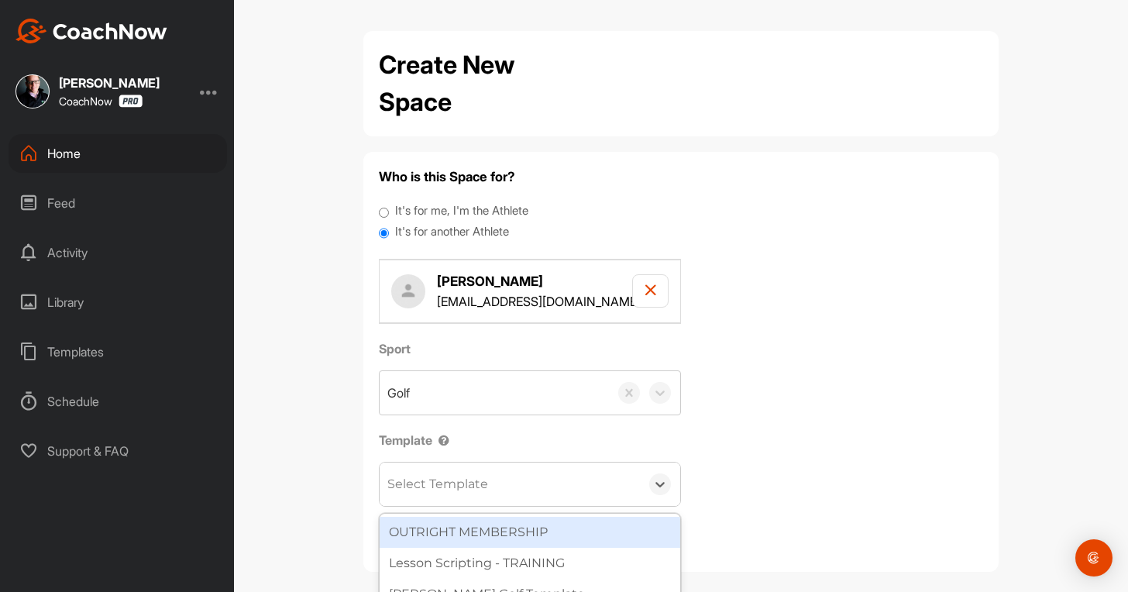
click at [504, 494] on div "Select Template" at bounding box center [510, 484] width 260 height 43
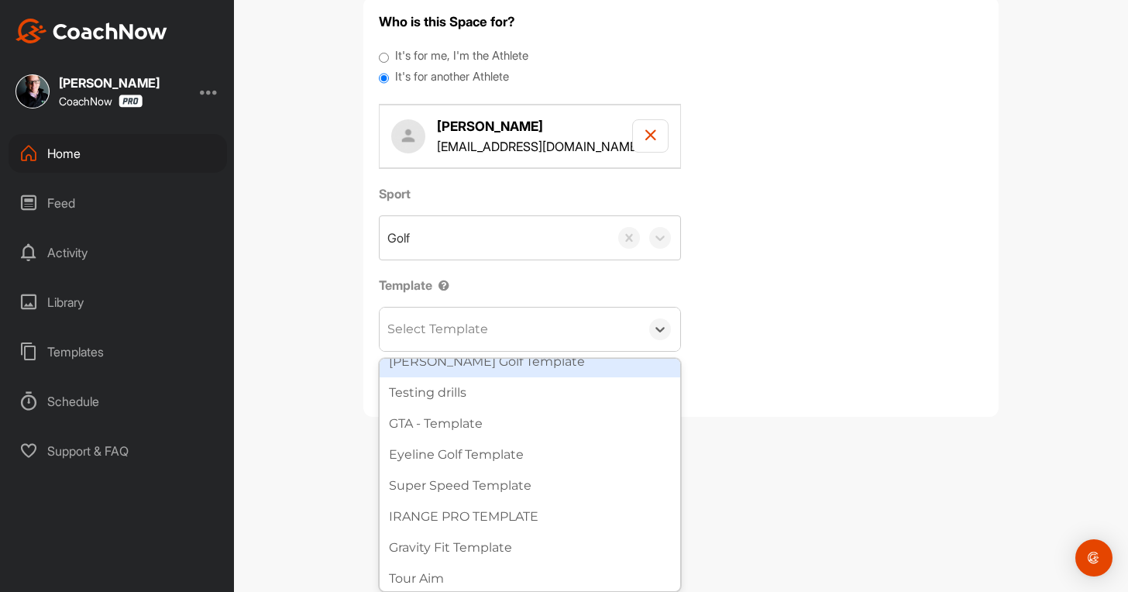
scroll to position [16, 0]
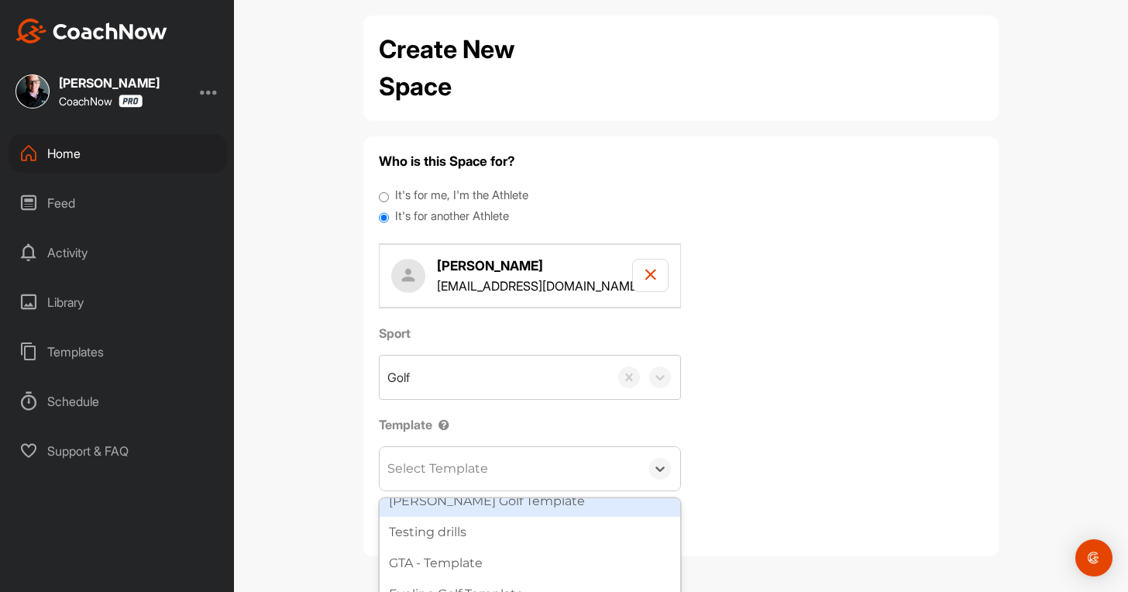
click at [453, 333] on div "Sport Golf Template option [PERSON_NAME] Golf Template focused, 3 of 27. 27 res…" at bounding box center [681, 407] width 605 height 167
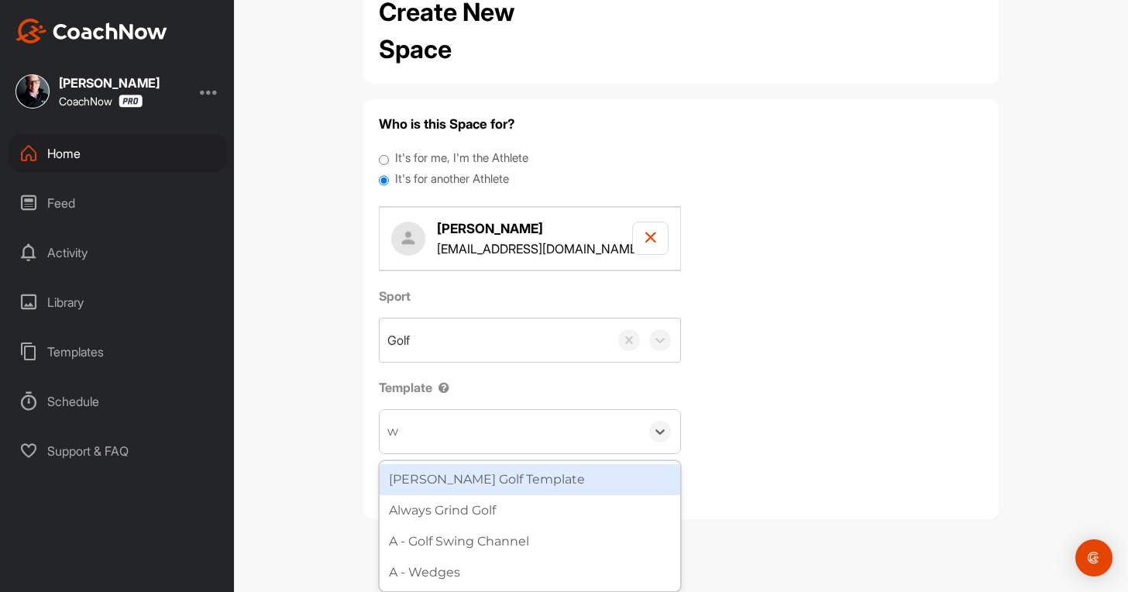
type input "wa"
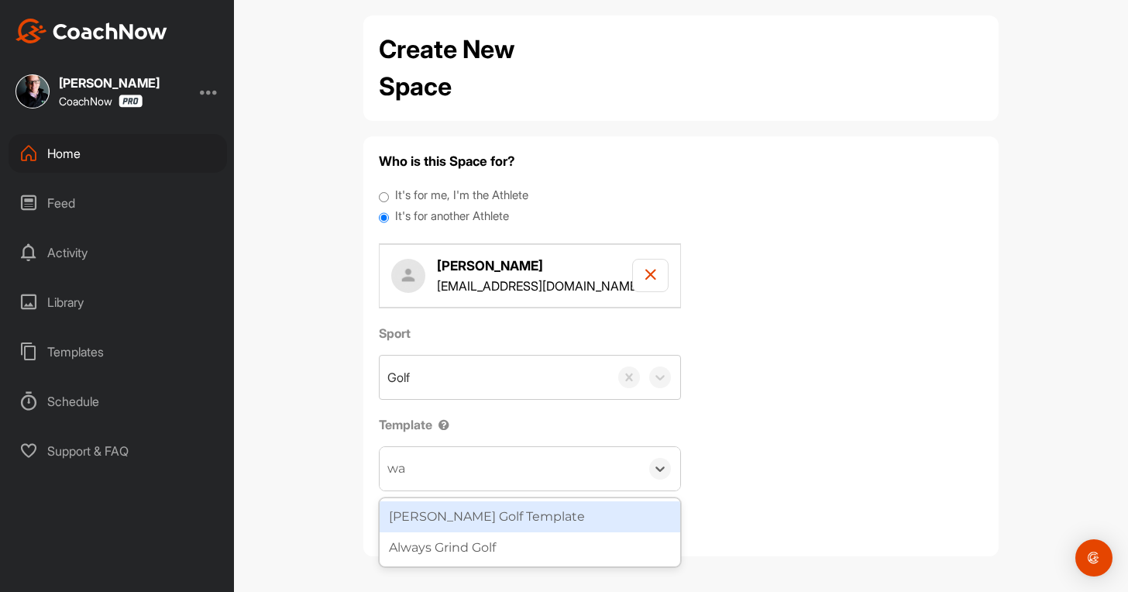
click at [438, 508] on div "[PERSON_NAME] Golf Template" at bounding box center [530, 516] width 301 height 31
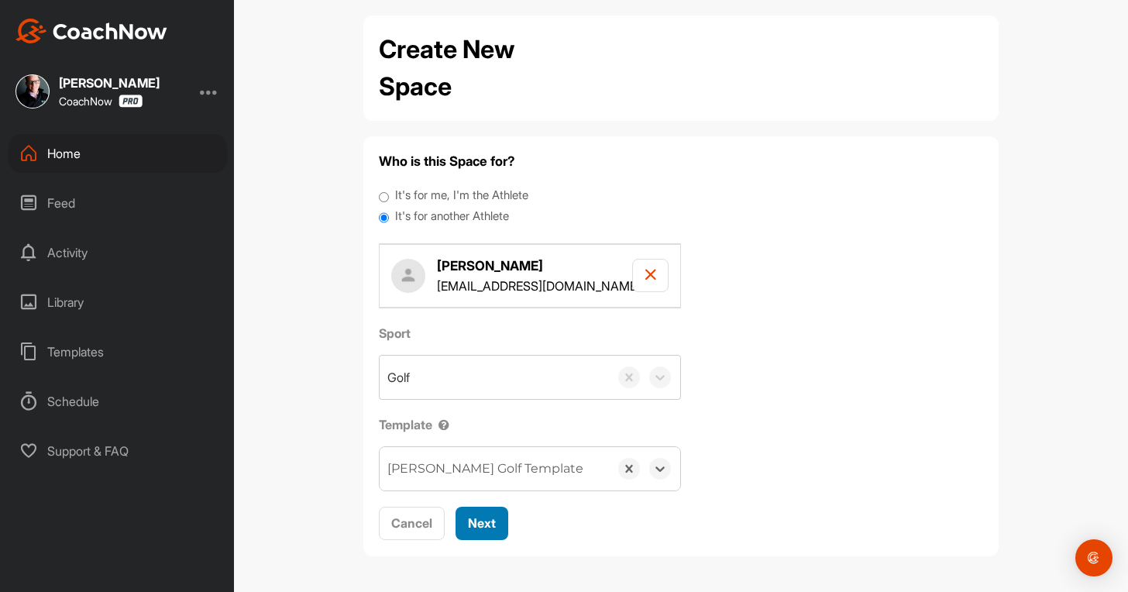
click at [477, 525] on span "Next" at bounding box center [482, 523] width 28 height 16
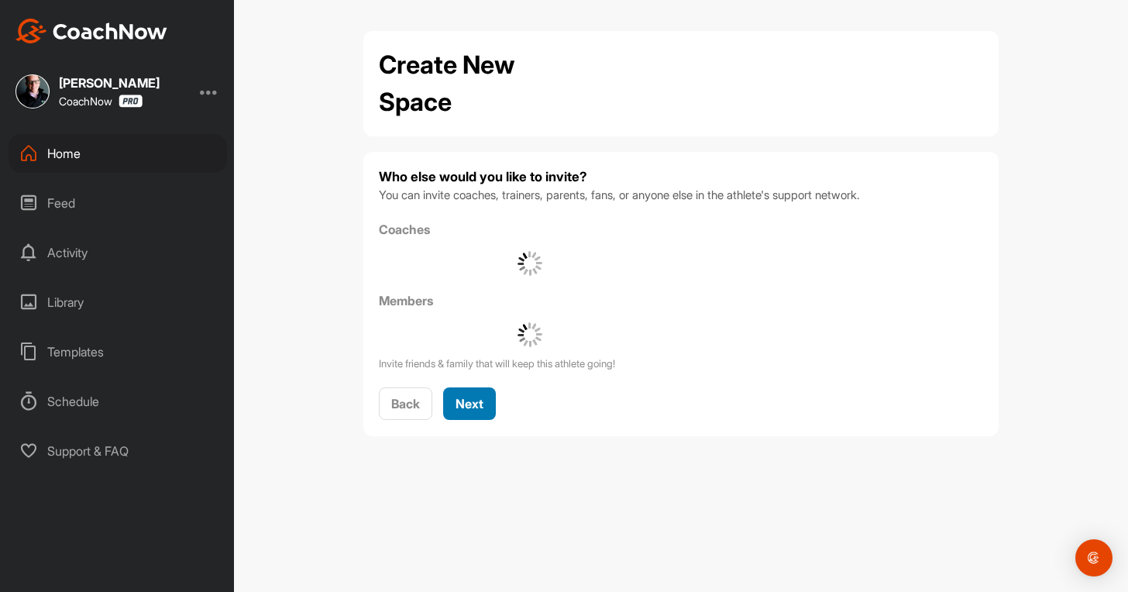
click at [470, 410] on span "Next" at bounding box center [470, 404] width 28 height 16
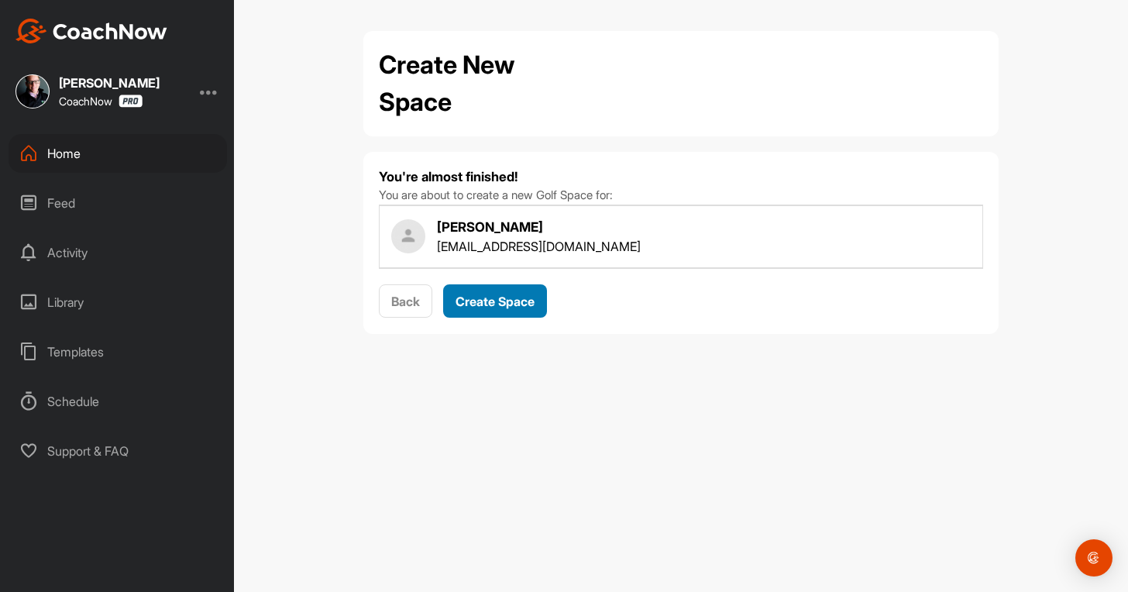
click at [481, 317] on button "Create Space" at bounding box center [495, 300] width 104 height 33
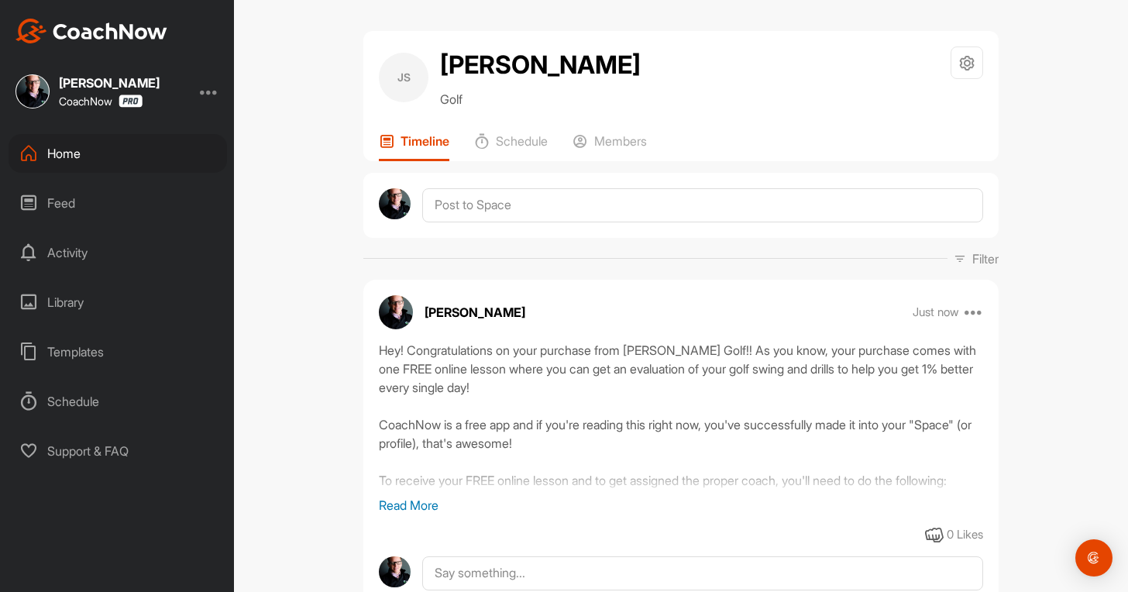
click at [95, 164] on div "Home" at bounding box center [118, 153] width 219 height 39
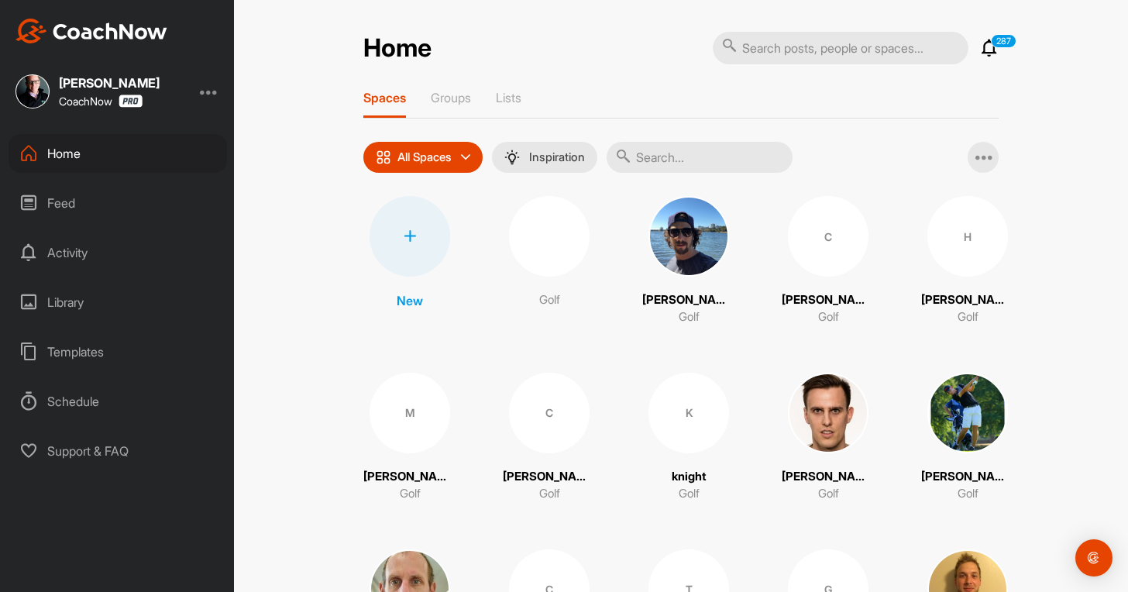
click at [415, 237] on div at bounding box center [410, 236] width 81 height 81
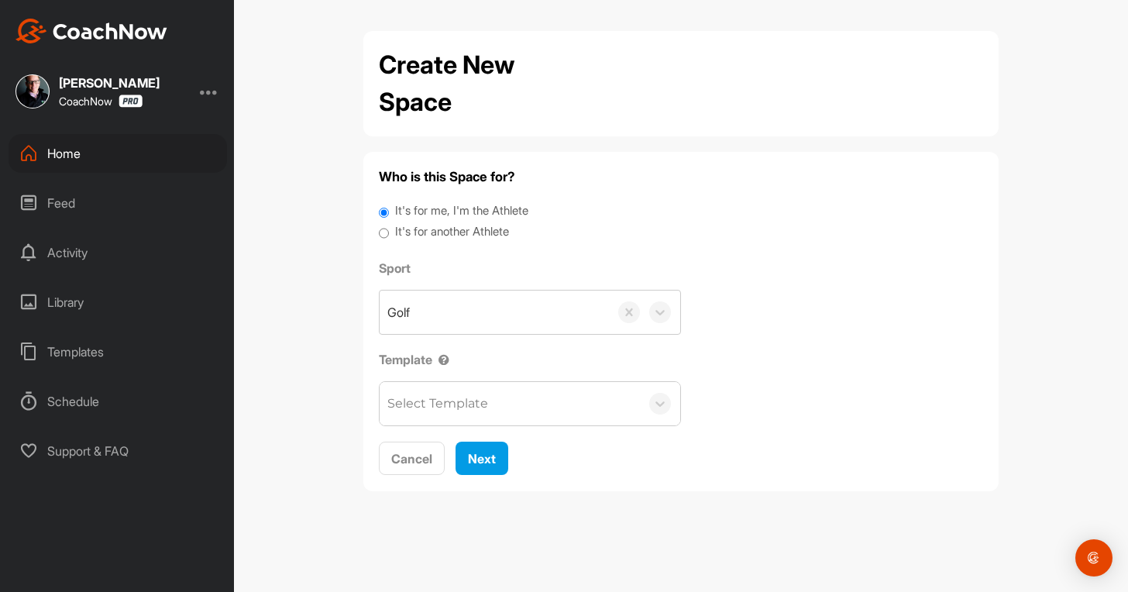
click at [461, 231] on label "It's for another Athlete" at bounding box center [452, 232] width 114 height 18
click at [389, 231] on input "It's for another Athlete" at bounding box center [384, 233] width 10 height 21
radio input "true"
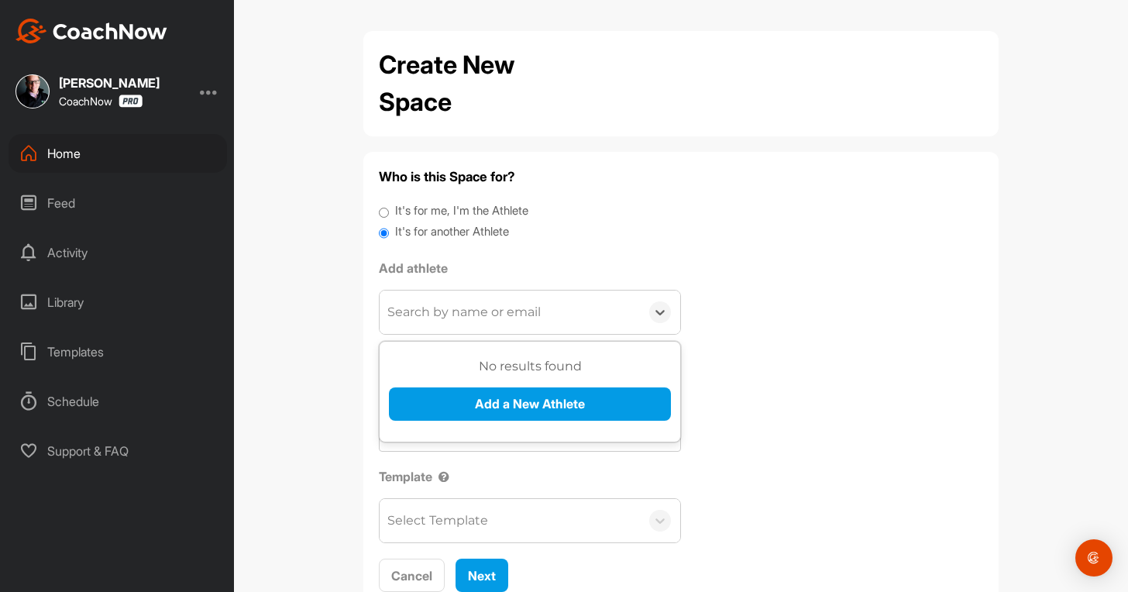
click at [456, 319] on div "Search by name or email" at bounding box center [464, 312] width 153 height 19
paste input "[EMAIL_ADDRESS][DOMAIN_NAME]"
type input "[EMAIL_ADDRESS][DOMAIN_NAME]"
click at [459, 385] on div "No results found Add a New Athlete" at bounding box center [530, 394] width 282 height 75
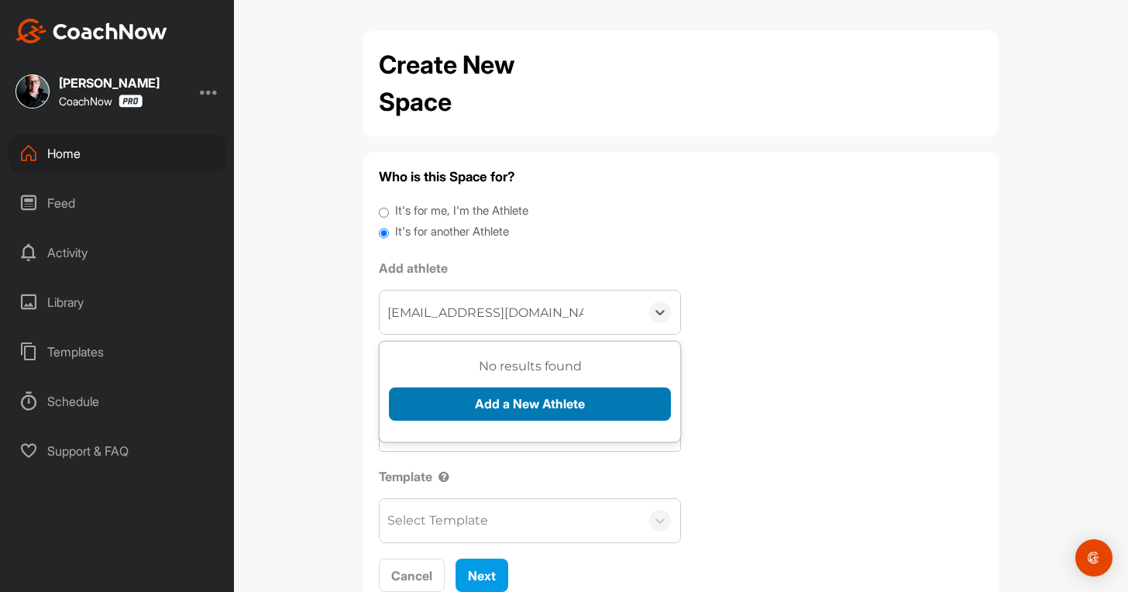
click at [456, 394] on button "Add a New Athlete" at bounding box center [530, 404] width 282 height 33
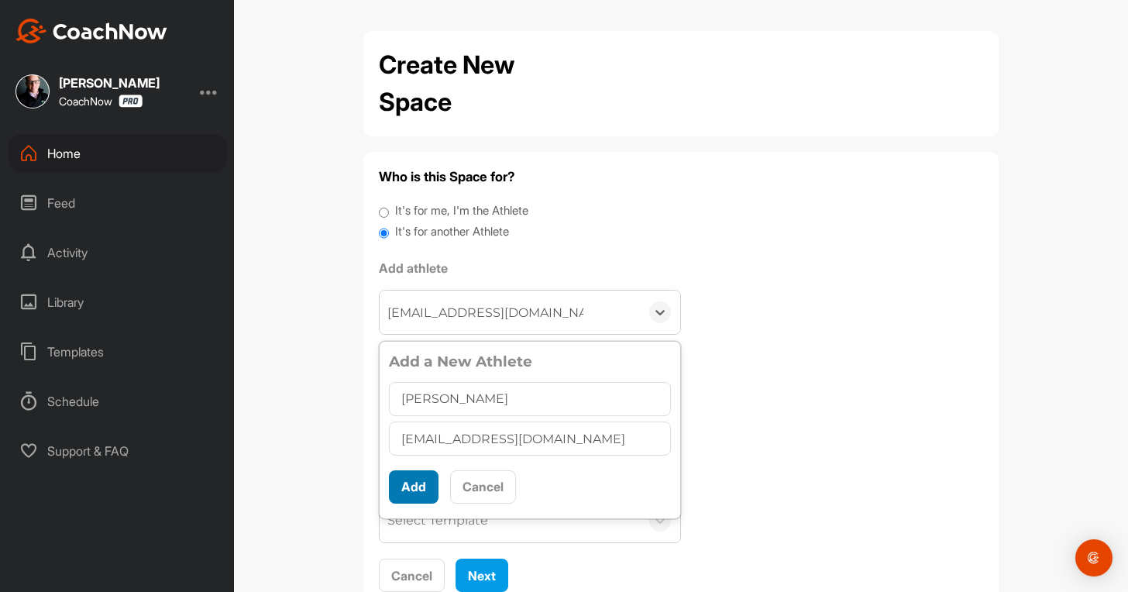
type input "[PERSON_NAME]"
click at [408, 479] on button "Add" at bounding box center [414, 486] width 50 height 33
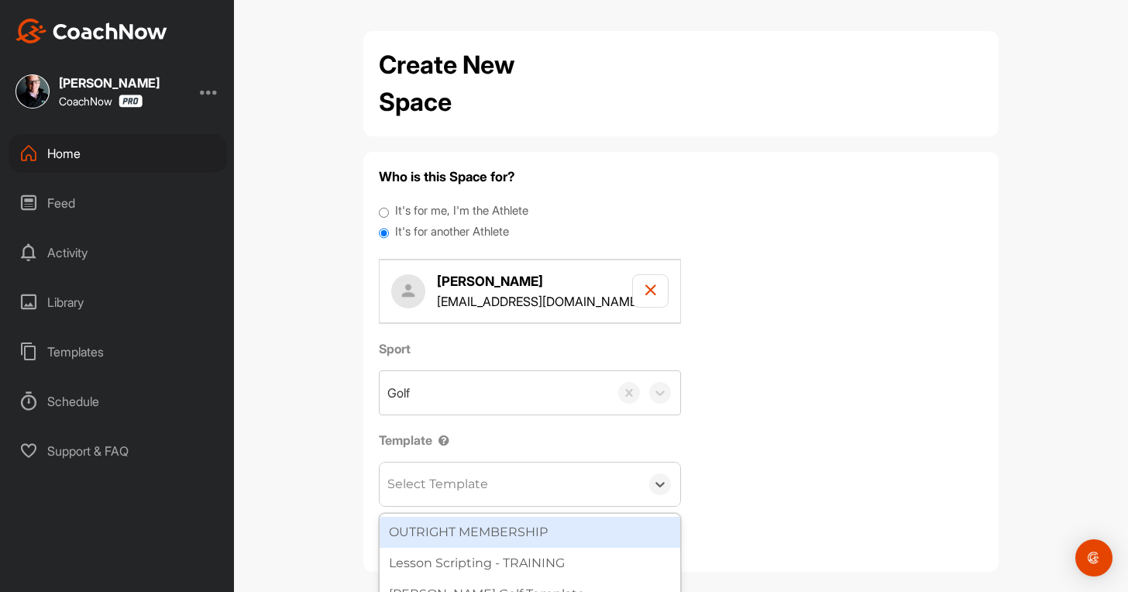
click at [417, 480] on div "Select Template" at bounding box center [438, 484] width 101 height 19
type input "wa"
click at [435, 536] on div "[PERSON_NAME] Golf Template" at bounding box center [530, 532] width 301 height 31
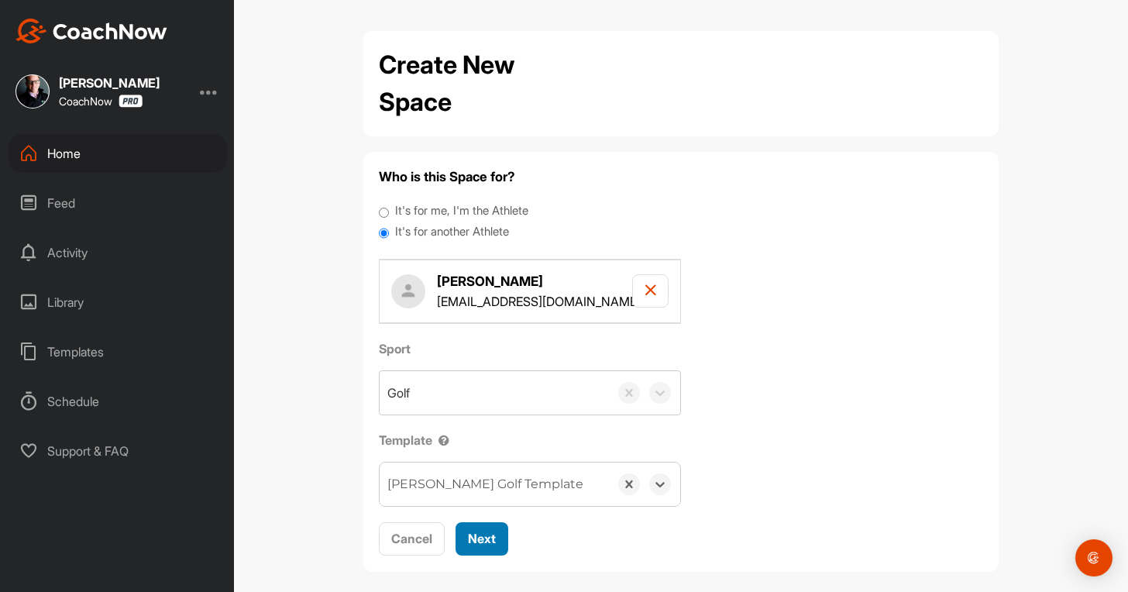
click at [473, 541] on span "Next" at bounding box center [482, 539] width 28 height 16
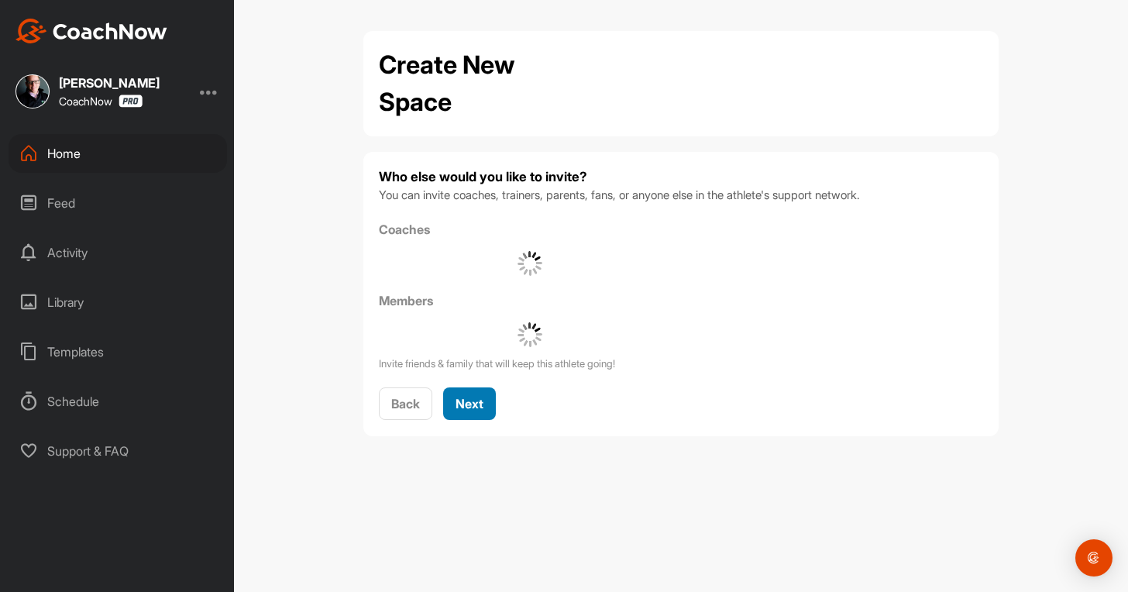
click at [474, 416] on button "Next" at bounding box center [469, 404] width 53 height 33
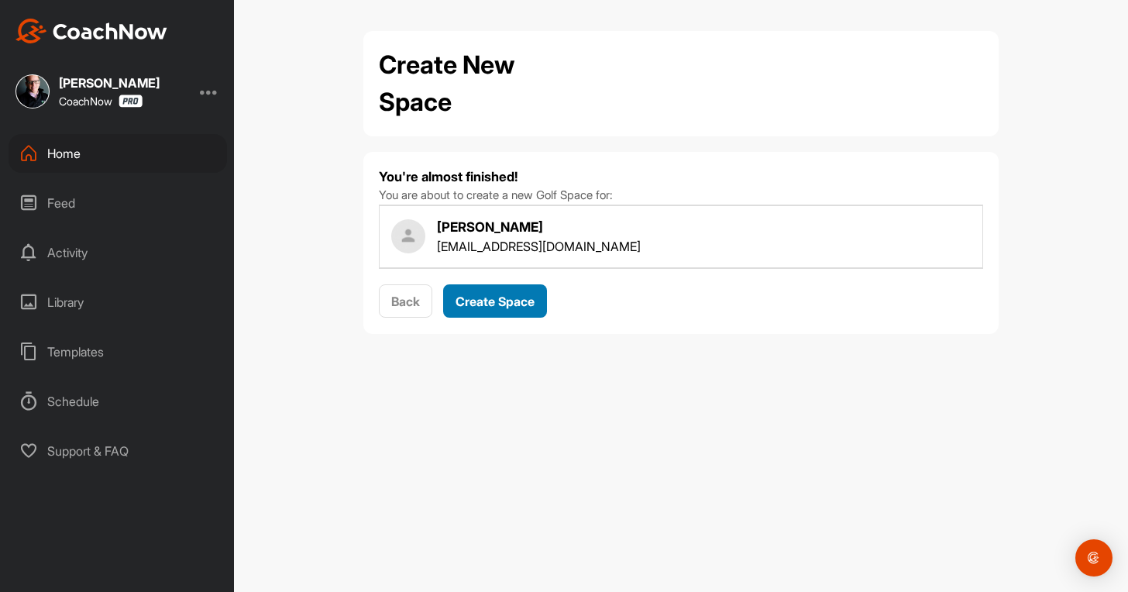
click at [498, 290] on button "Create Space" at bounding box center [495, 300] width 104 height 33
